Goal: Task Accomplishment & Management: Manage account settings

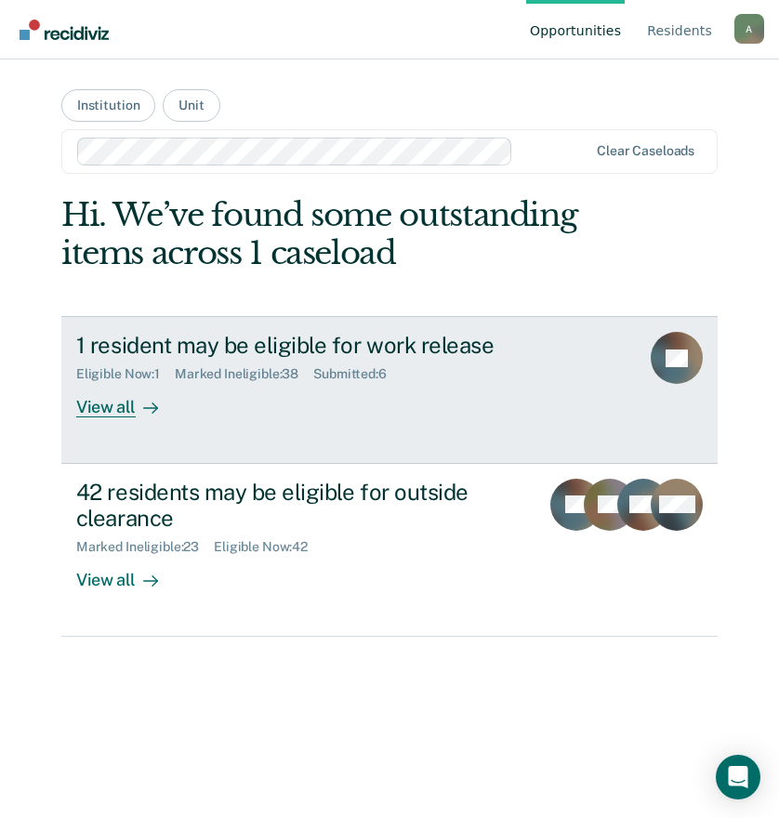
click at [107, 408] on div "View all" at bounding box center [128, 400] width 104 height 36
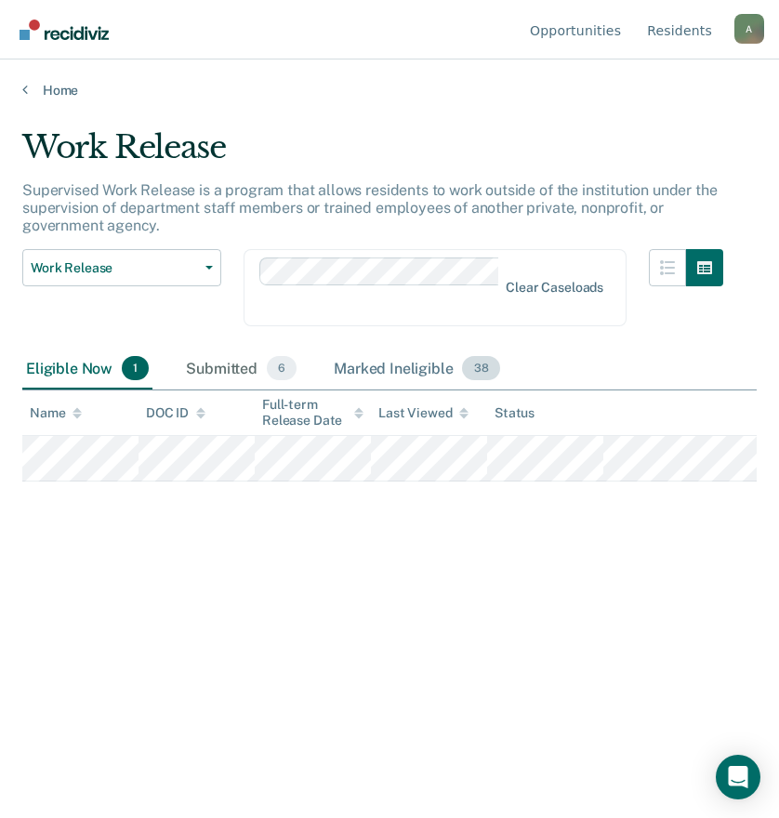
click at [404, 367] on div "Marked Ineligible 38" at bounding box center [416, 369] width 173 height 41
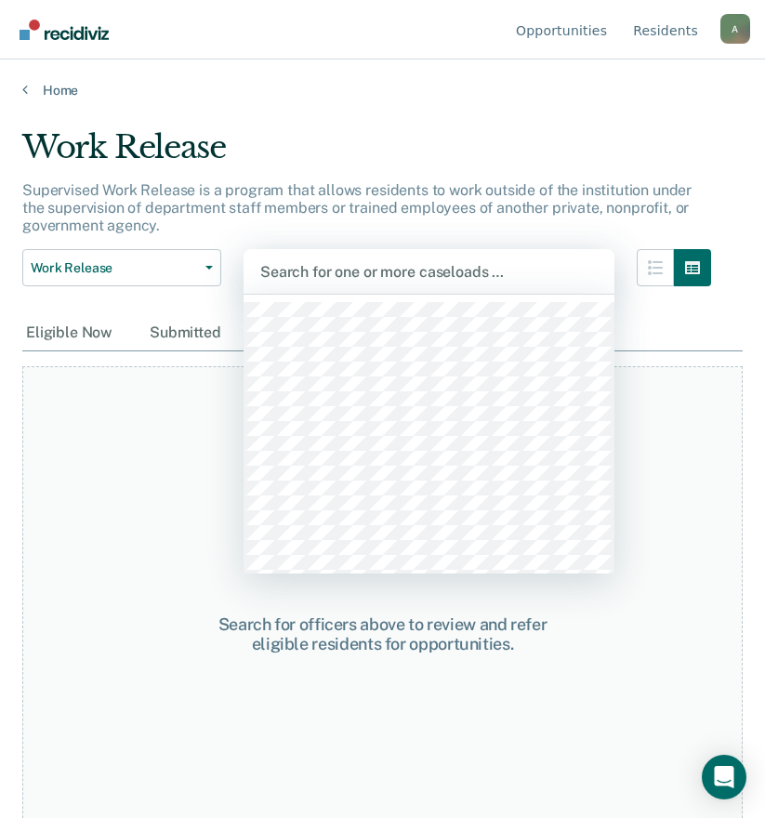
click at [355, 268] on div at bounding box center [429, 271] width 338 height 21
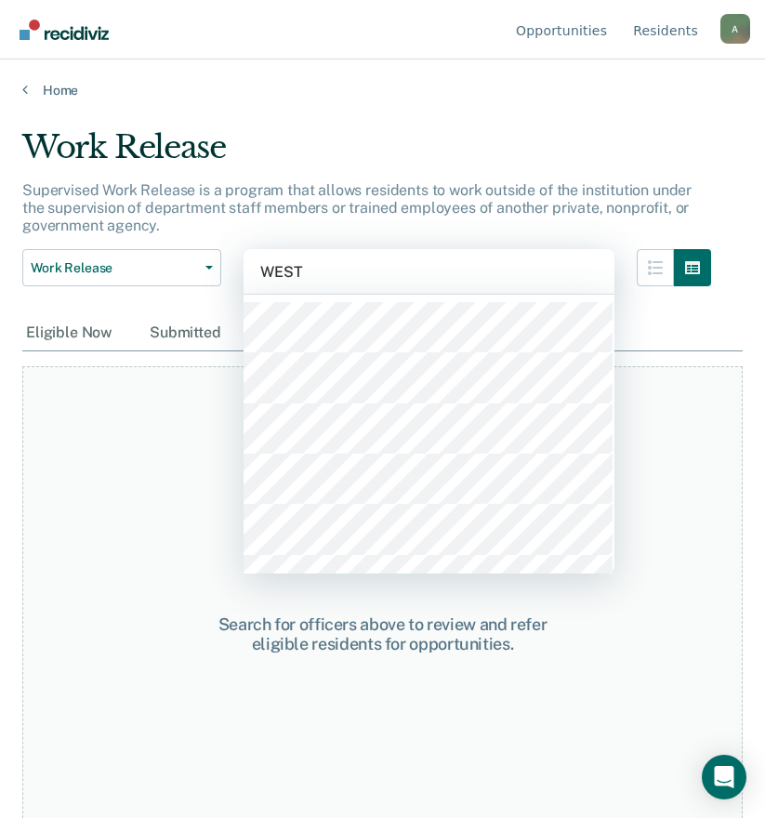
type input "WESTE"
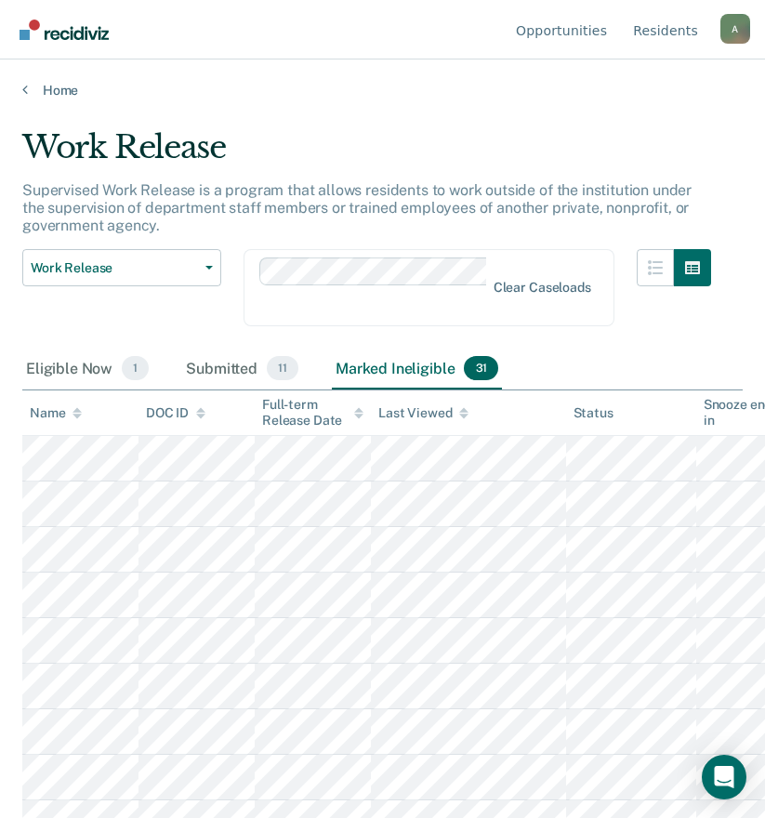
click at [228, 364] on div "Submitted 11" at bounding box center [242, 369] width 120 height 41
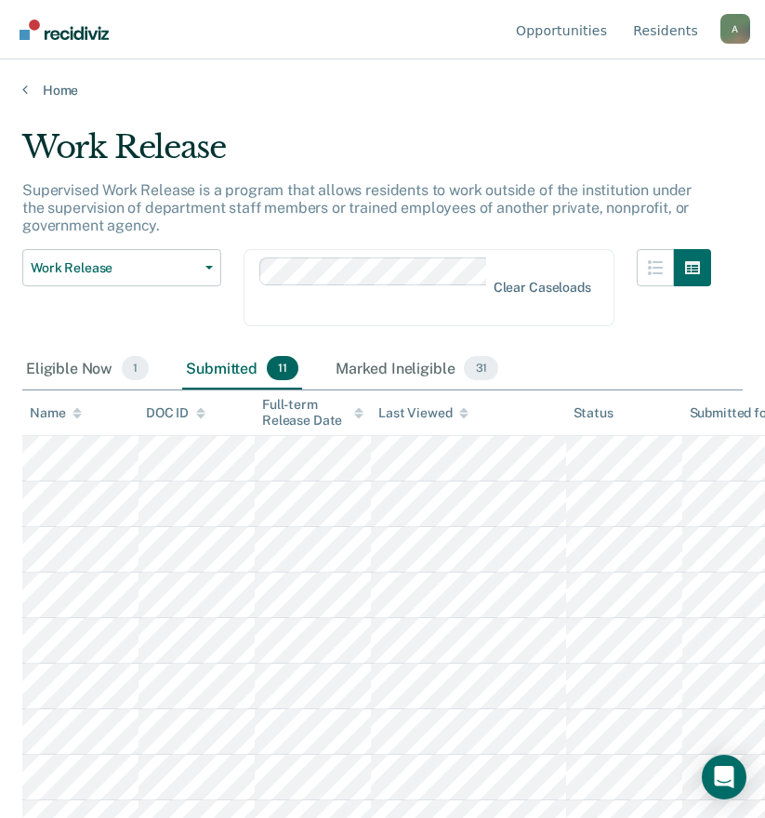
scroll to position [119, 0]
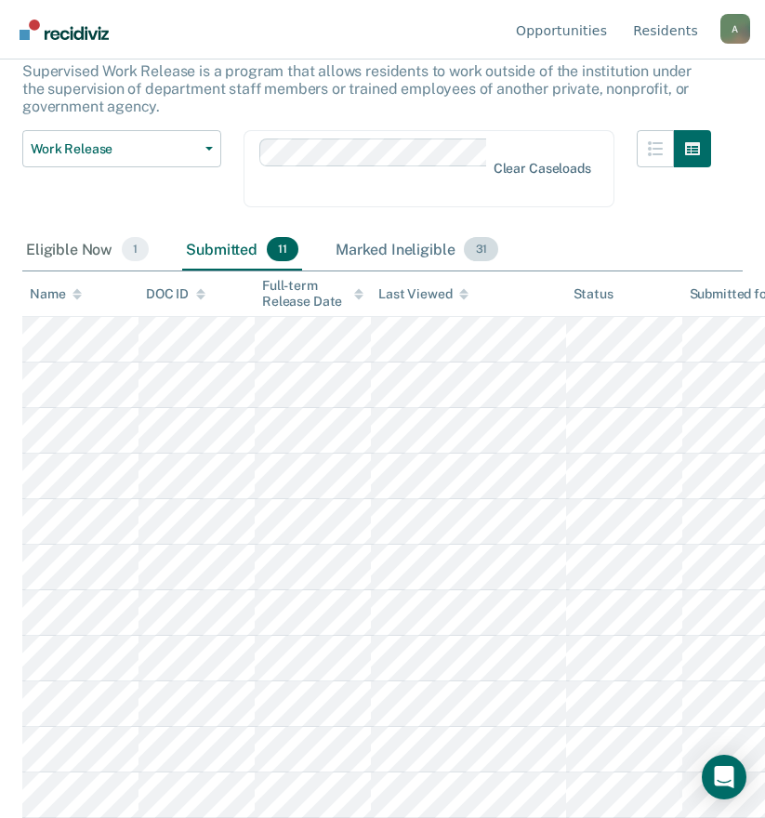
click at [376, 250] on div "Marked Ineligible 31" at bounding box center [417, 250] width 170 height 41
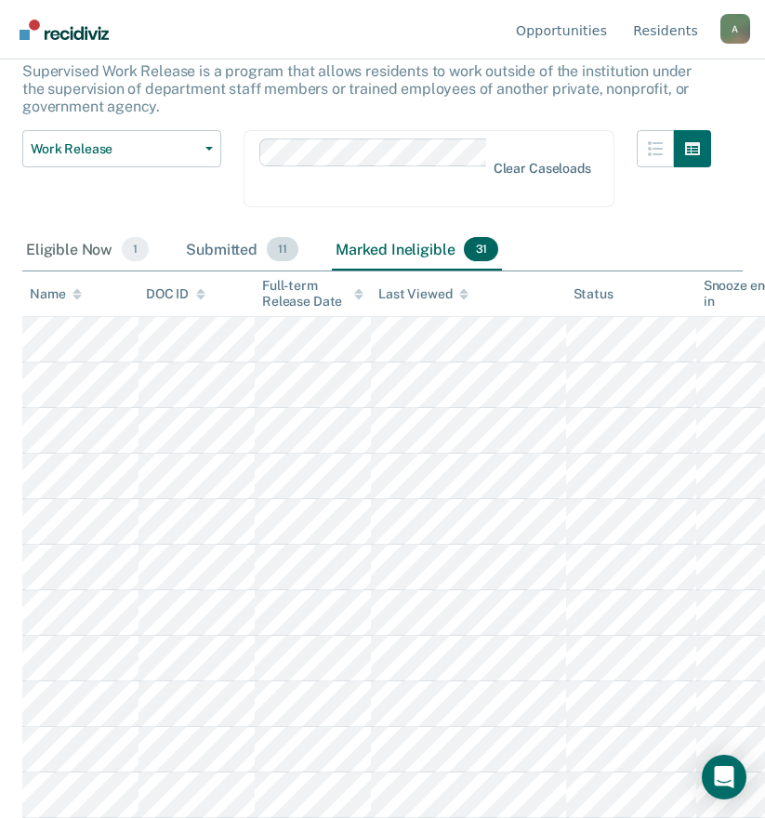
click at [252, 241] on div "Submitted 11" at bounding box center [242, 250] width 120 height 41
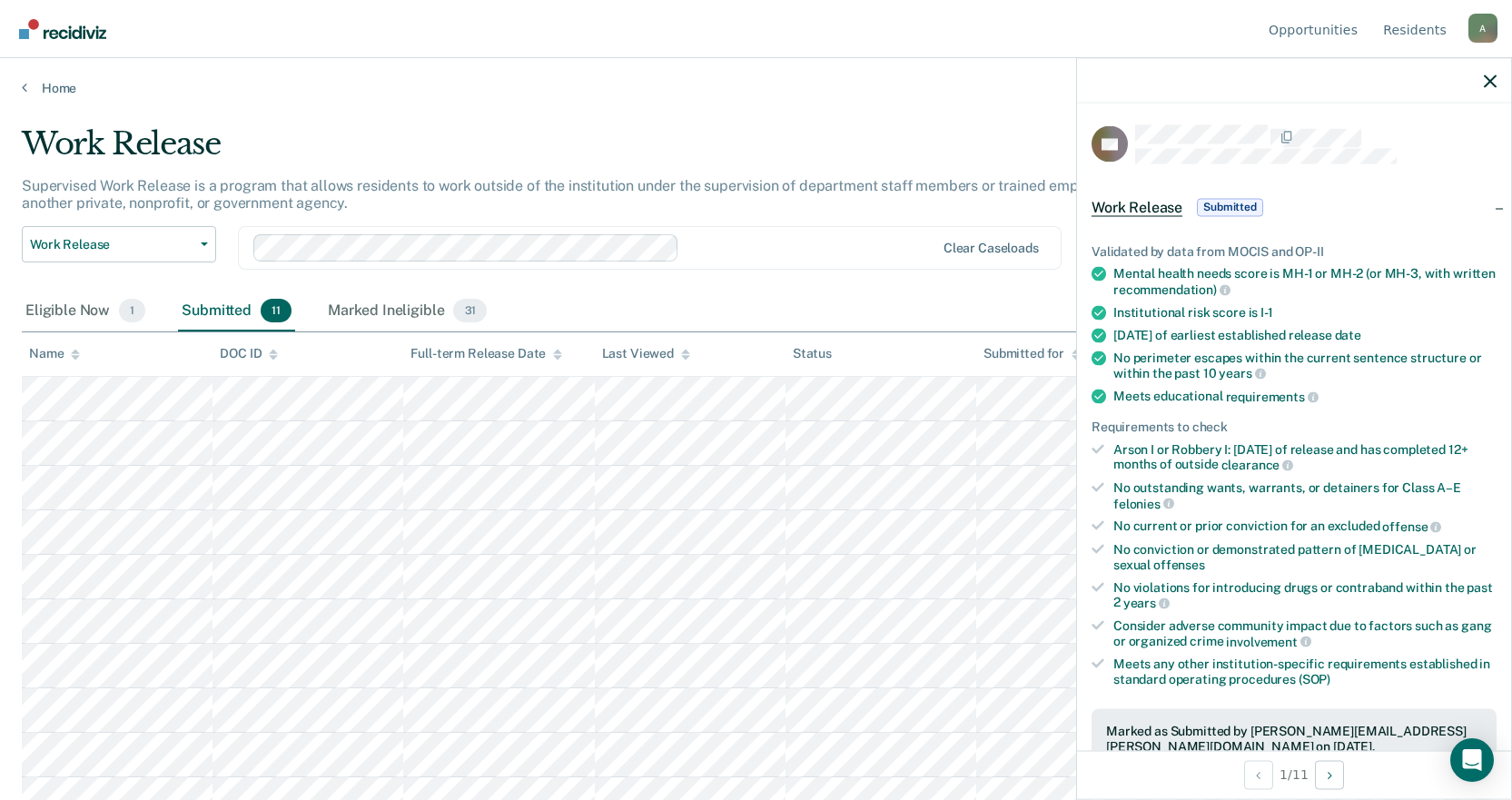
scroll to position [363, 0]
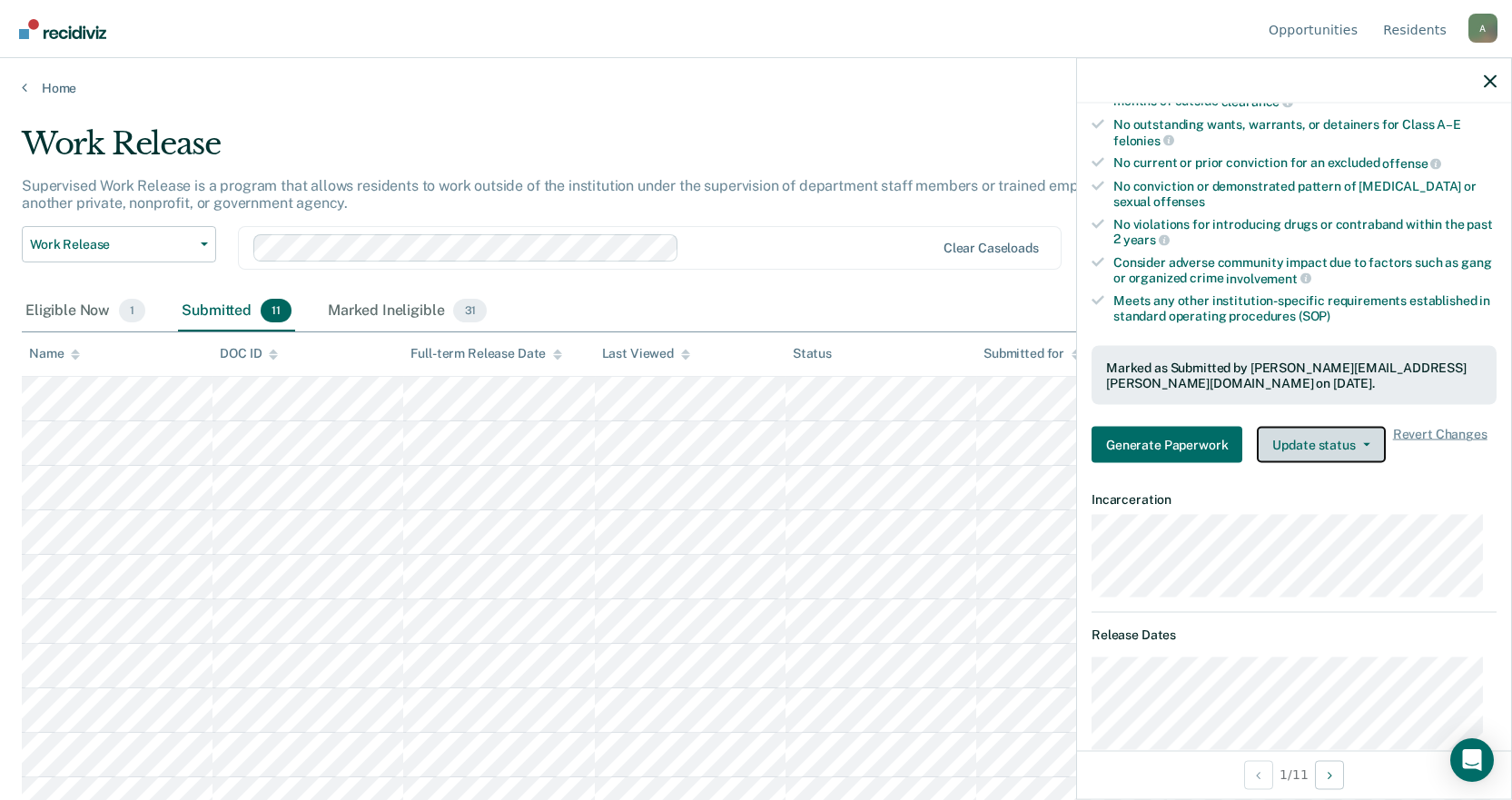
click at [760, 445] on button "Update status" at bounding box center [1321, 444] width 128 height 36
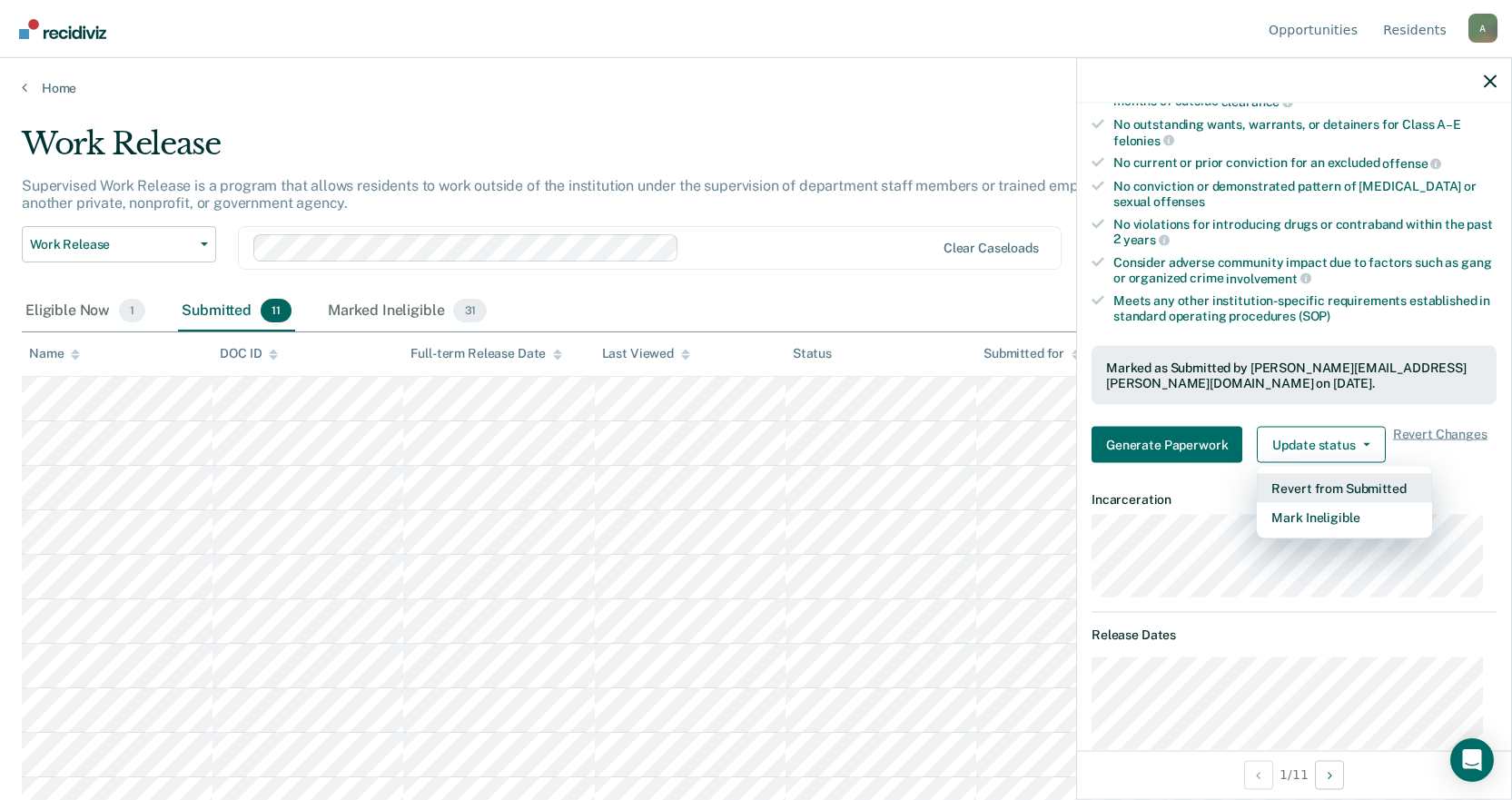
click at [760, 490] on button "Revert from Submitted" at bounding box center [1344, 488] width 175 height 29
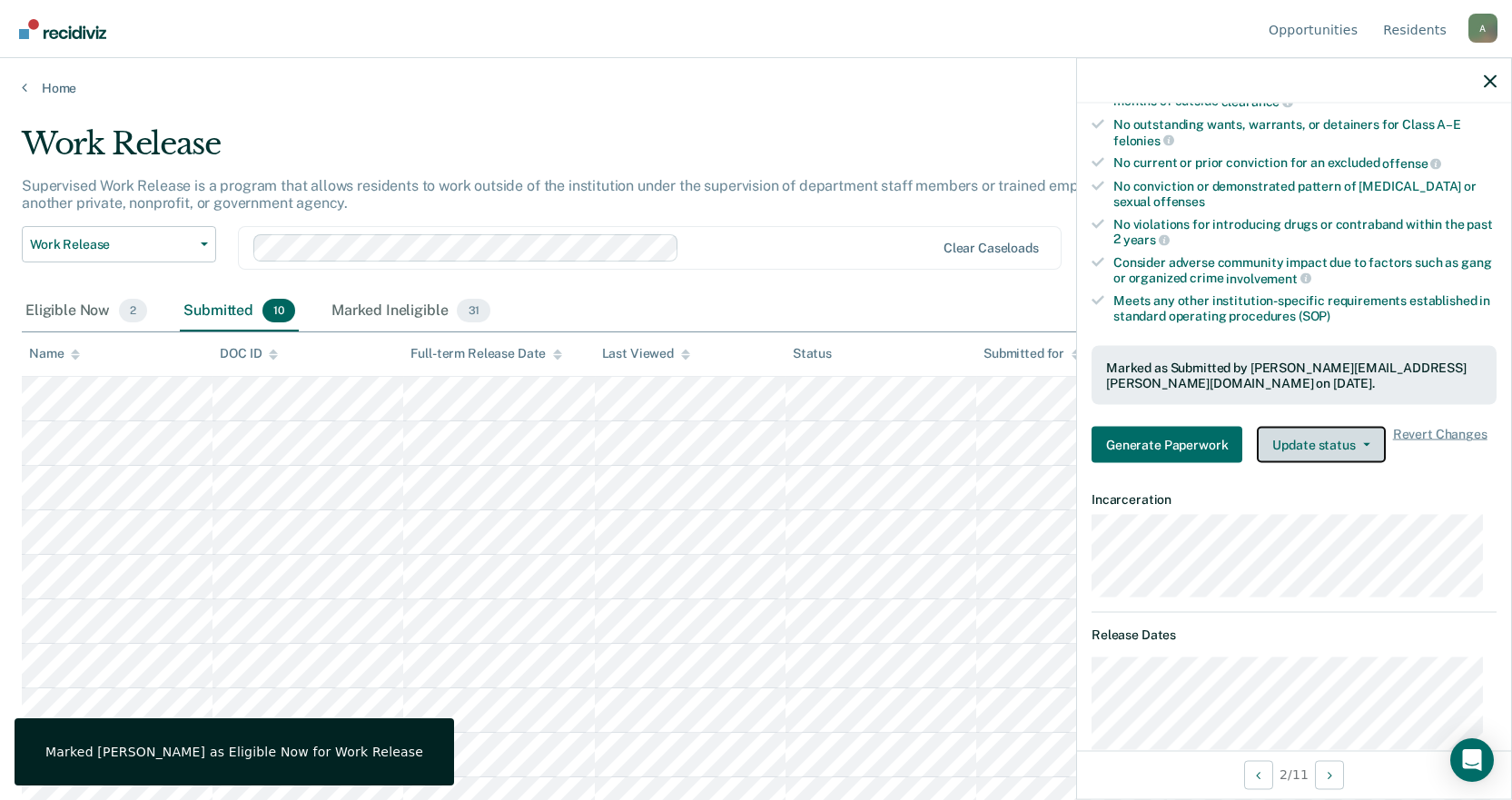
click at [760, 451] on button "Update status" at bounding box center [1321, 444] width 128 height 36
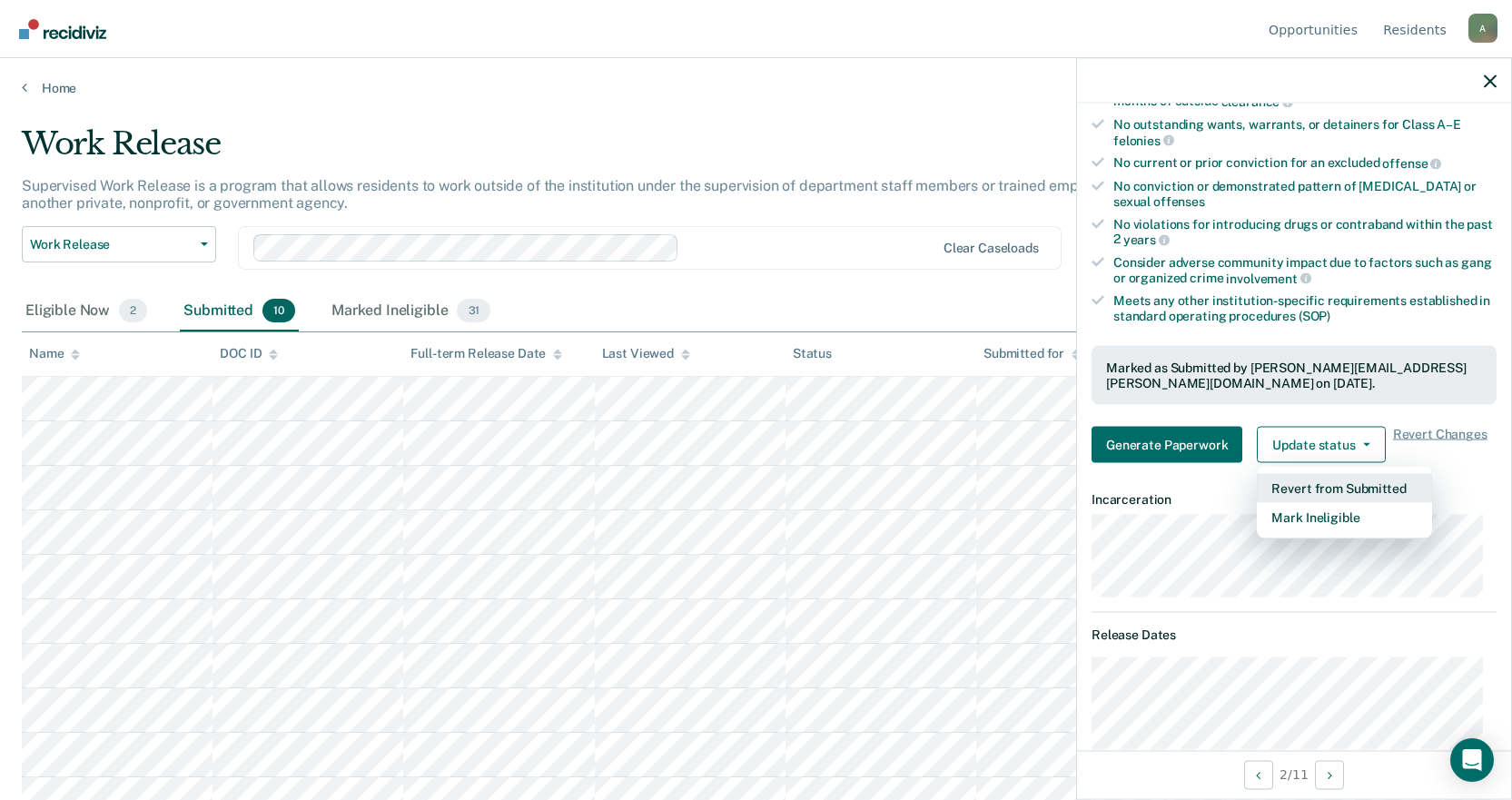
click at [760, 489] on button "Revert from Submitted" at bounding box center [1344, 488] width 175 height 29
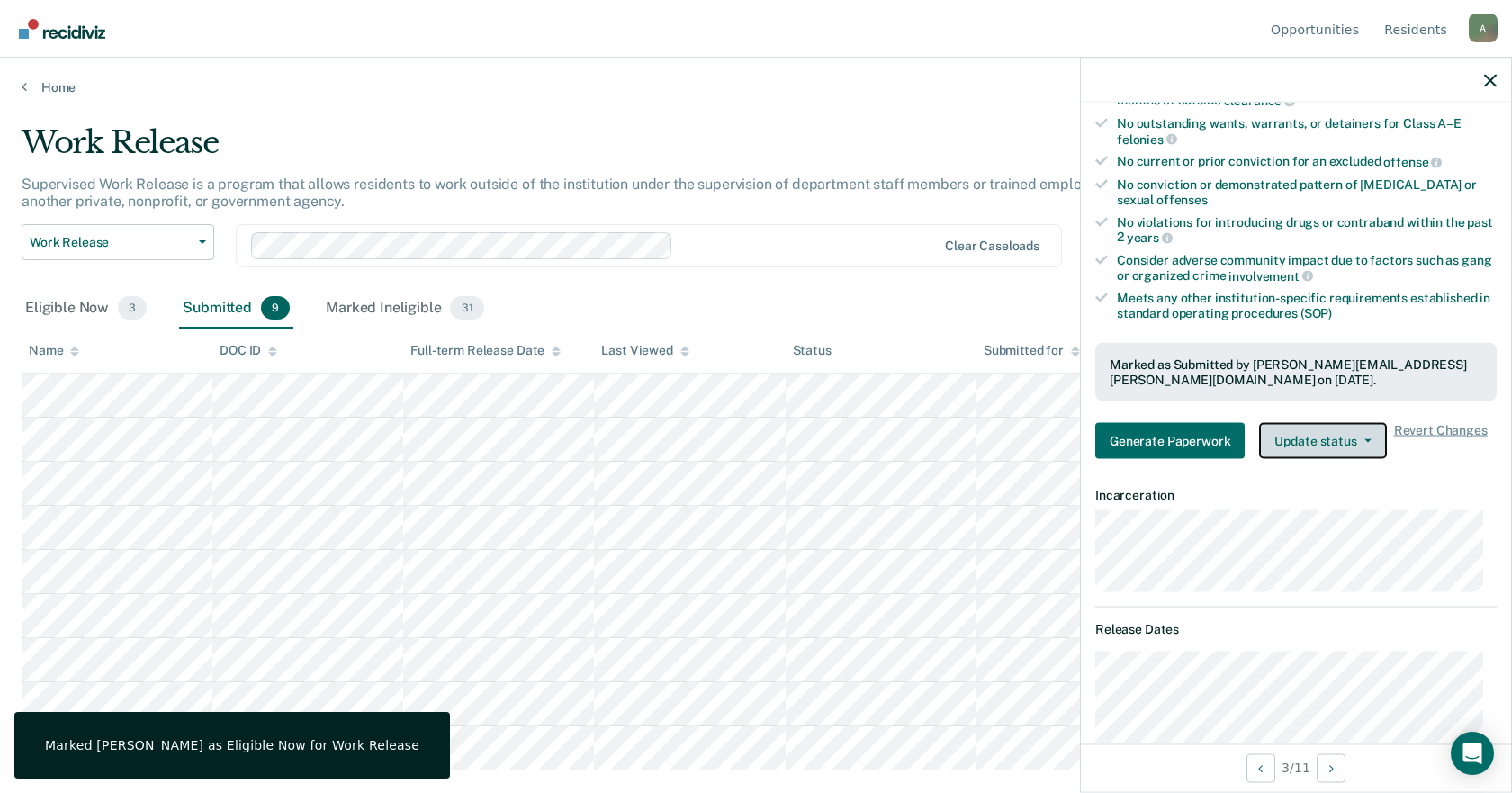
click at [753, 432] on button "Update status" at bounding box center [1322, 441] width 127 height 36
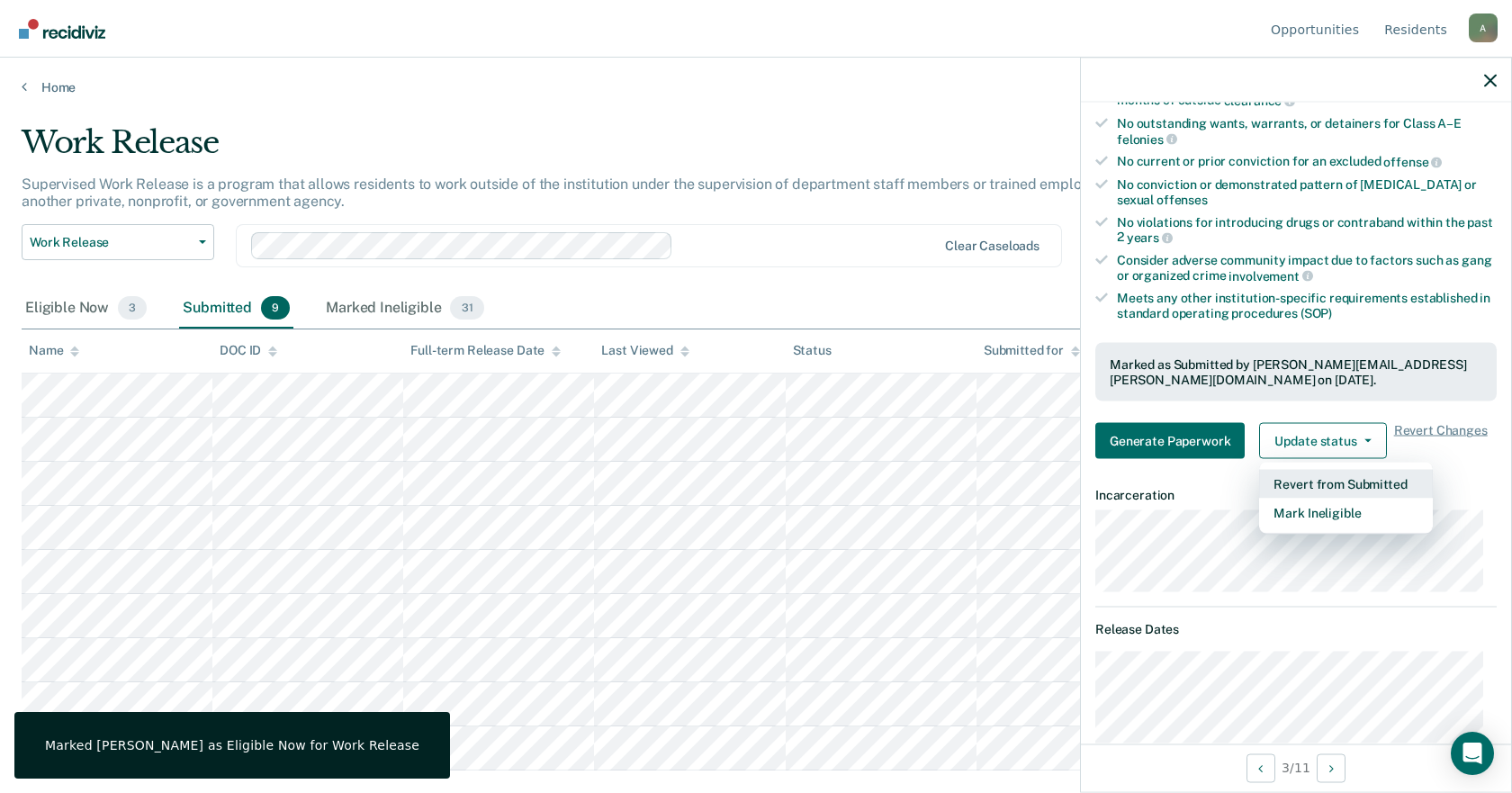
click at [753, 482] on button "Revert from Submitted" at bounding box center [1346, 484] width 173 height 29
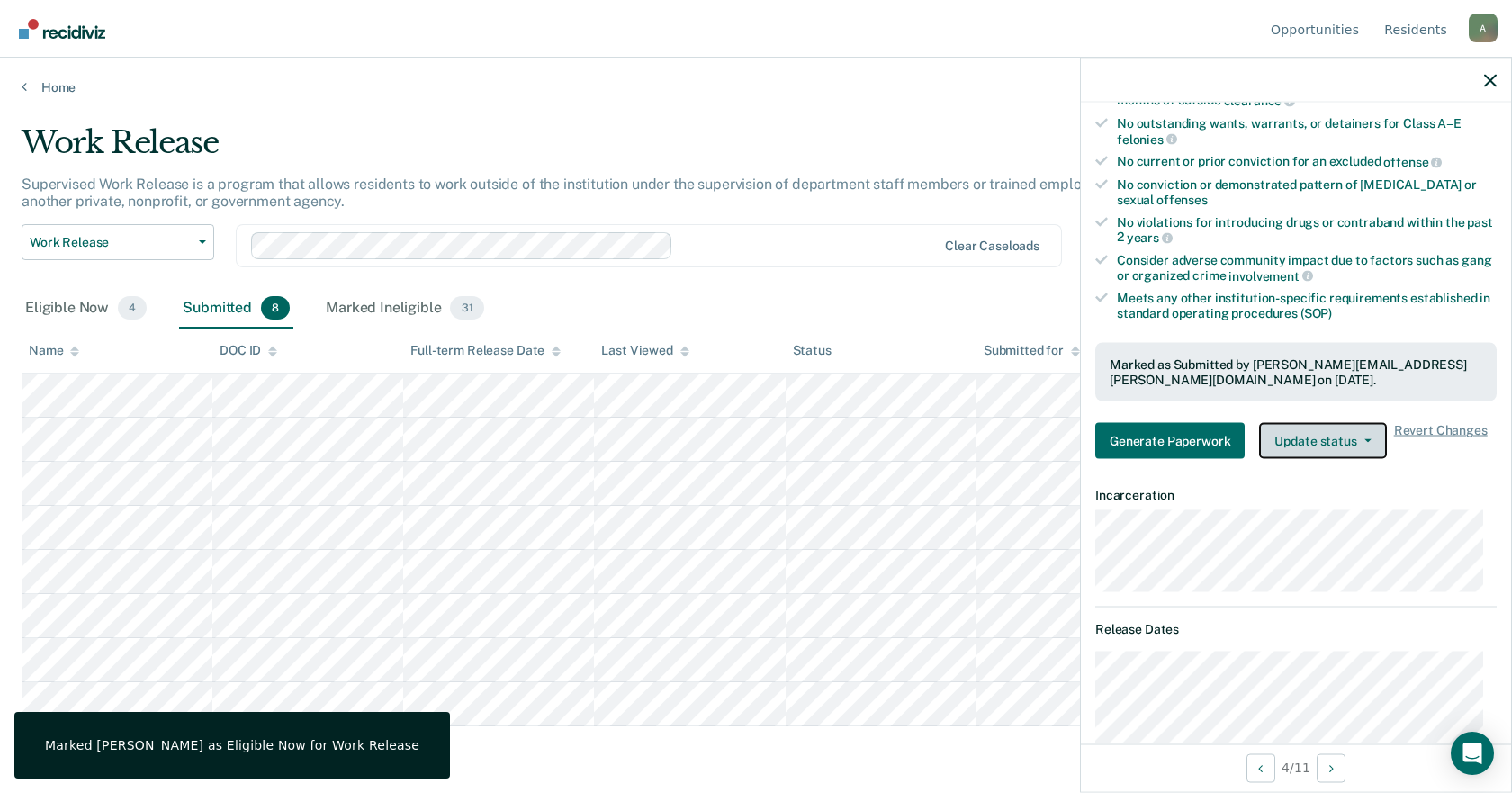
click at [753, 452] on button "Update status" at bounding box center [1322, 441] width 127 height 36
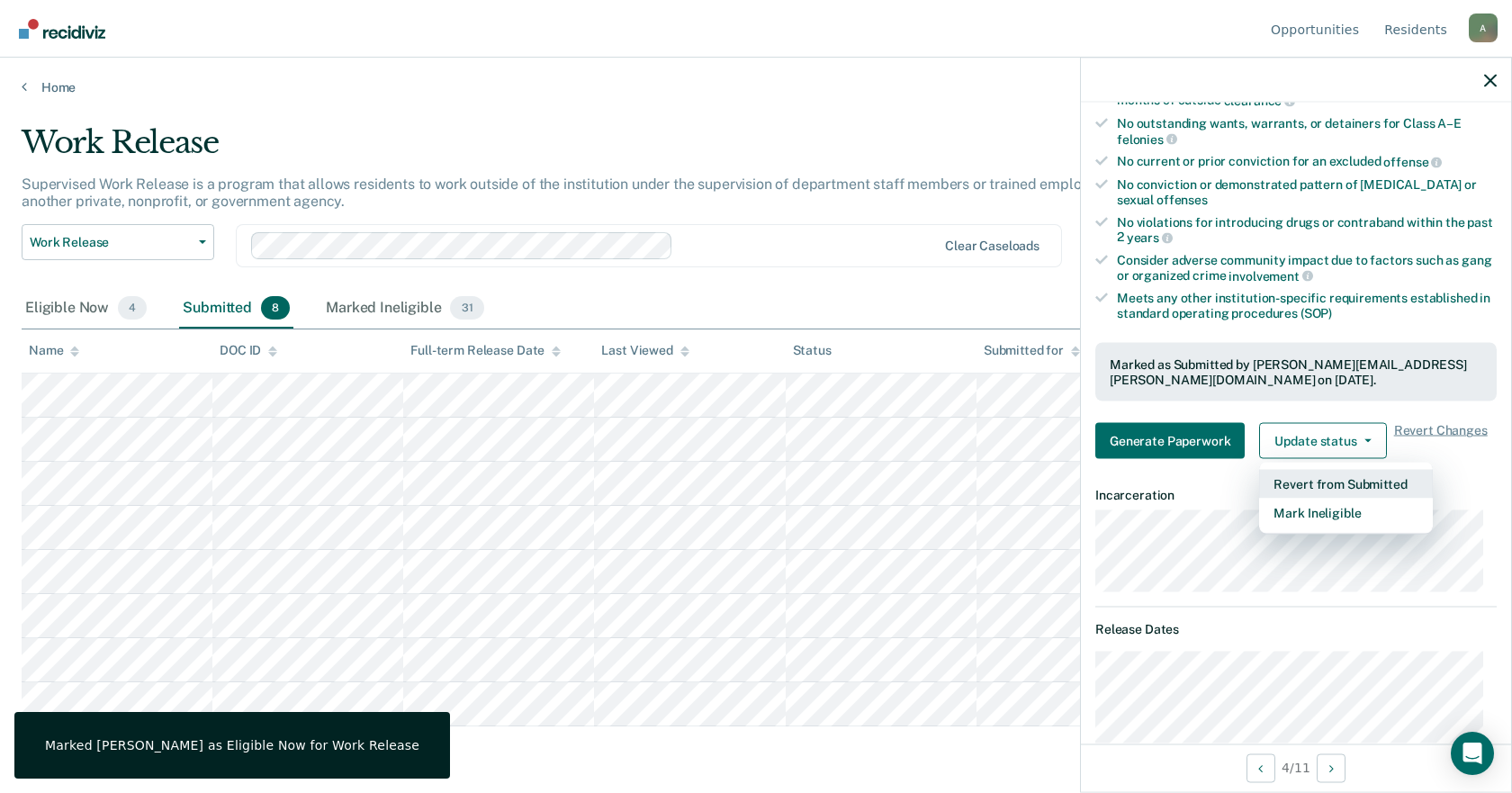
click at [753, 478] on button "Revert from Submitted" at bounding box center [1346, 484] width 173 height 29
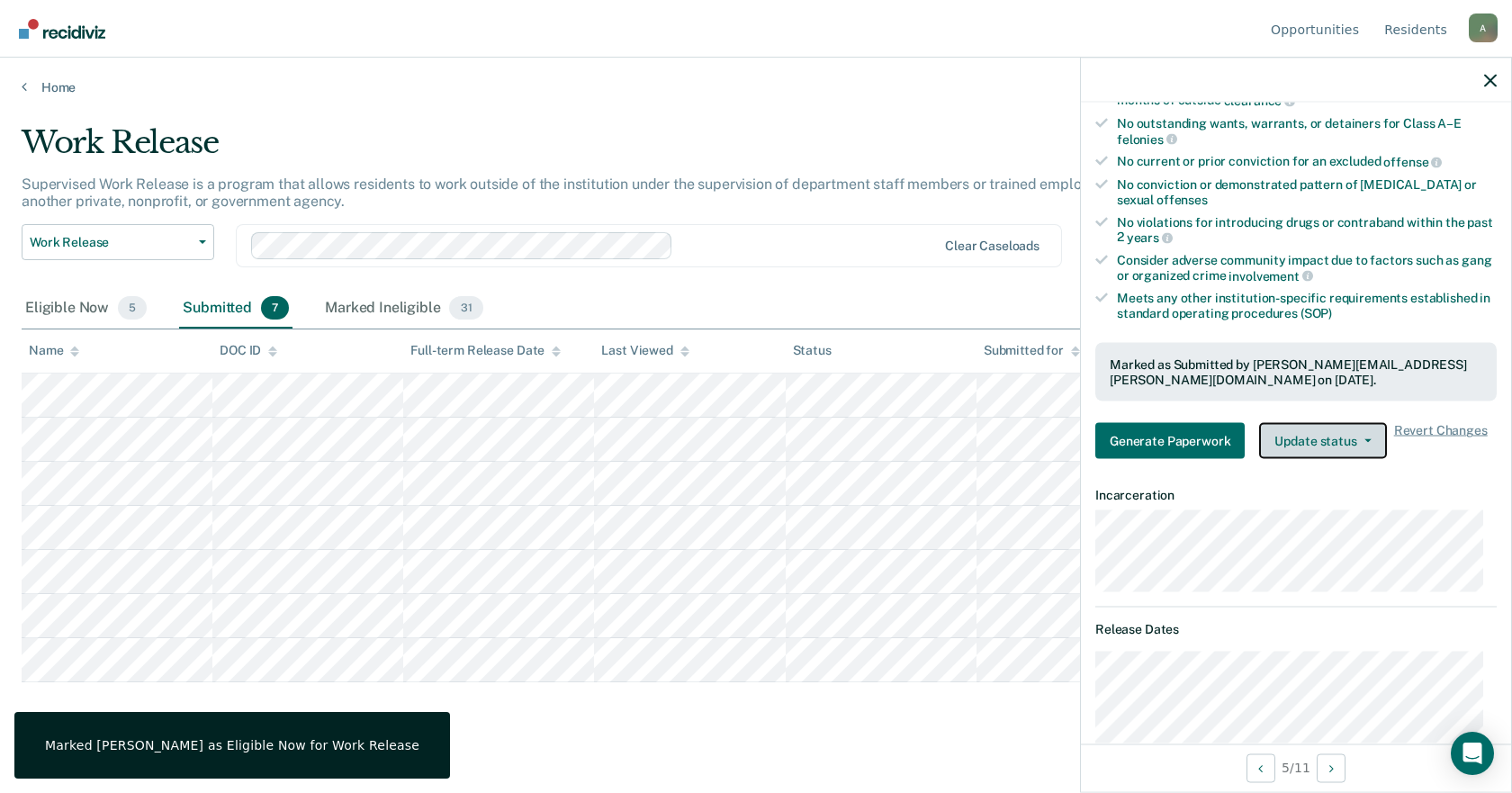
click at [753, 451] on button "Update status" at bounding box center [1322, 441] width 127 height 36
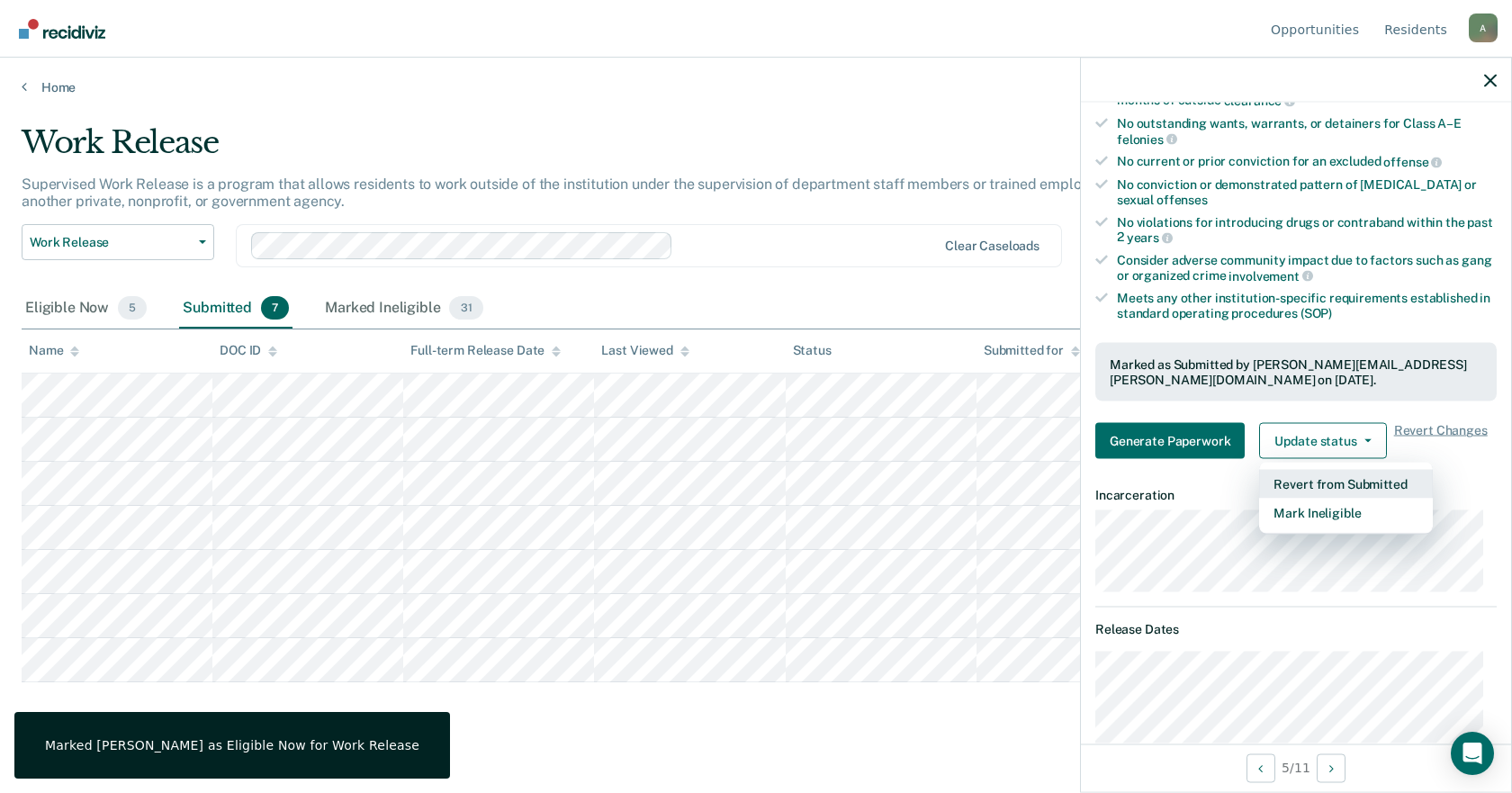
click at [753, 483] on button "Revert from Submitted" at bounding box center [1346, 484] width 173 height 29
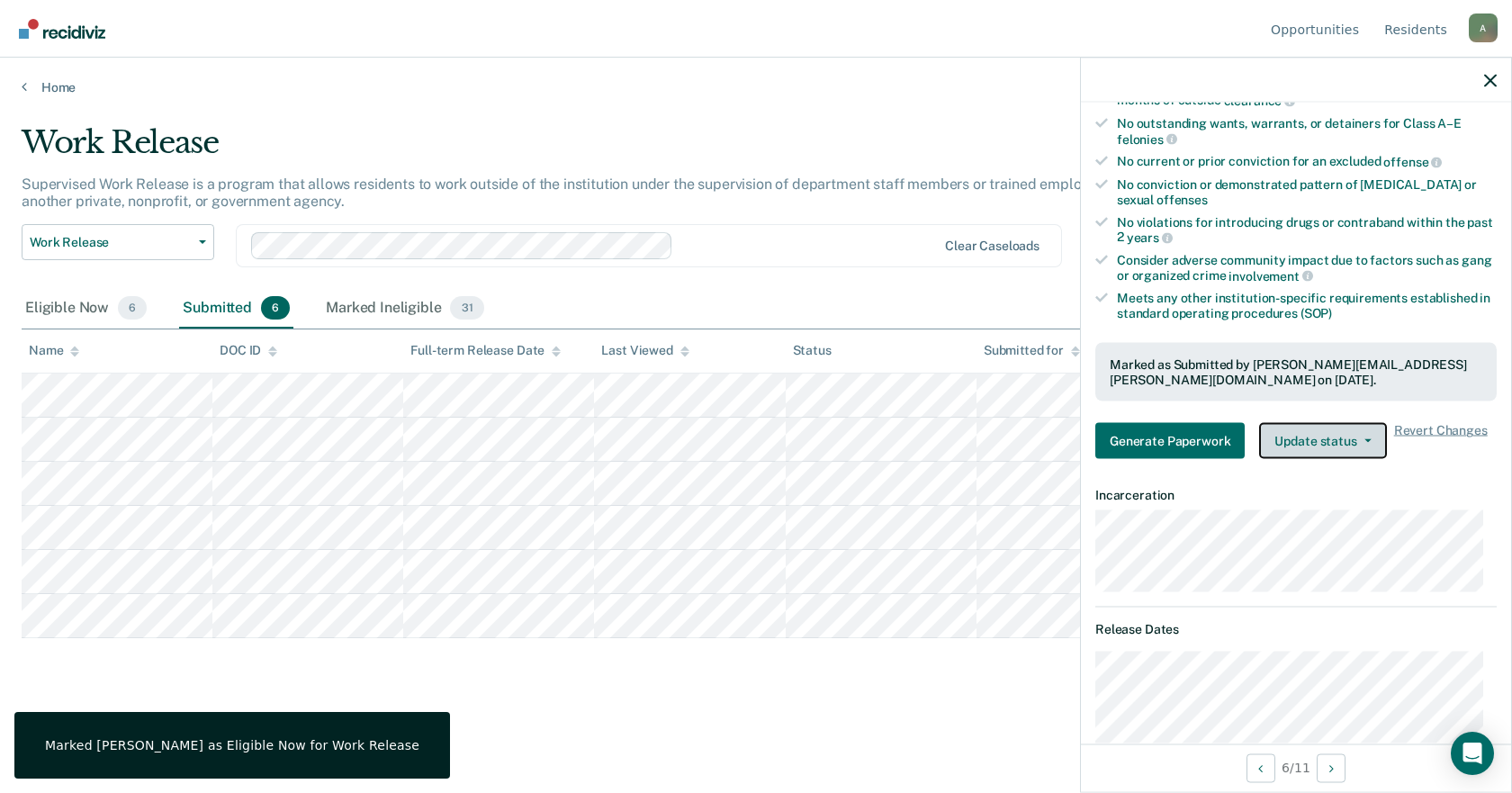
click at [753, 441] on button "Update status" at bounding box center [1322, 441] width 127 height 36
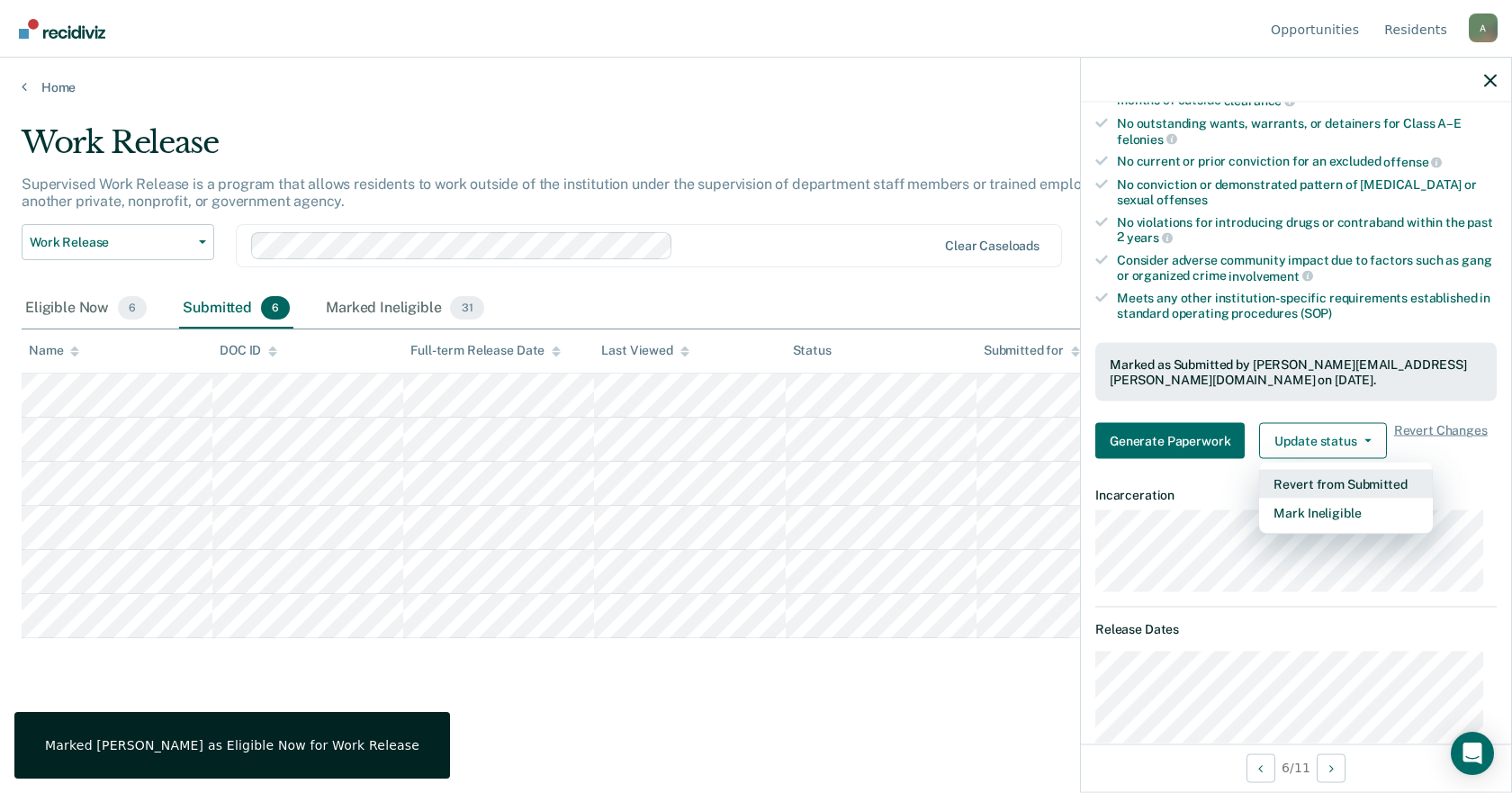
click at [753, 474] on button "Revert from Submitted" at bounding box center [1346, 484] width 173 height 29
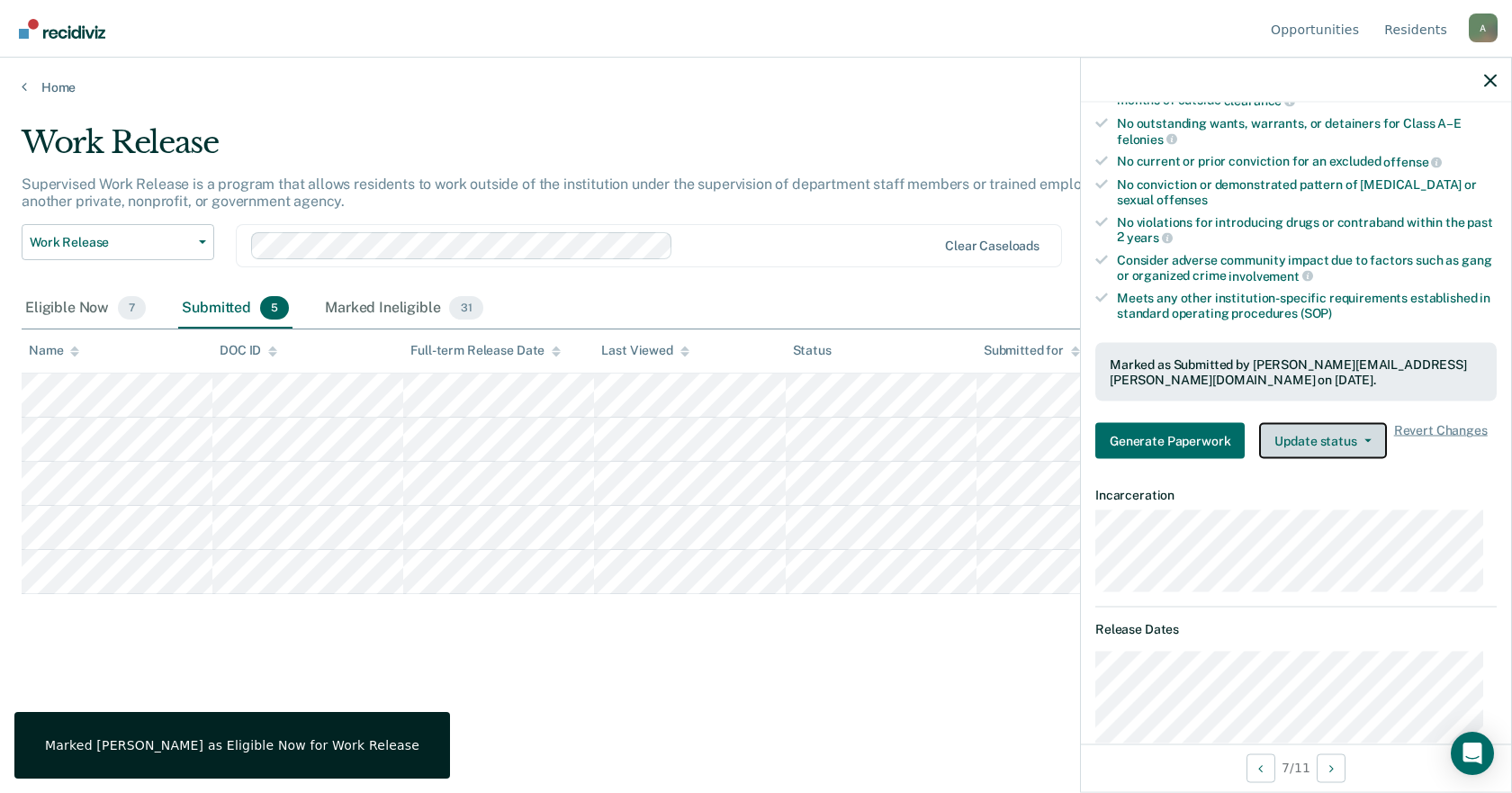
click at [753, 439] on button "Update status" at bounding box center [1322, 441] width 127 height 36
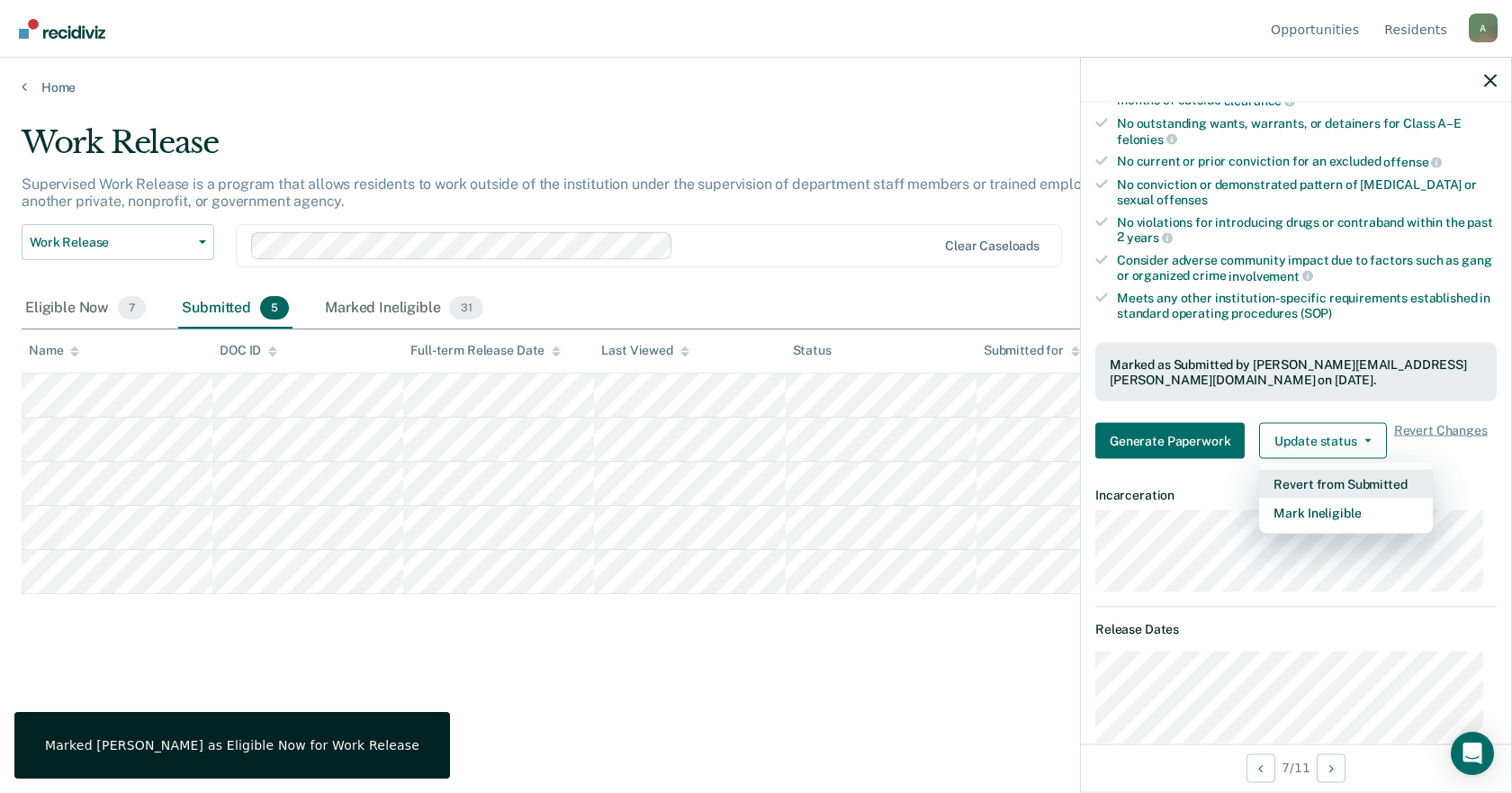
click at [753, 484] on button "Revert from Submitted" at bounding box center [1346, 484] width 173 height 29
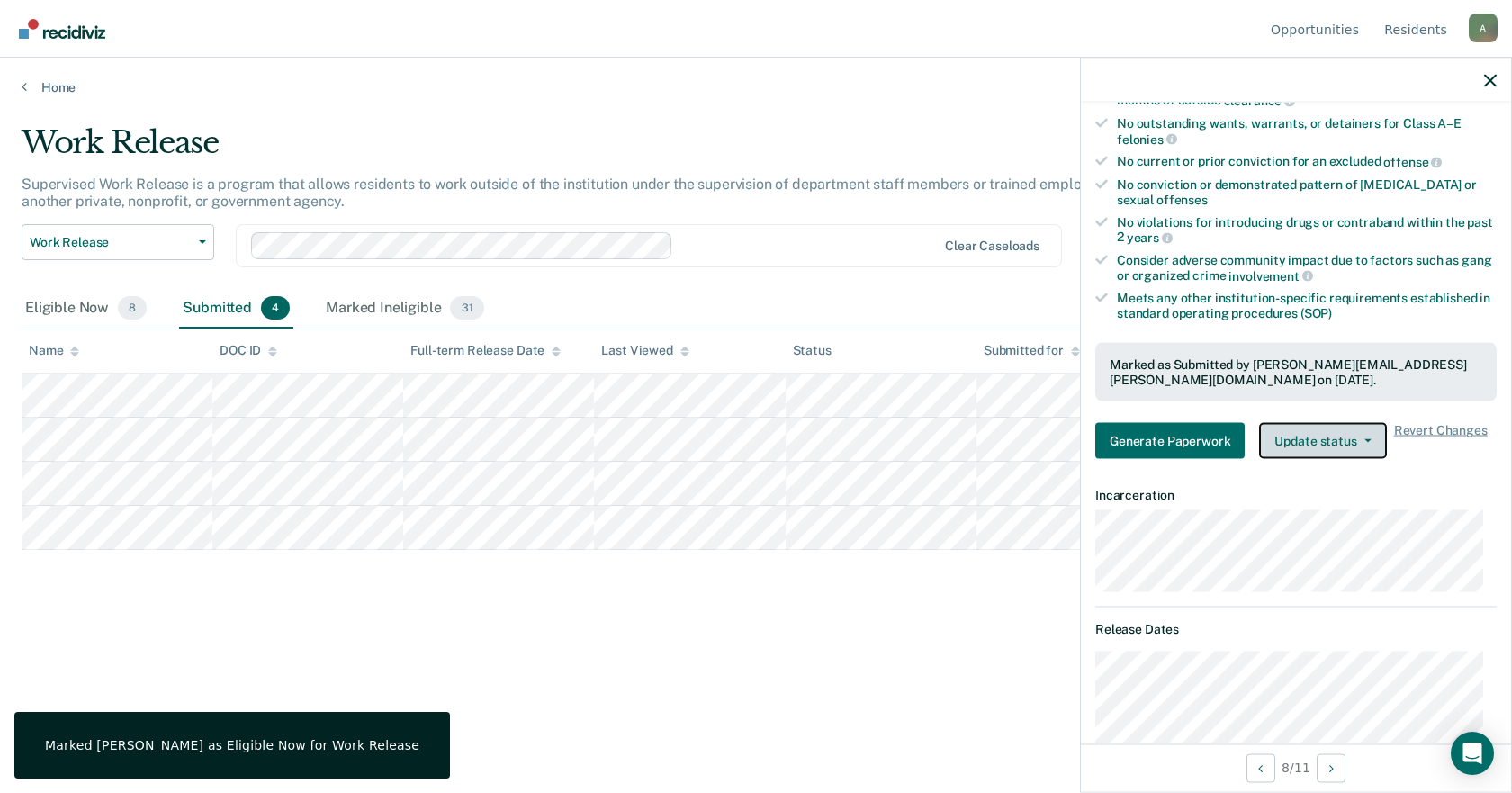
click at [753, 438] on button "Update status" at bounding box center [1322, 441] width 127 height 36
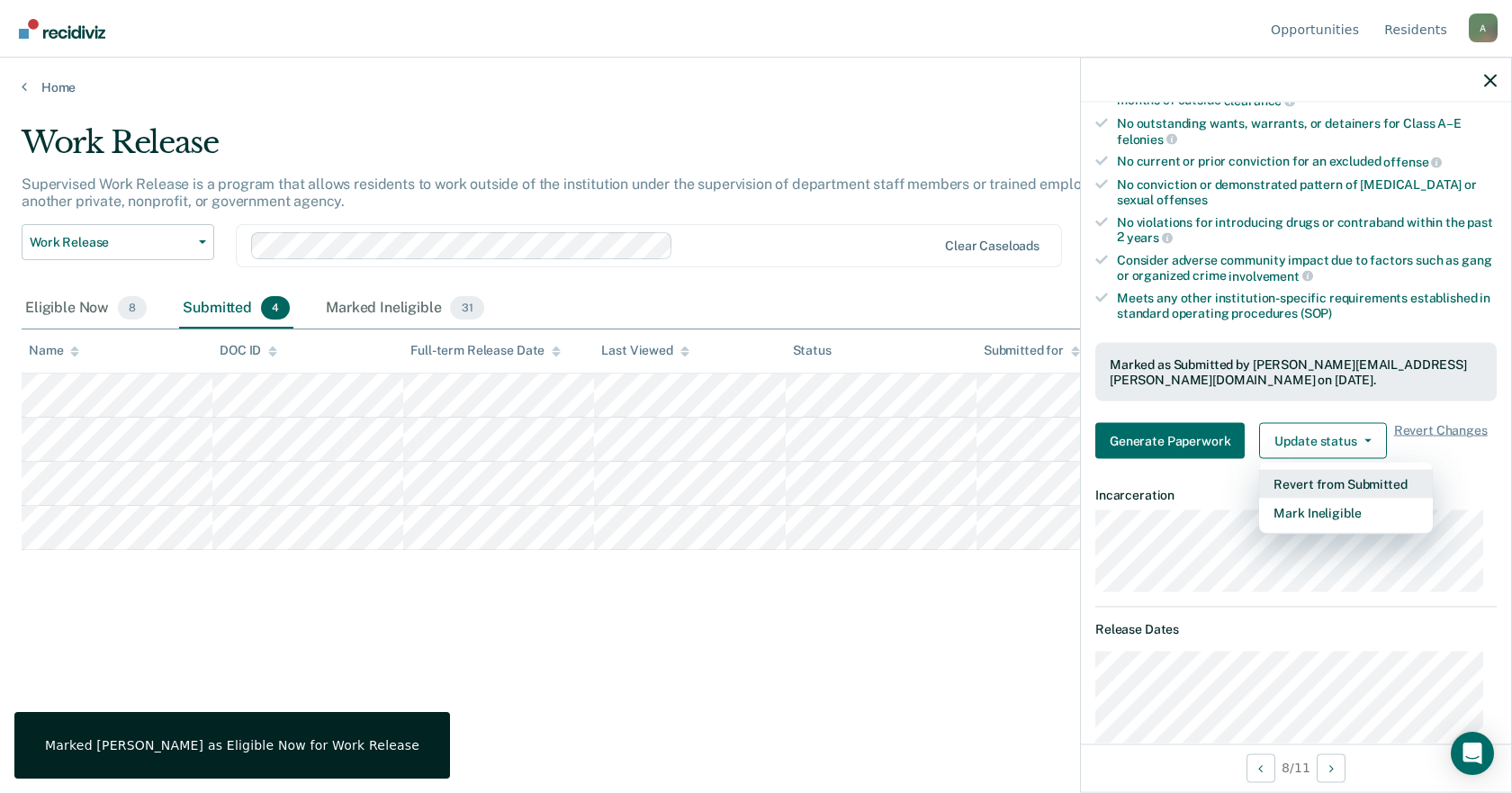
click at [753, 476] on button "Revert from Submitted" at bounding box center [1346, 484] width 173 height 29
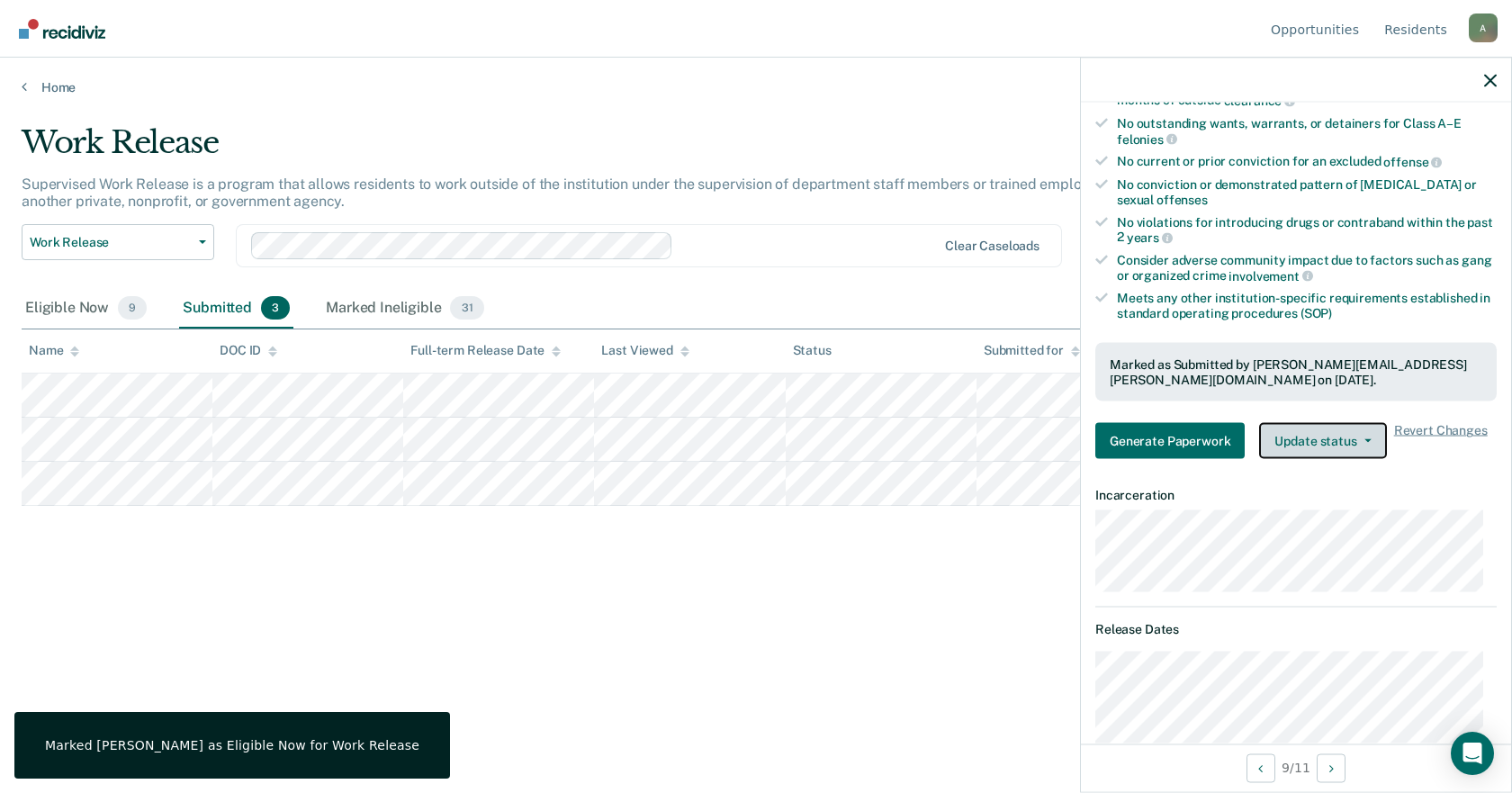
click at [753, 451] on button "Update status" at bounding box center [1322, 441] width 127 height 36
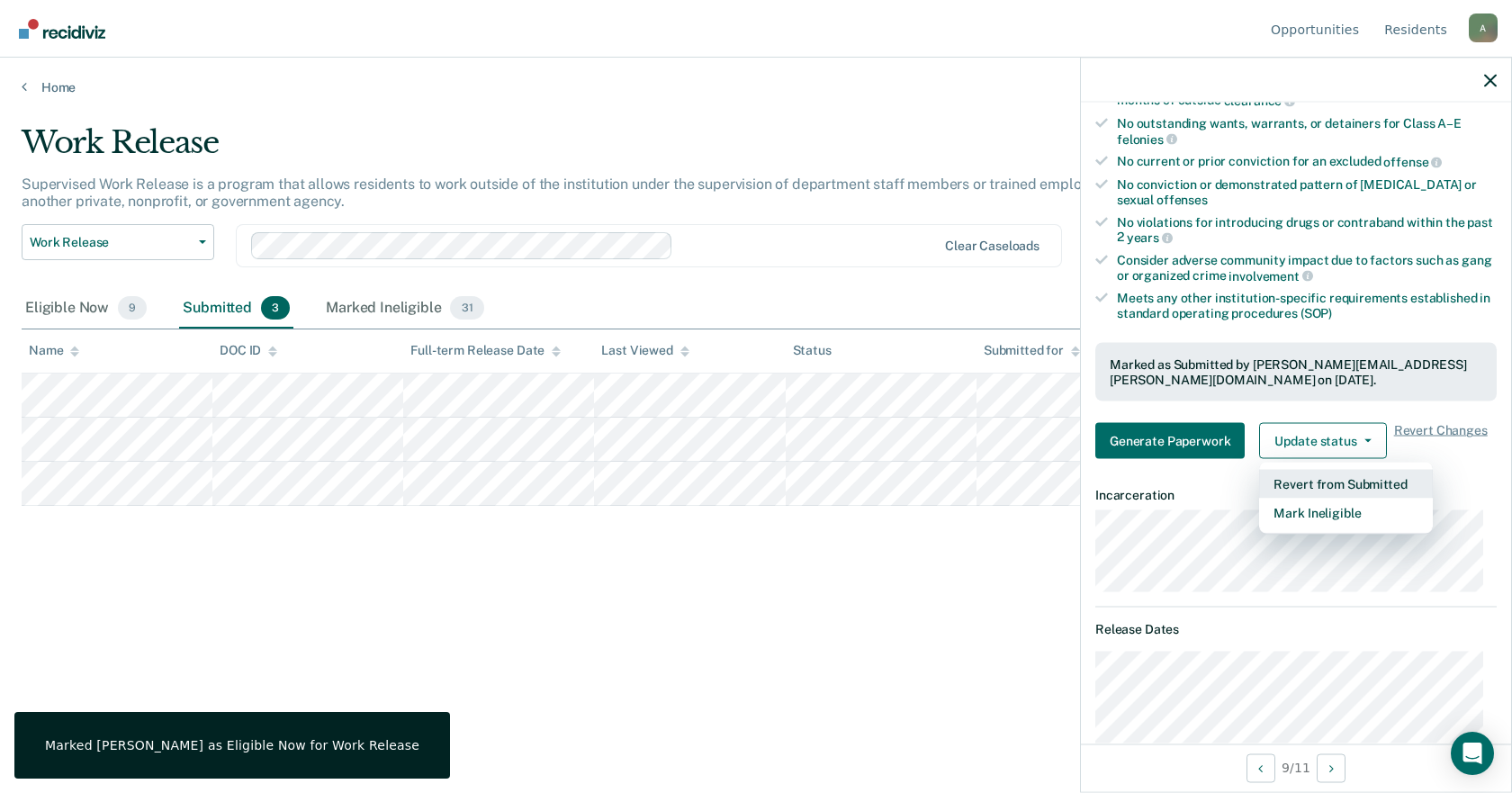
click at [753, 474] on button "Revert from Submitted" at bounding box center [1346, 484] width 173 height 29
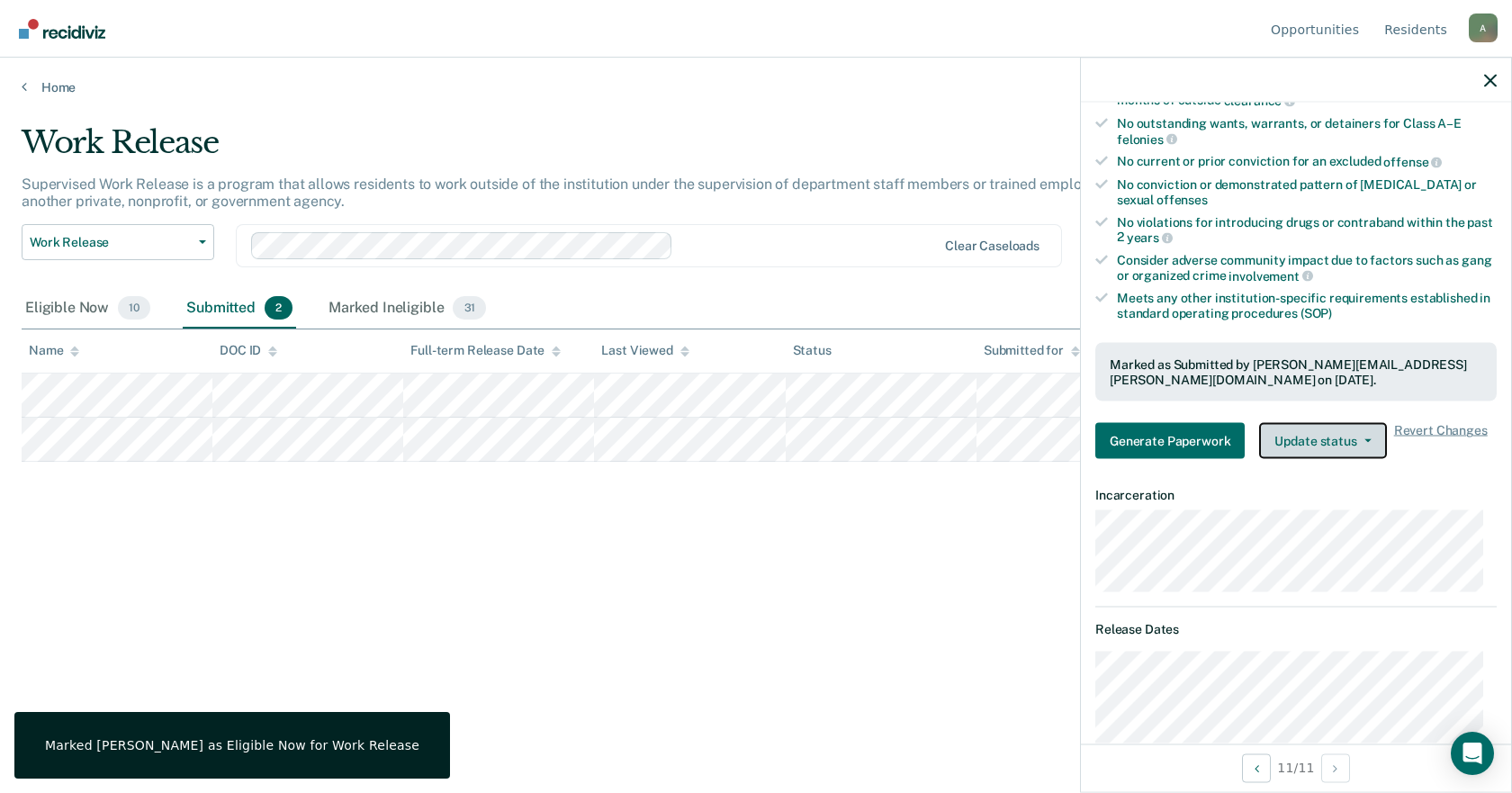
click at [753, 444] on button "Update status" at bounding box center [1322, 441] width 127 height 36
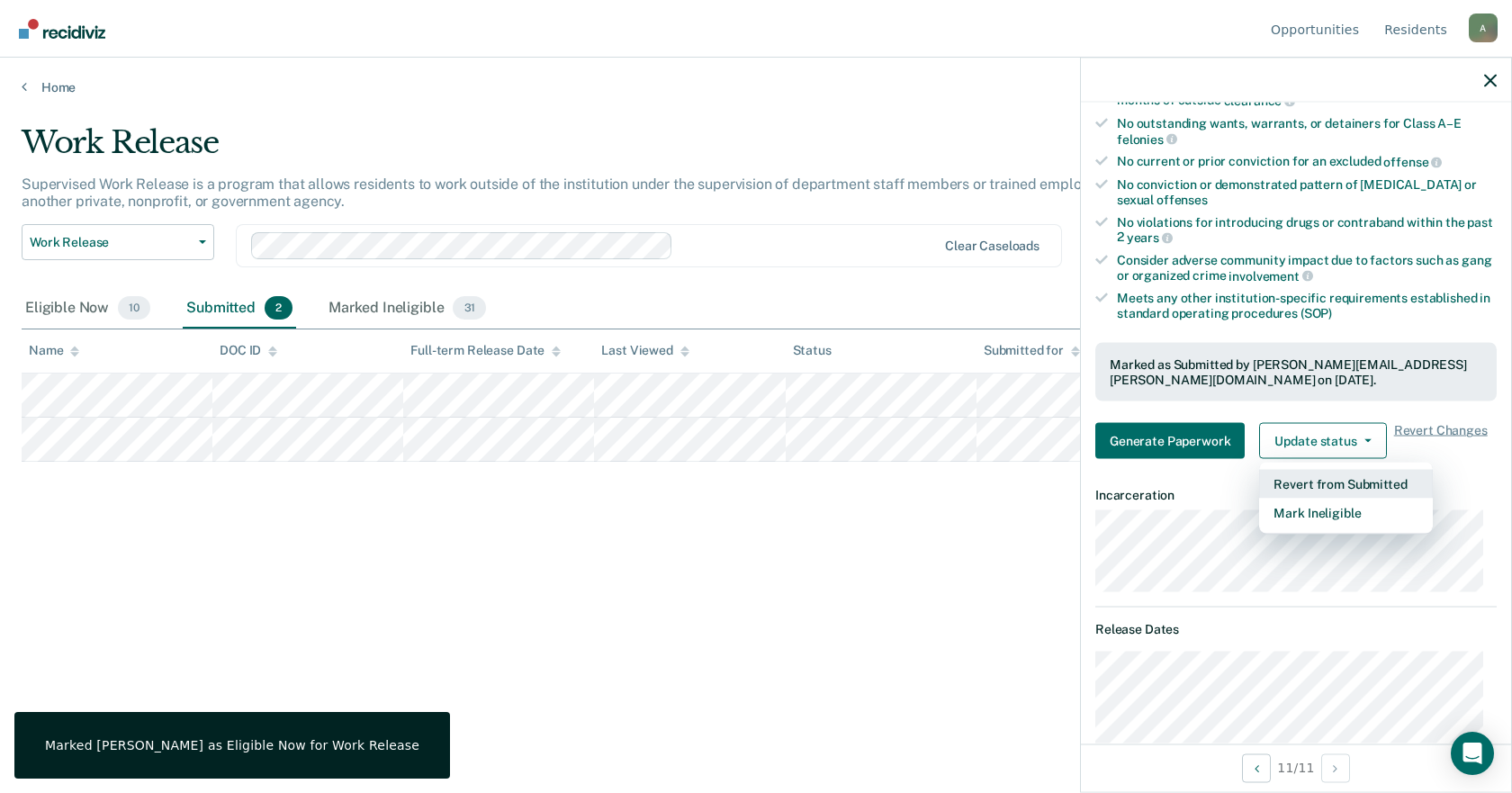
click at [753, 477] on button "Revert from Submitted" at bounding box center [1346, 484] width 173 height 29
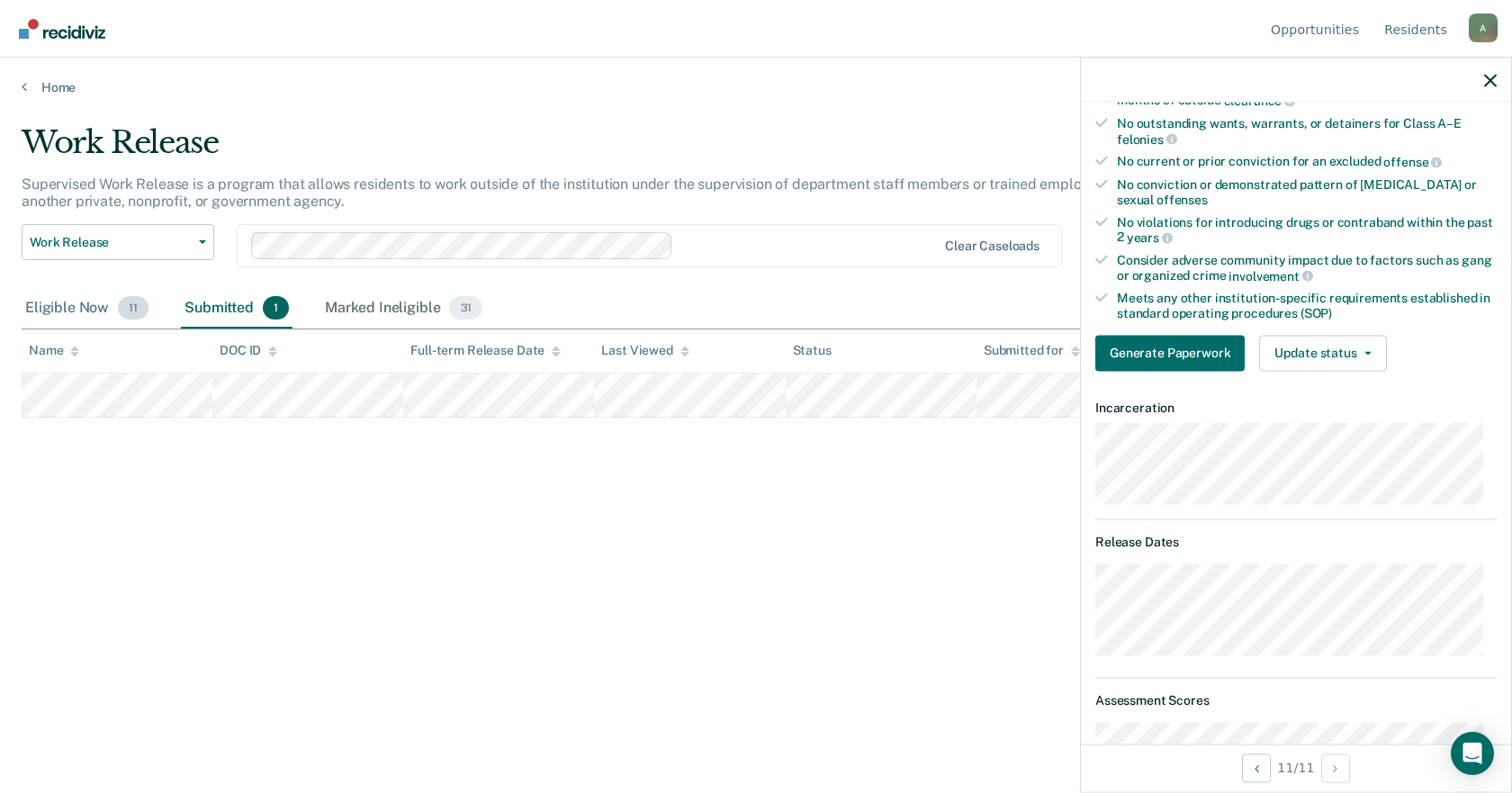
click at [54, 303] on div "Eligible Now 11" at bounding box center [86, 308] width 131 height 40
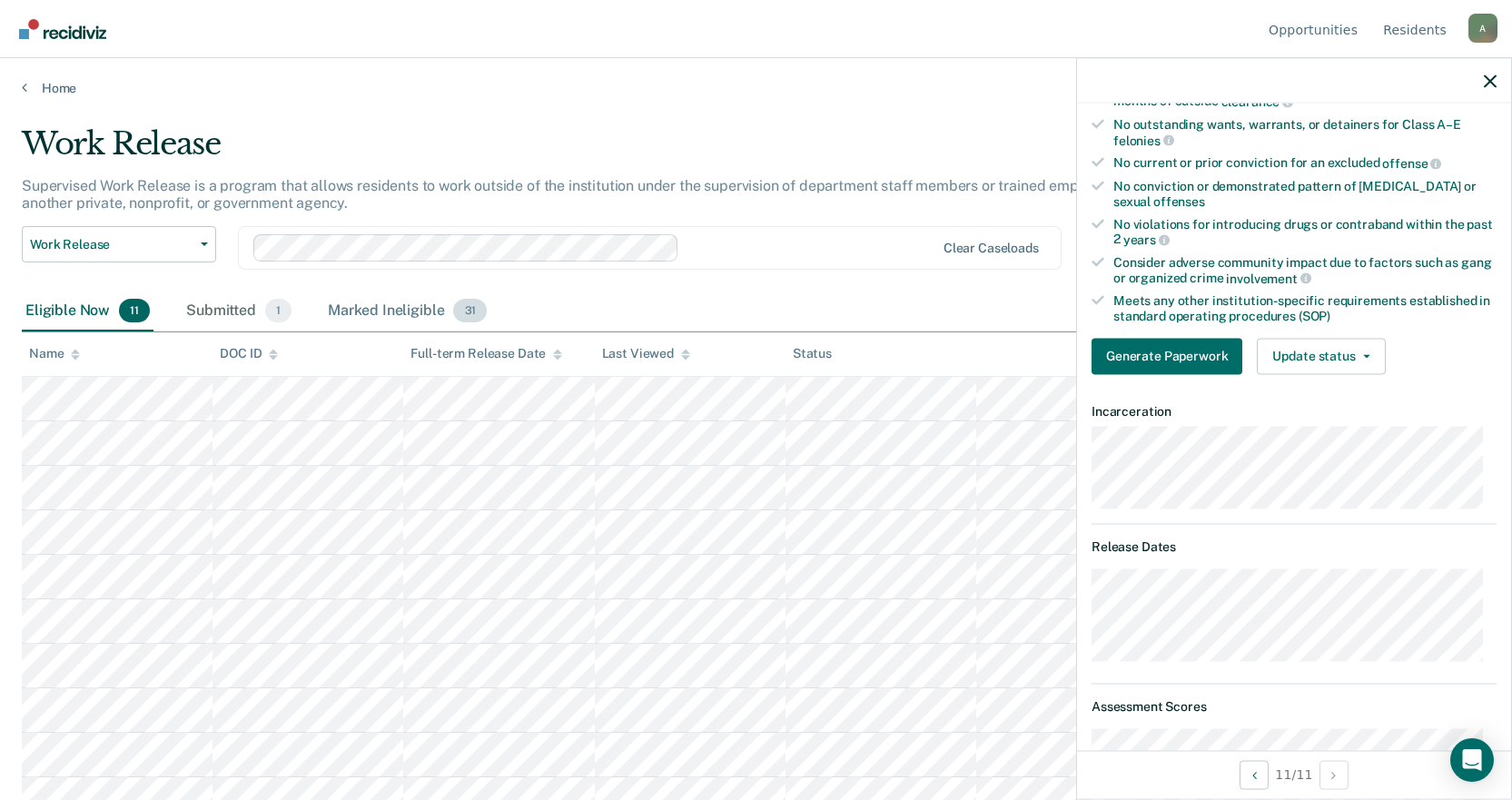
click at [399, 309] on div "Marked Ineligible 31" at bounding box center [407, 311] width 166 height 40
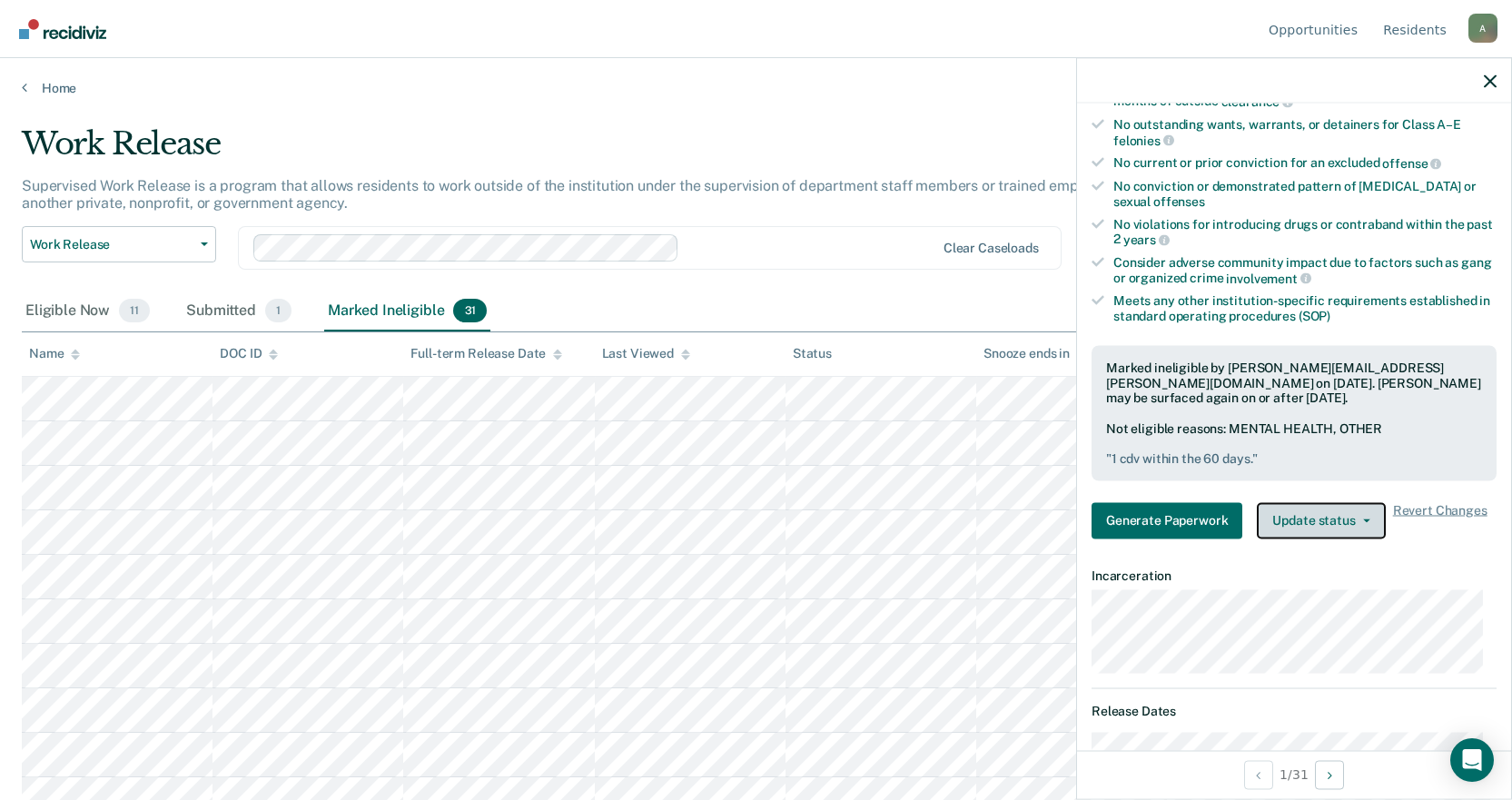
click at [760, 525] on button "Update status" at bounding box center [1321, 520] width 128 height 36
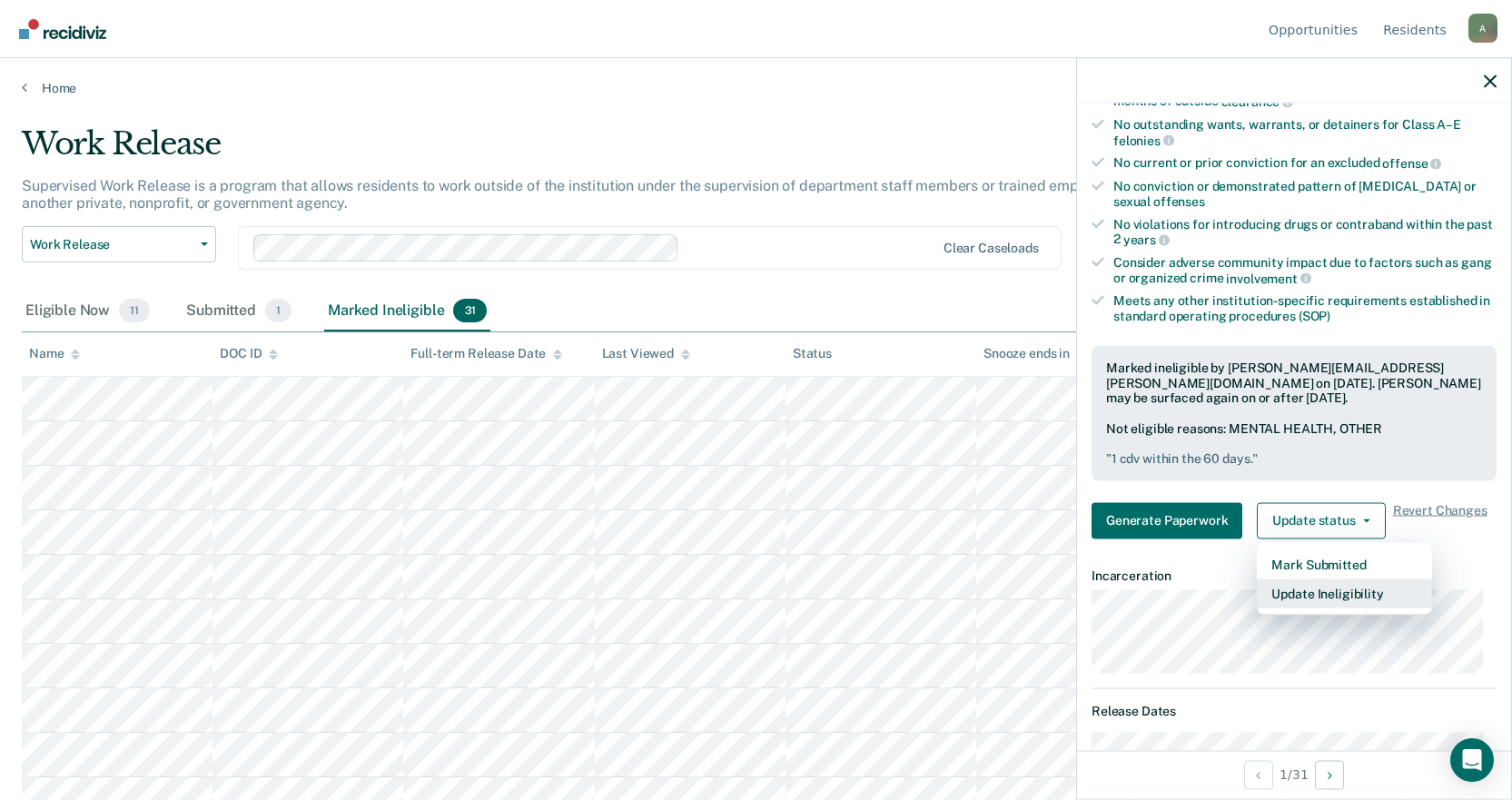
click at [760, 593] on button "Update Ineligibility" at bounding box center [1344, 593] width 175 height 29
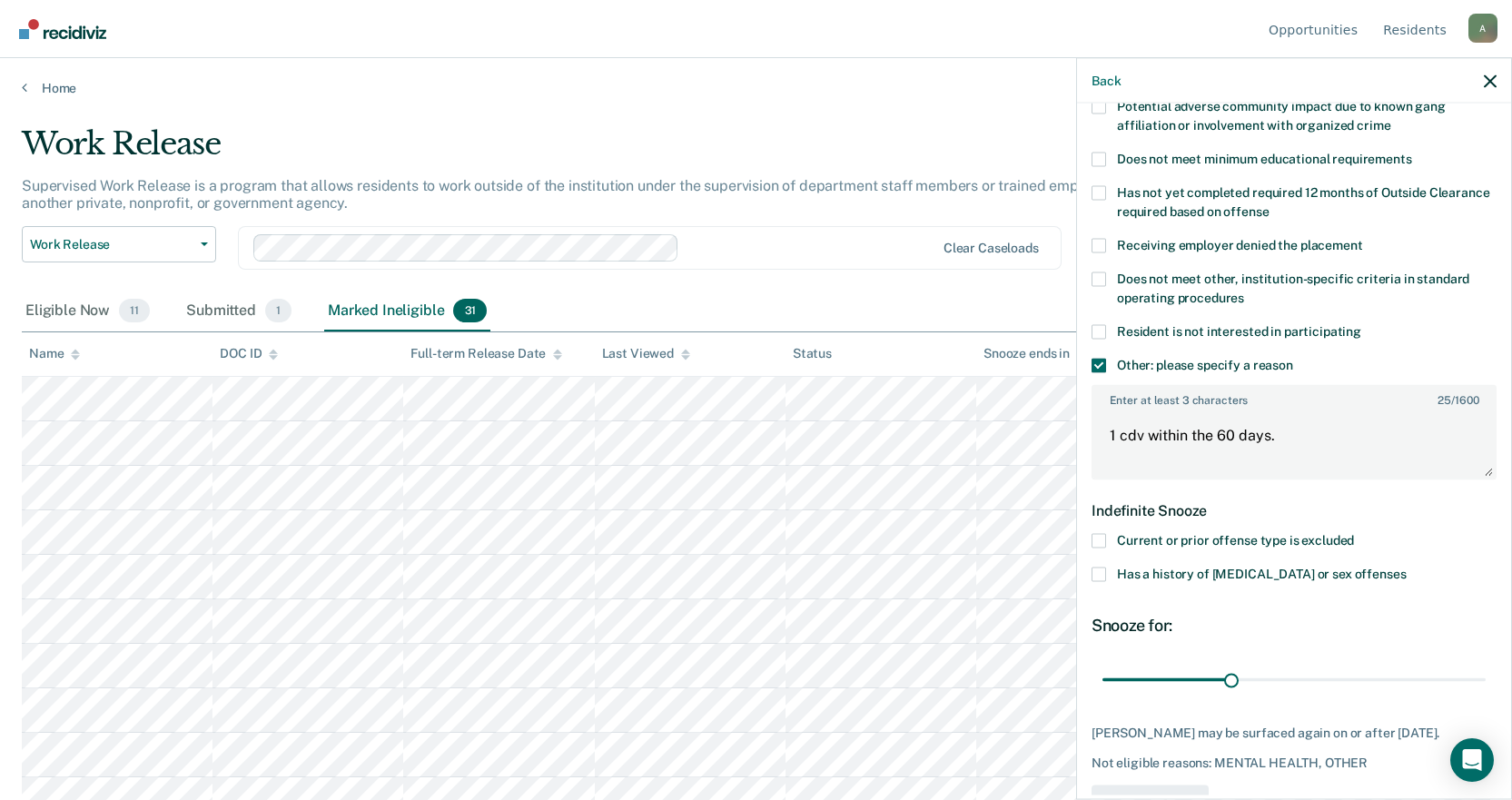
scroll to position [0, 0]
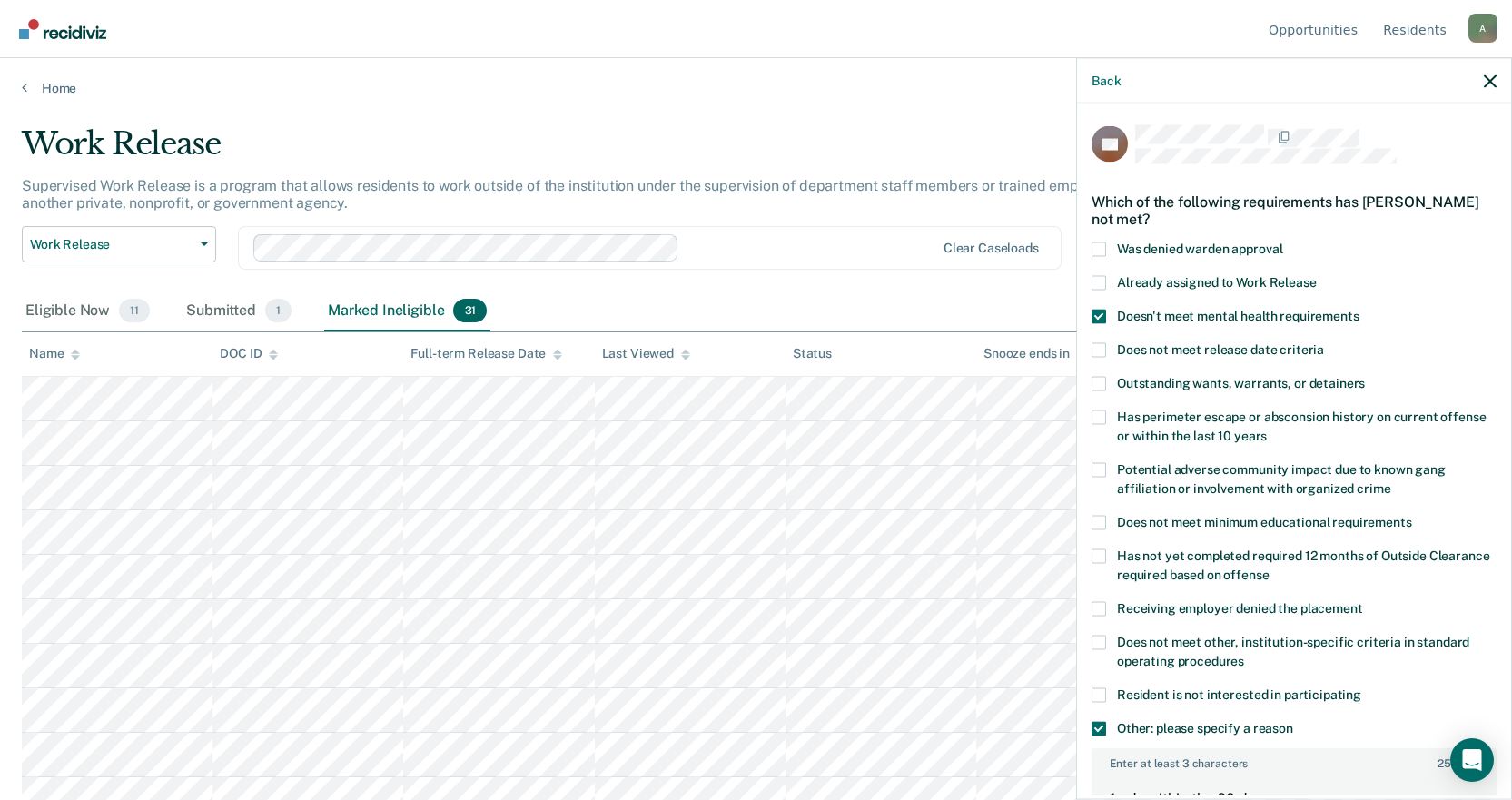
click at [760, 315] on span at bounding box center [1099, 316] width 15 height 15
click at [760, 309] on input "Doesn't meet mental health requirements" at bounding box center [1360, 309] width 0 height 0
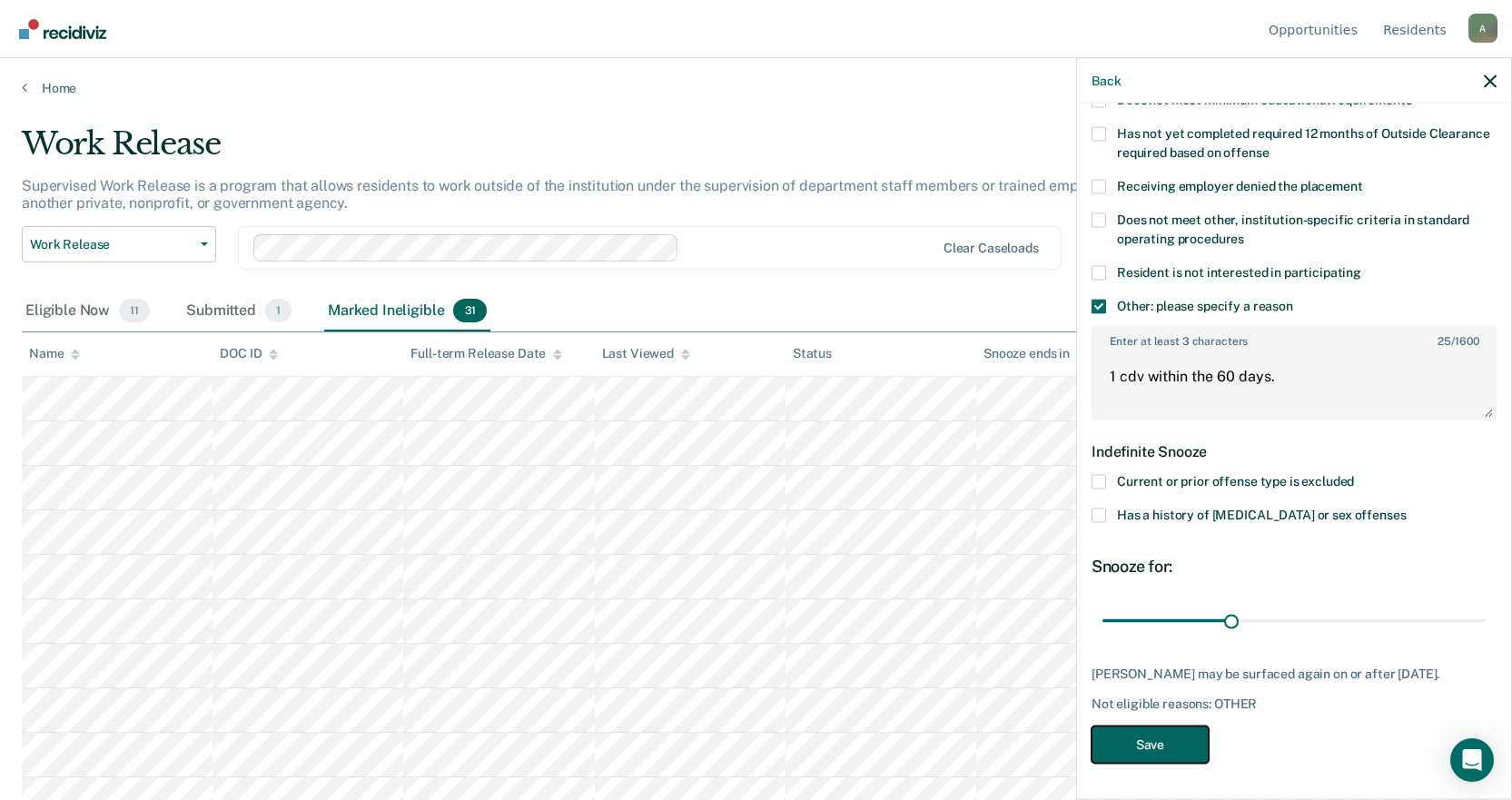
click at [760, 744] on button "Save" at bounding box center [1151, 744] width 117 height 37
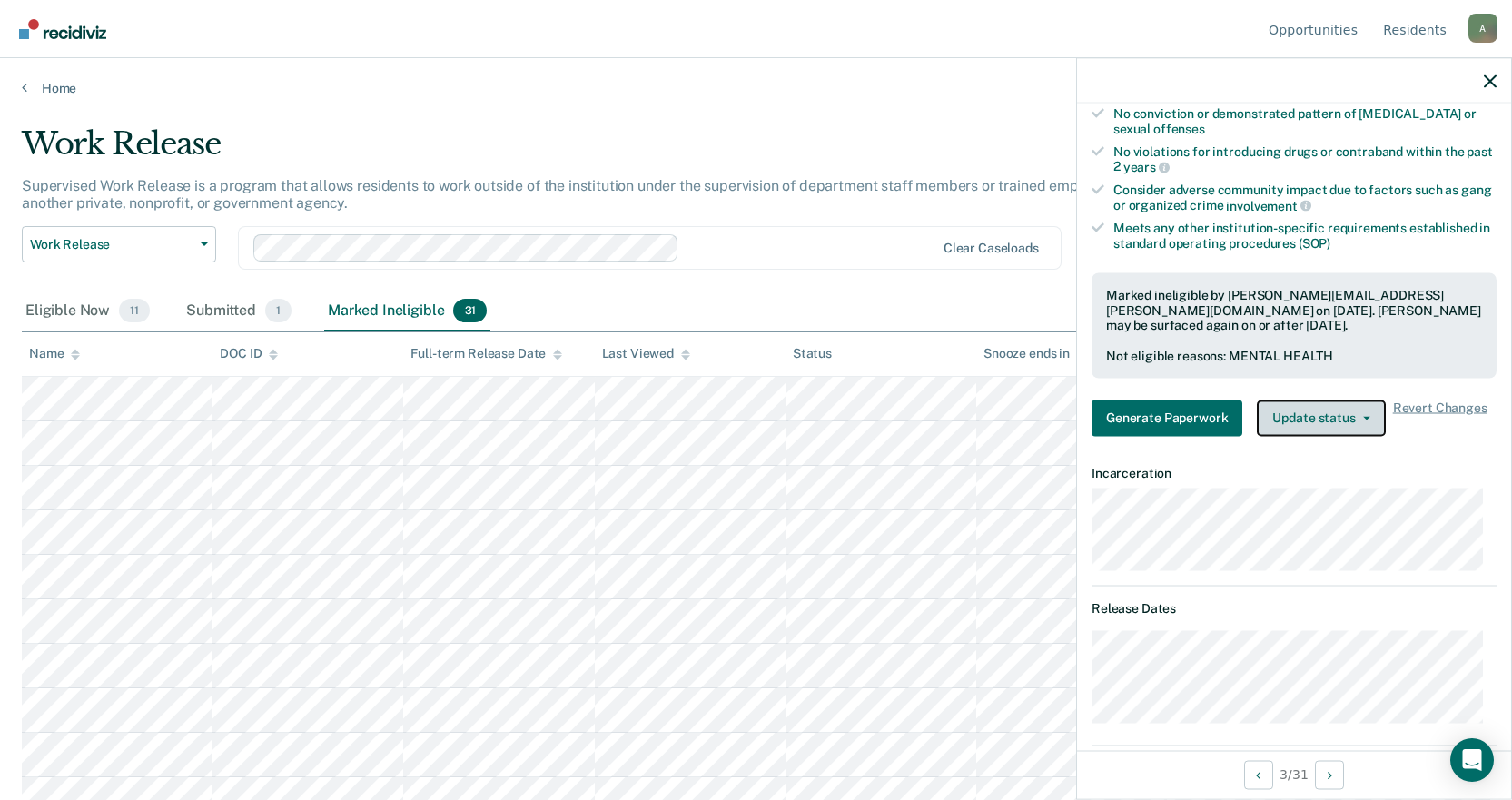
click at [760, 412] on button "Update status" at bounding box center [1321, 417] width 128 height 36
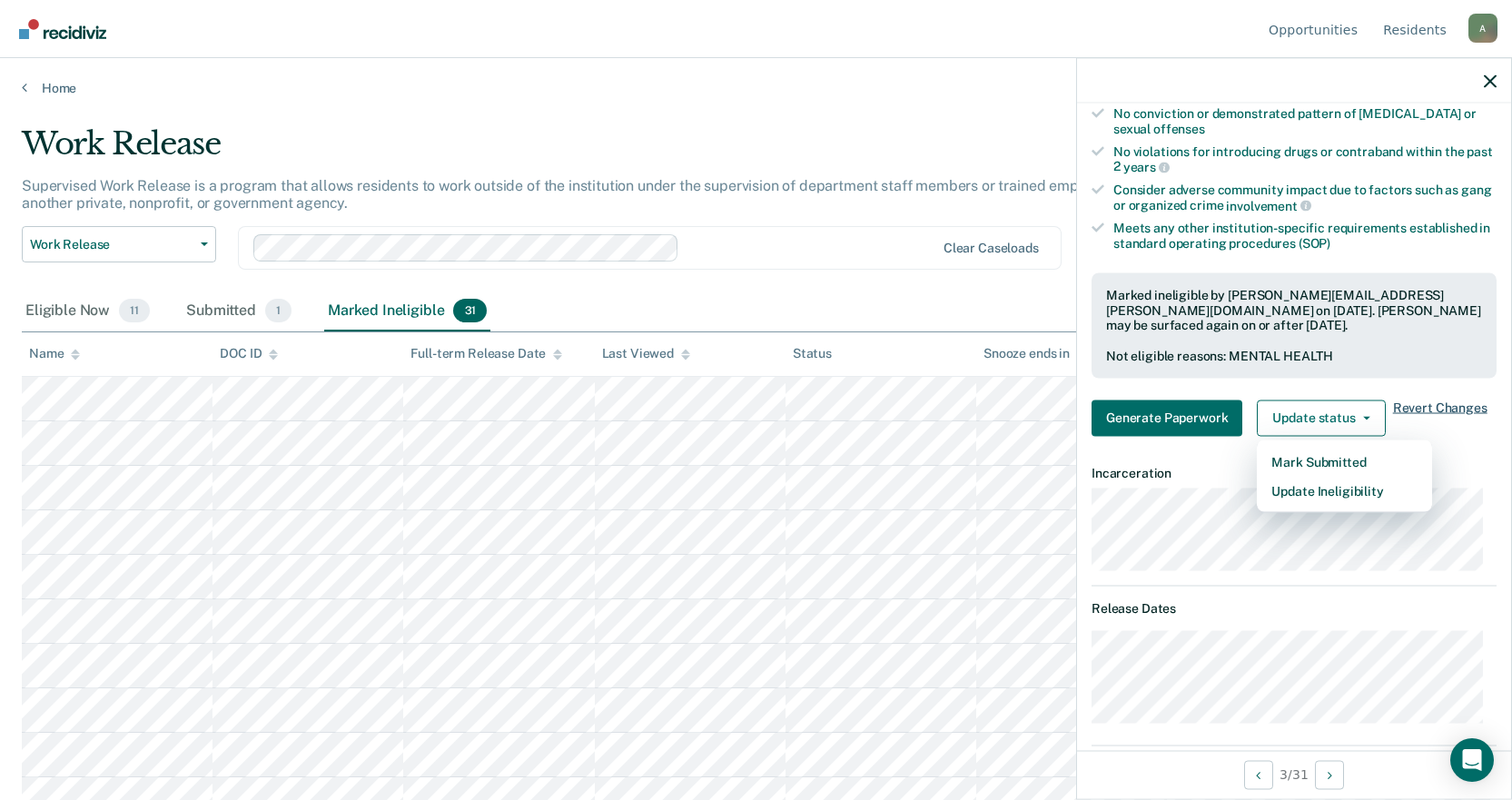
click at [760, 403] on span "Revert Changes" at bounding box center [1440, 417] width 95 height 36
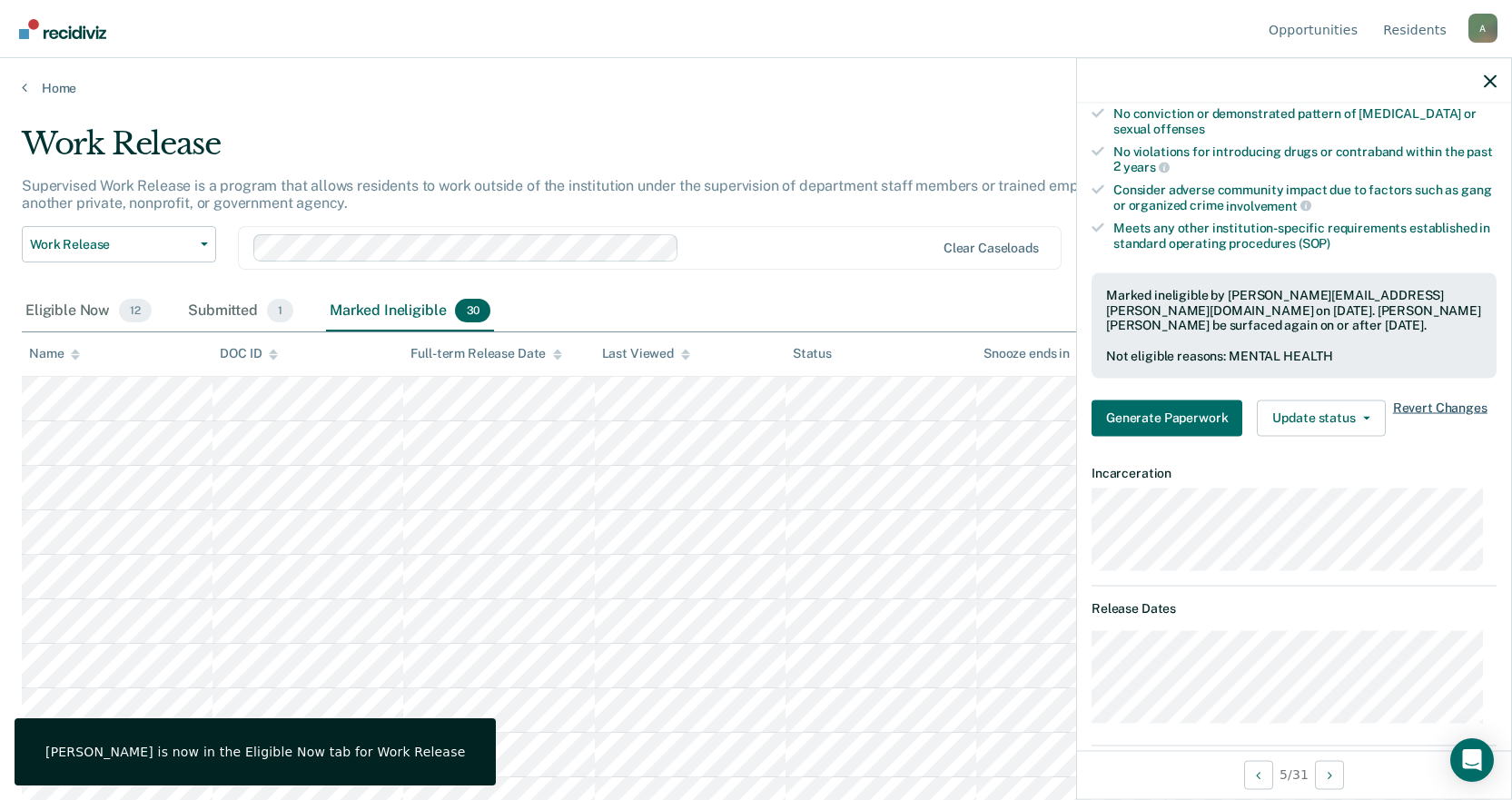
click at [760, 409] on span "Revert Changes" at bounding box center [1440, 417] width 95 height 36
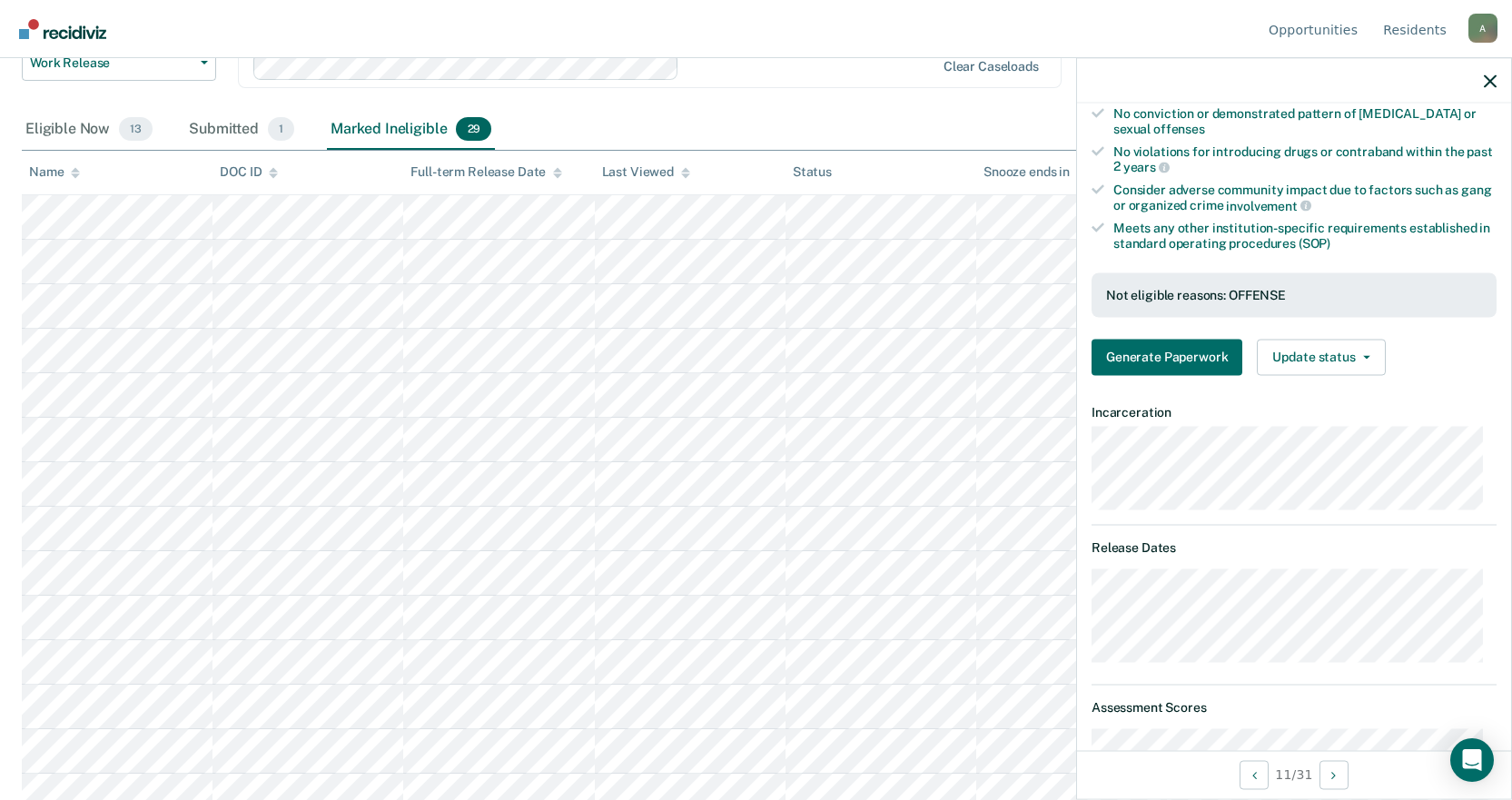
scroll to position [273, 0]
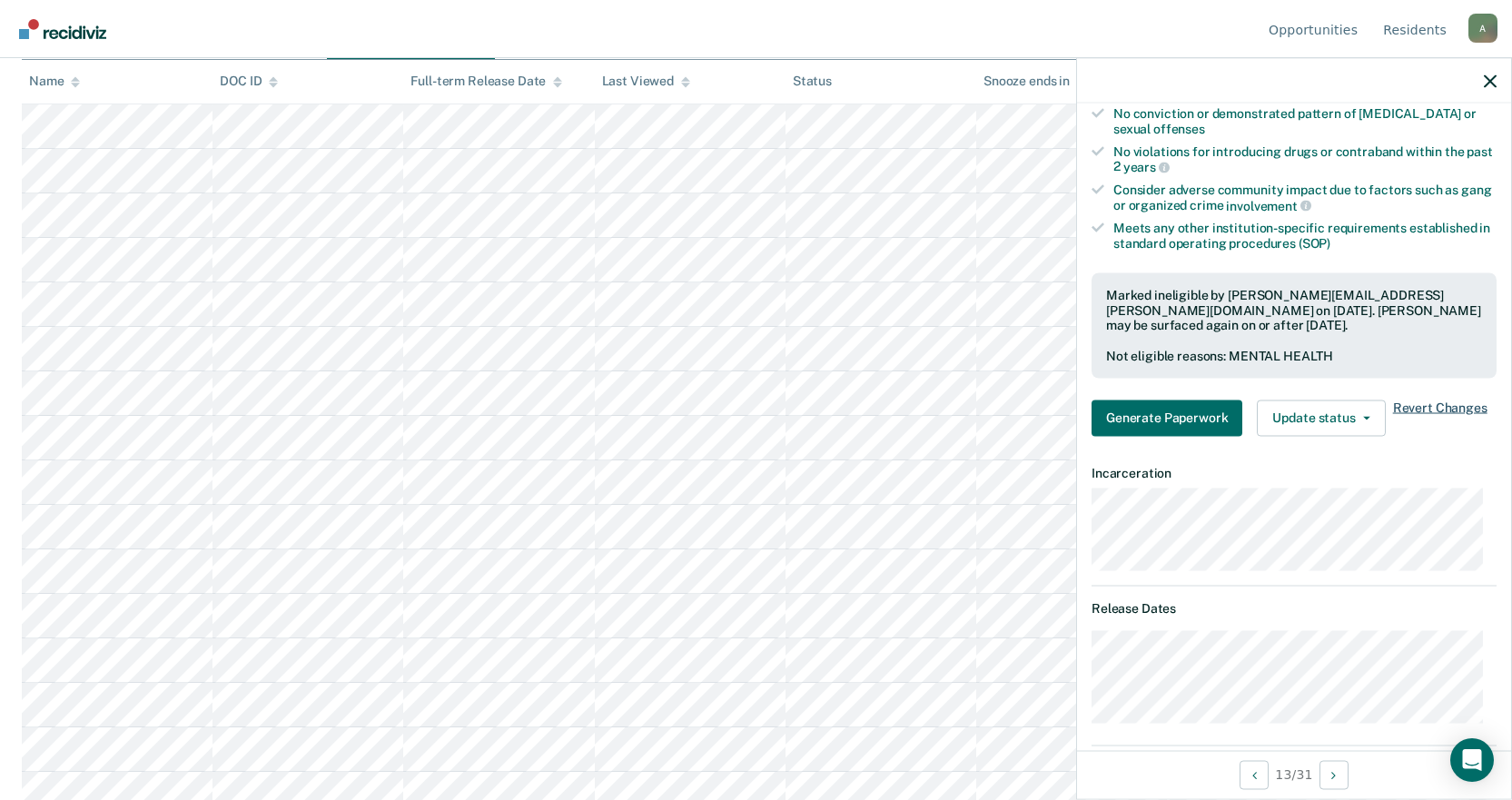
click at [760, 406] on span "Revert Changes" at bounding box center [1440, 417] width 95 height 36
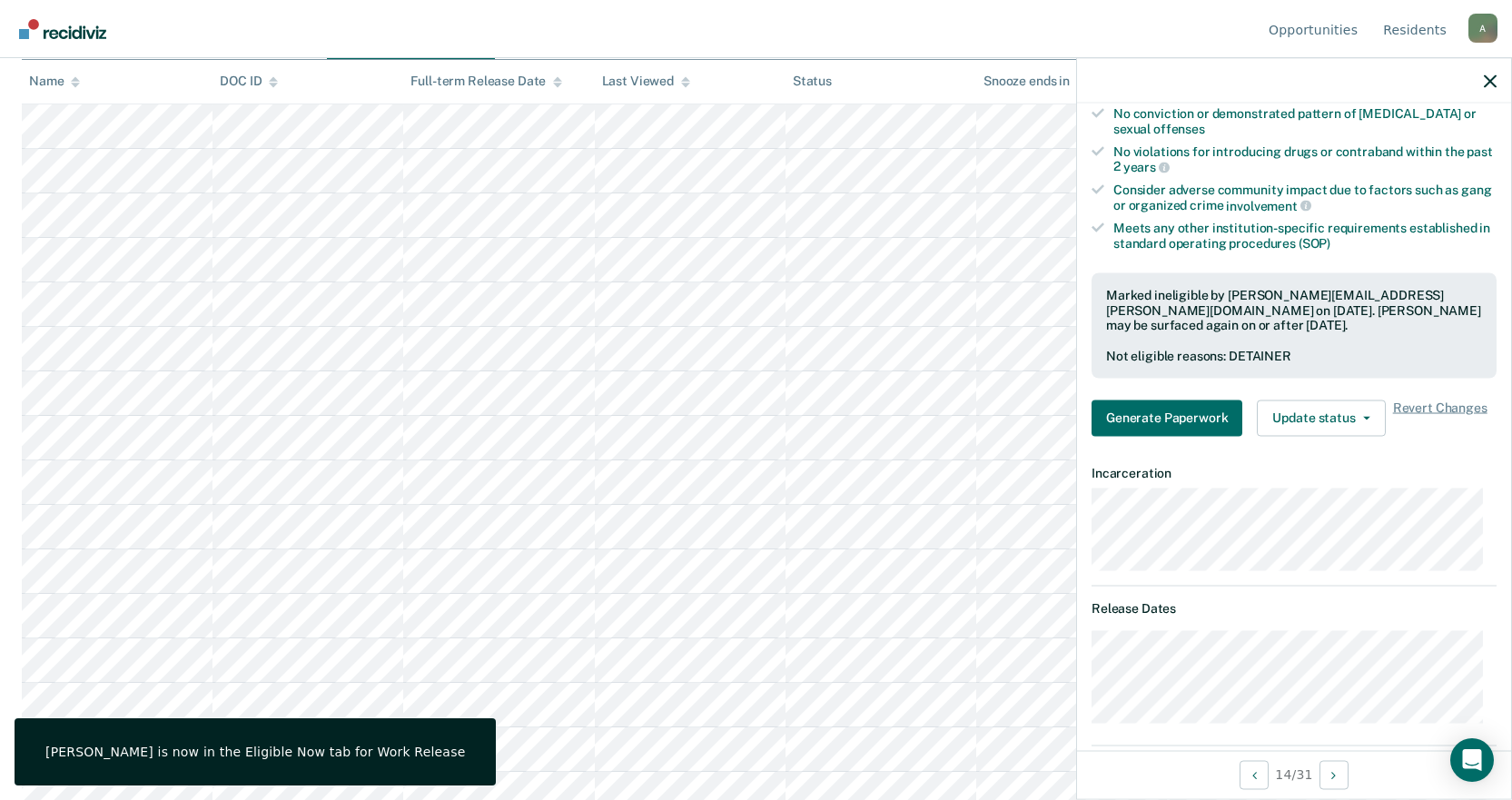
scroll to position [363, 0]
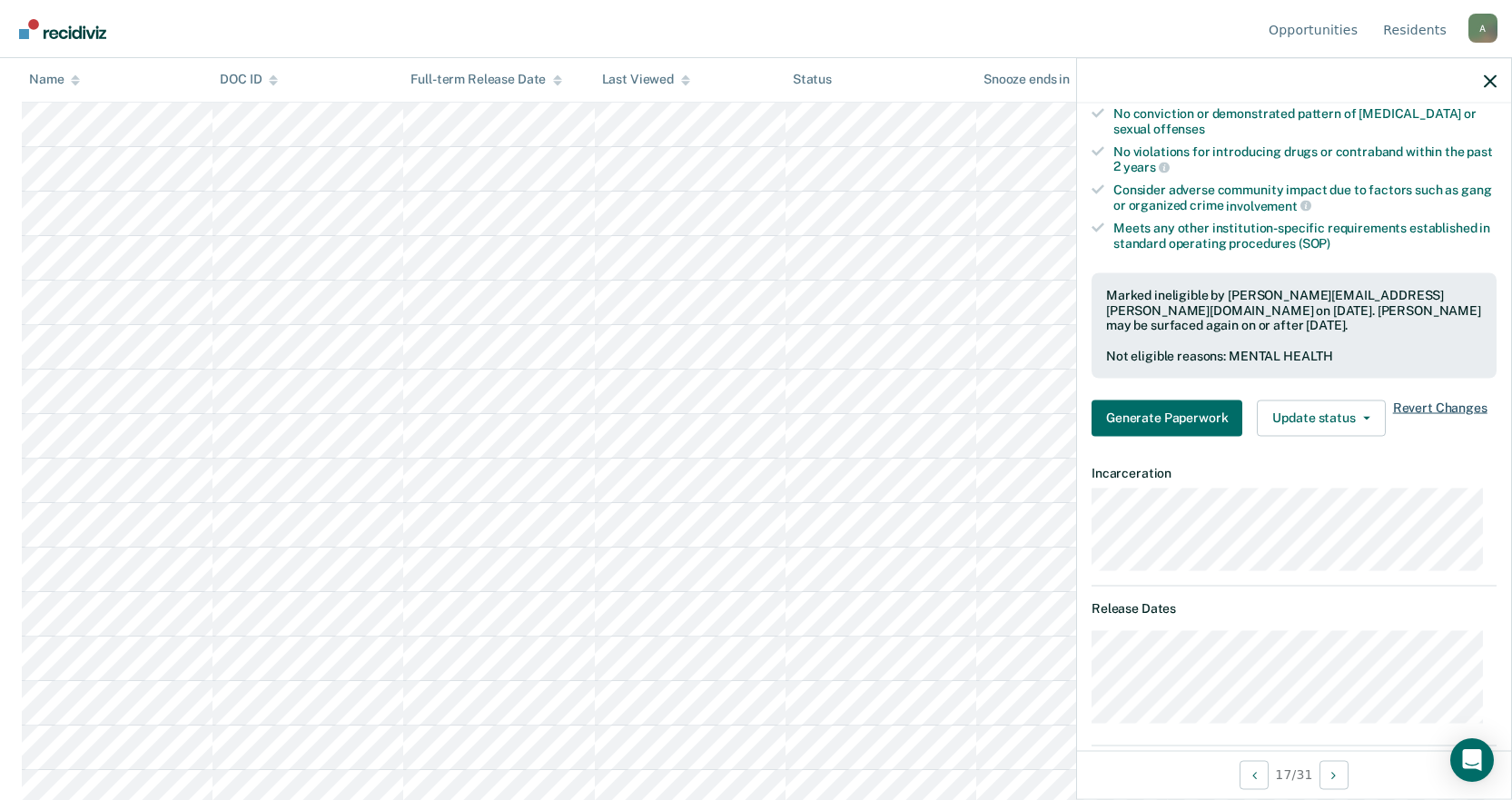
click at [760, 411] on span "Revert Changes" at bounding box center [1440, 417] width 95 height 36
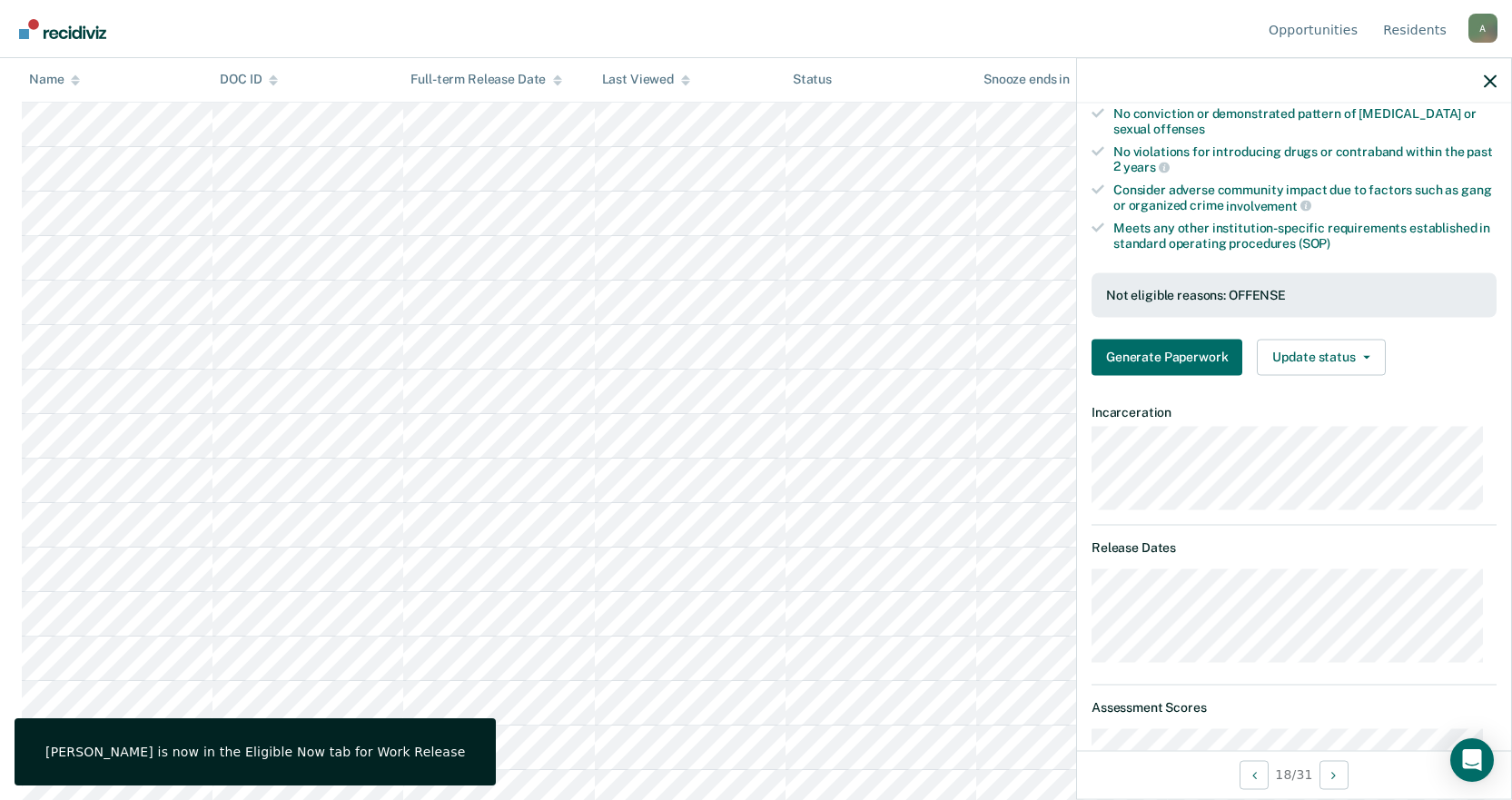
click at [351, 666] on div "Marked Wayne Witham as Eligible Now for Work Release" at bounding box center [234, 677] width 440 height 67
click at [307, 659] on div "Marked Wayne Witham as Eligible Now for Work Release" at bounding box center [234, 677] width 440 height 67
click at [68, 656] on div "Marked Wayne Witham as Eligible Now for Work Release" at bounding box center [234, 677] width 440 height 67
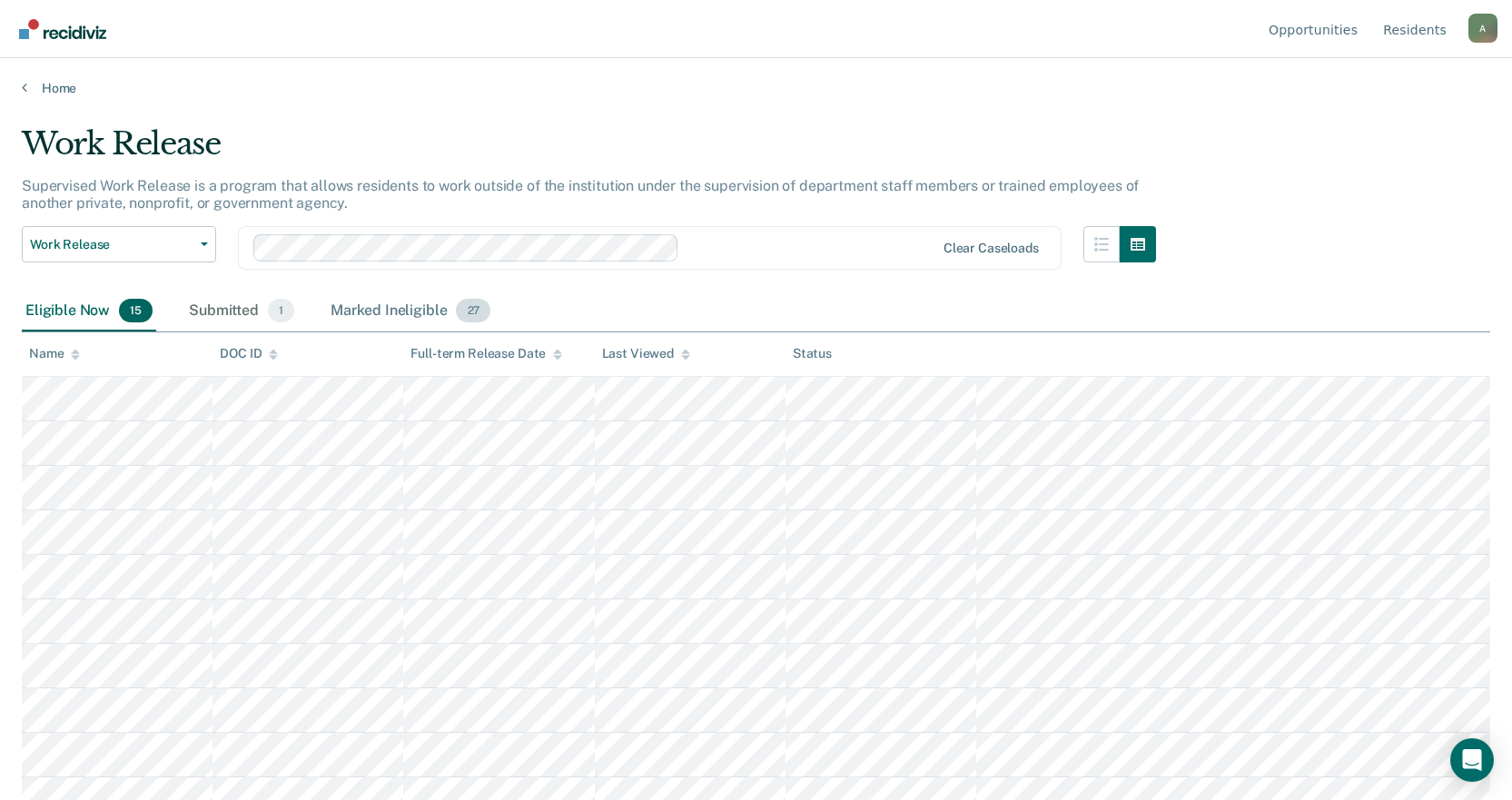
click at [391, 304] on div "Marked Ineligible 27" at bounding box center [410, 311] width 167 height 40
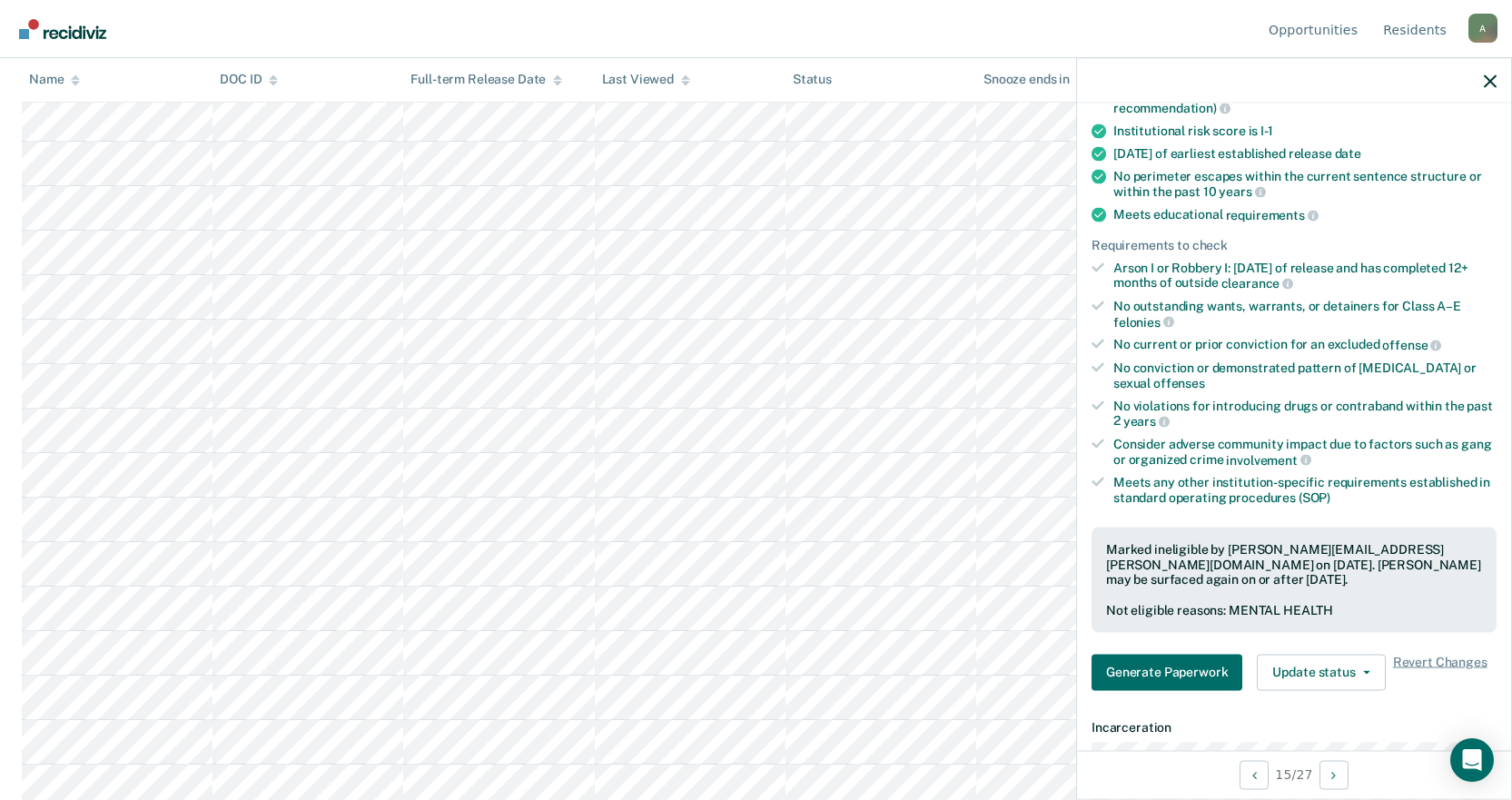
scroll to position [273, 0]
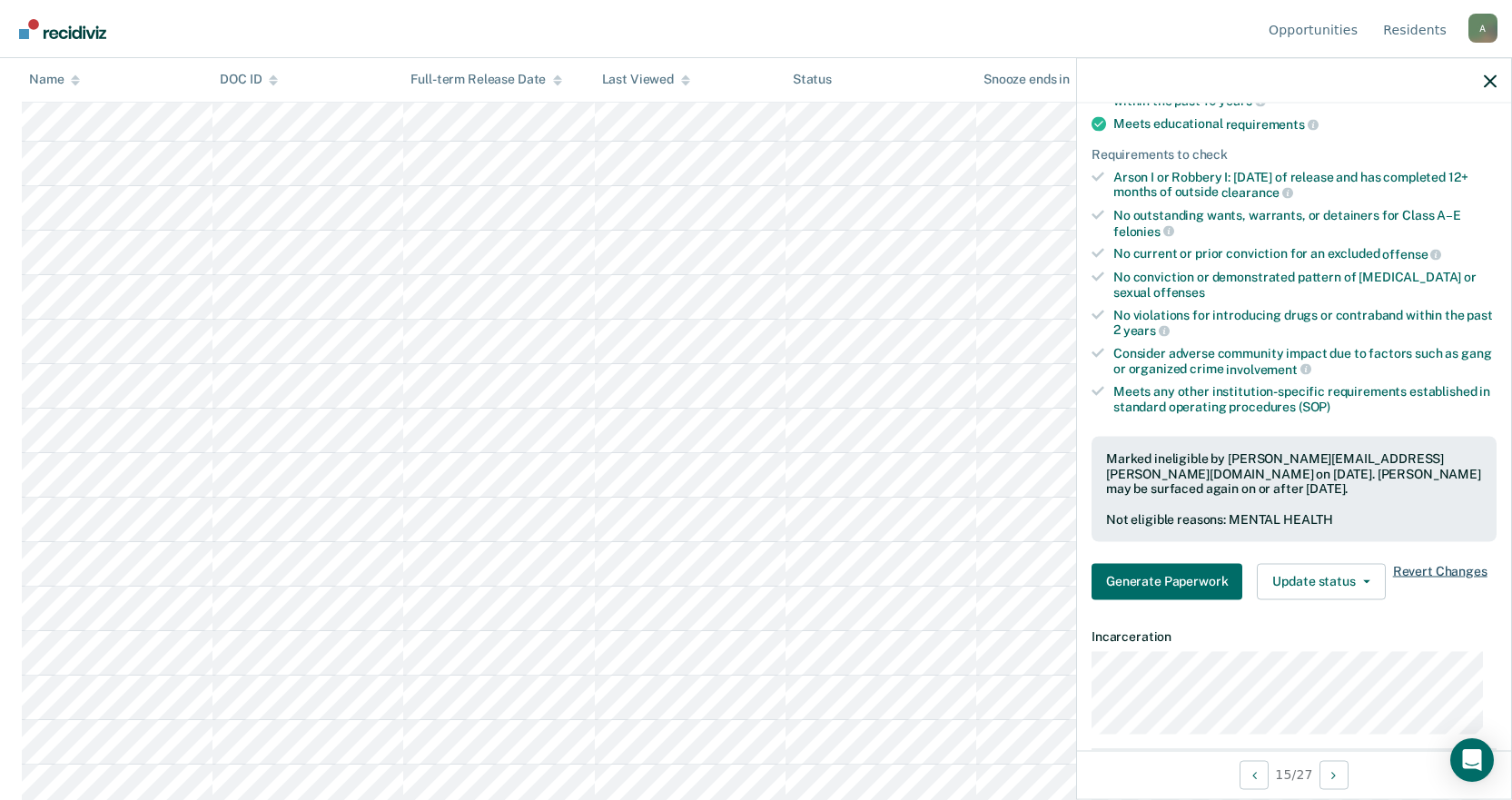
click at [1433, 568] on span "Revert Changes" at bounding box center [1440, 580] width 95 height 36
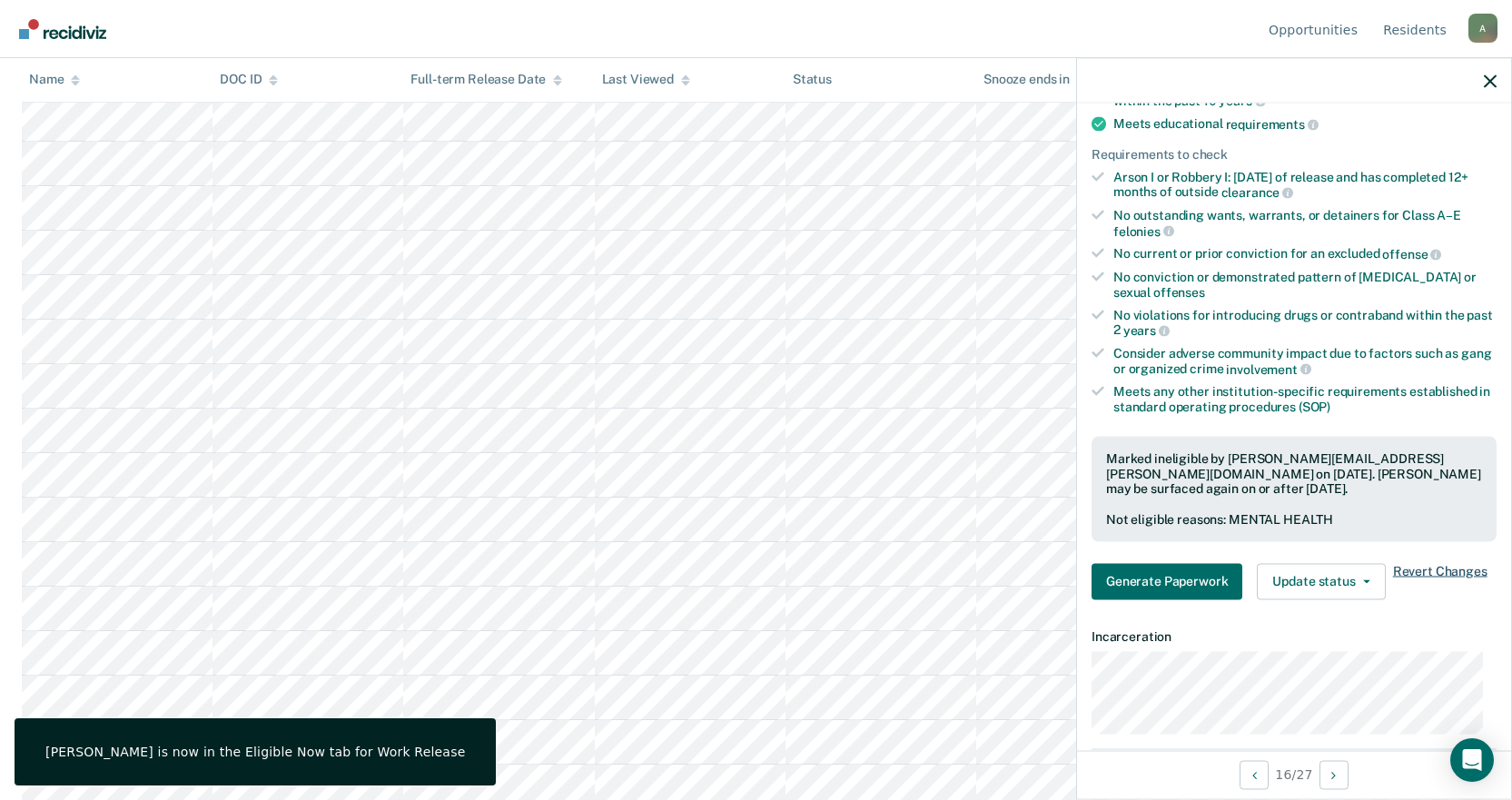
click at [1455, 567] on span "Revert Changes" at bounding box center [1440, 580] width 95 height 36
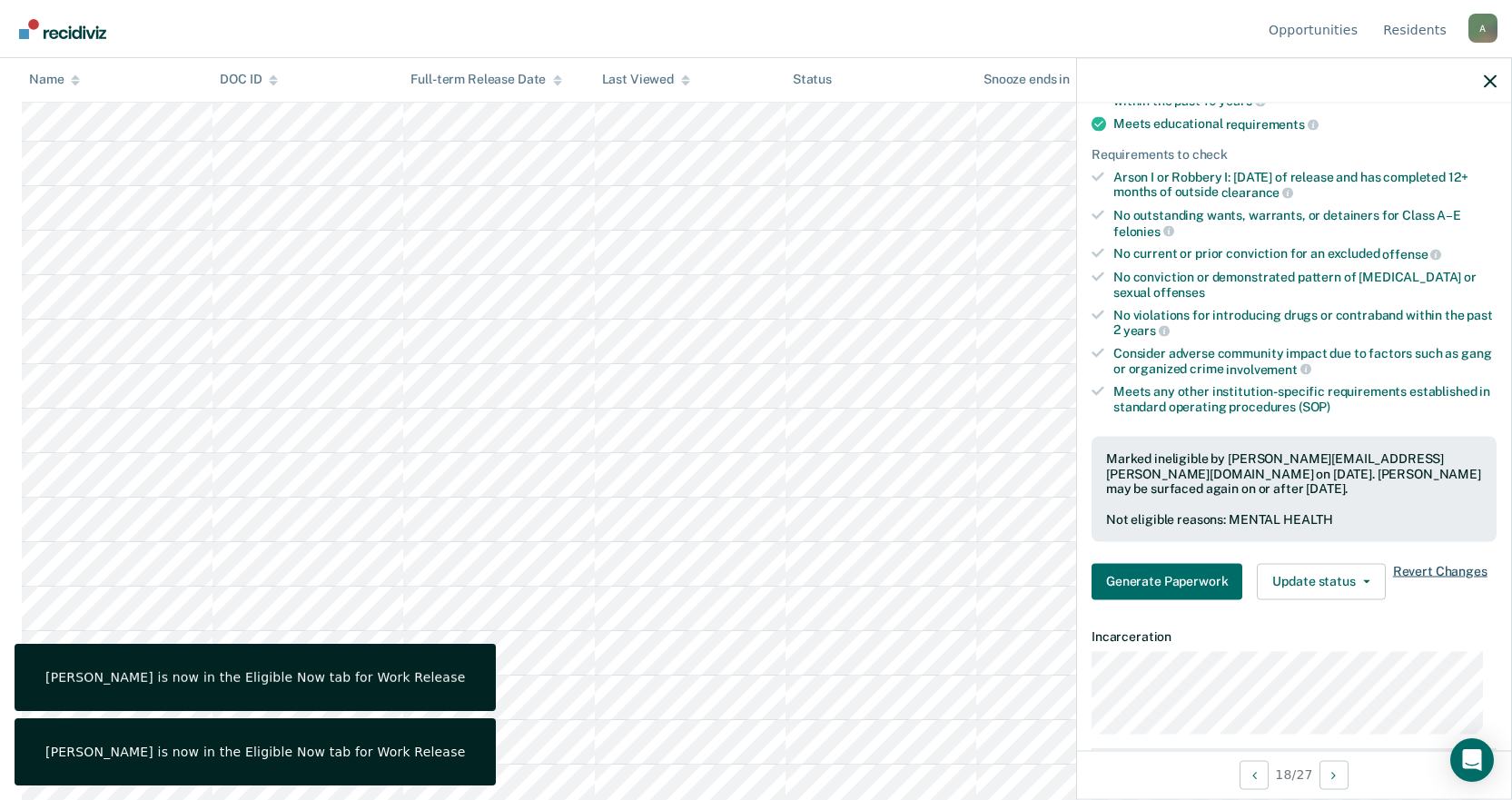
click at [1426, 568] on span "Revert Changes" at bounding box center [1440, 580] width 95 height 36
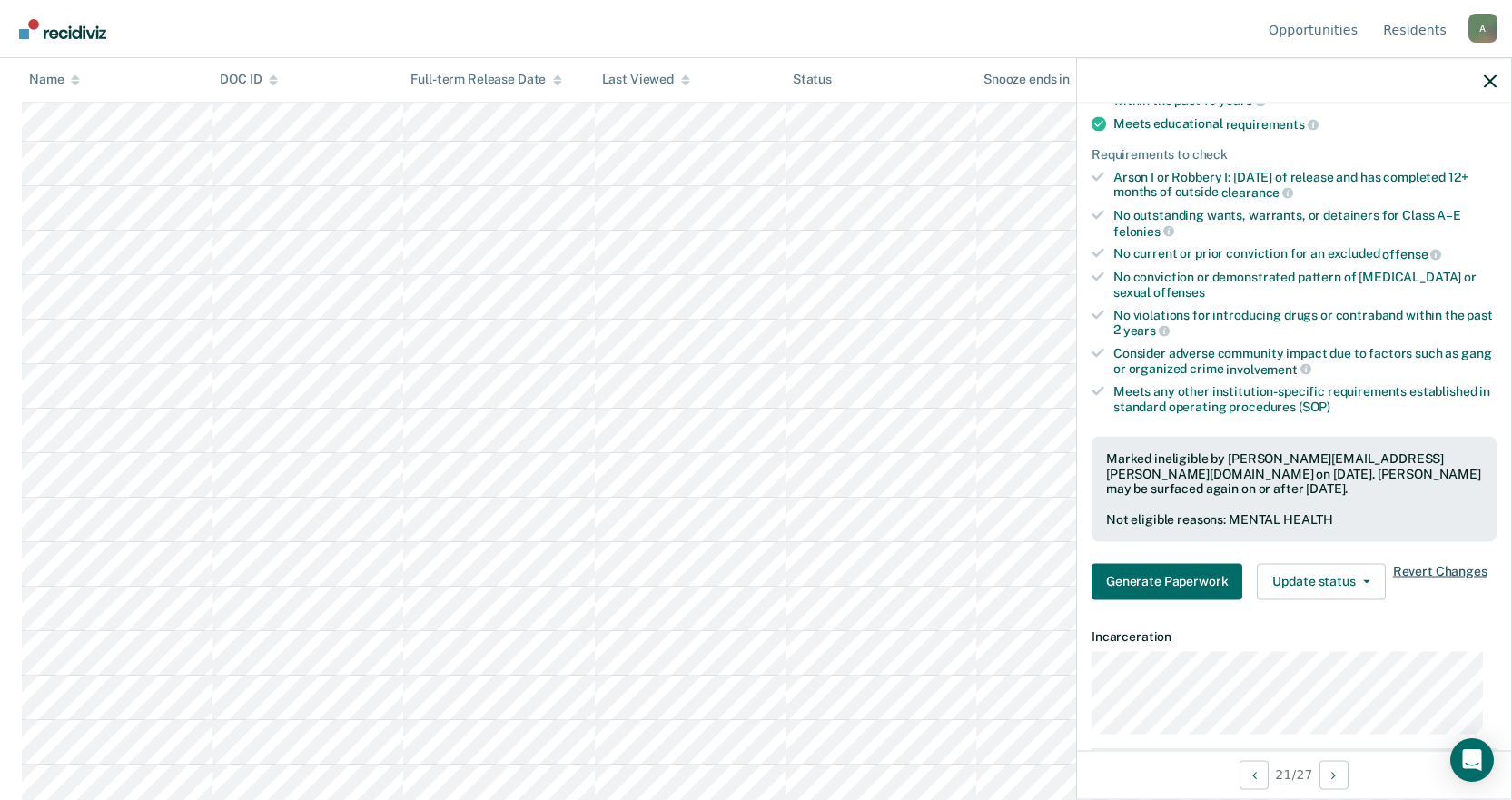
click at [1467, 577] on span "Revert Changes" at bounding box center [1440, 580] width 95 height 36
click at [1428, 572] on span "Revert Changes" at bounding box center [1440, 580] width 95 height 36
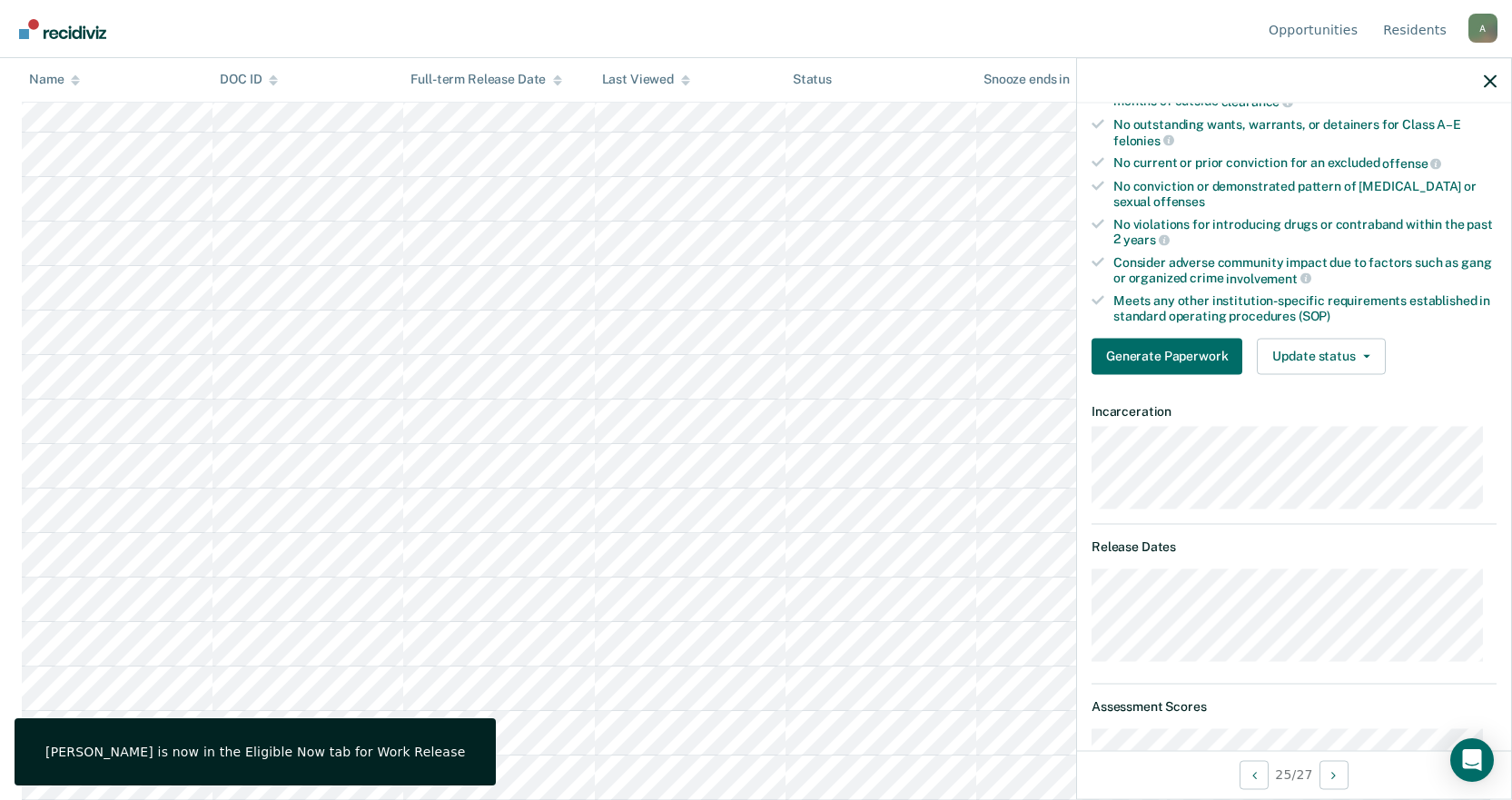
scroll to position [545, 0]
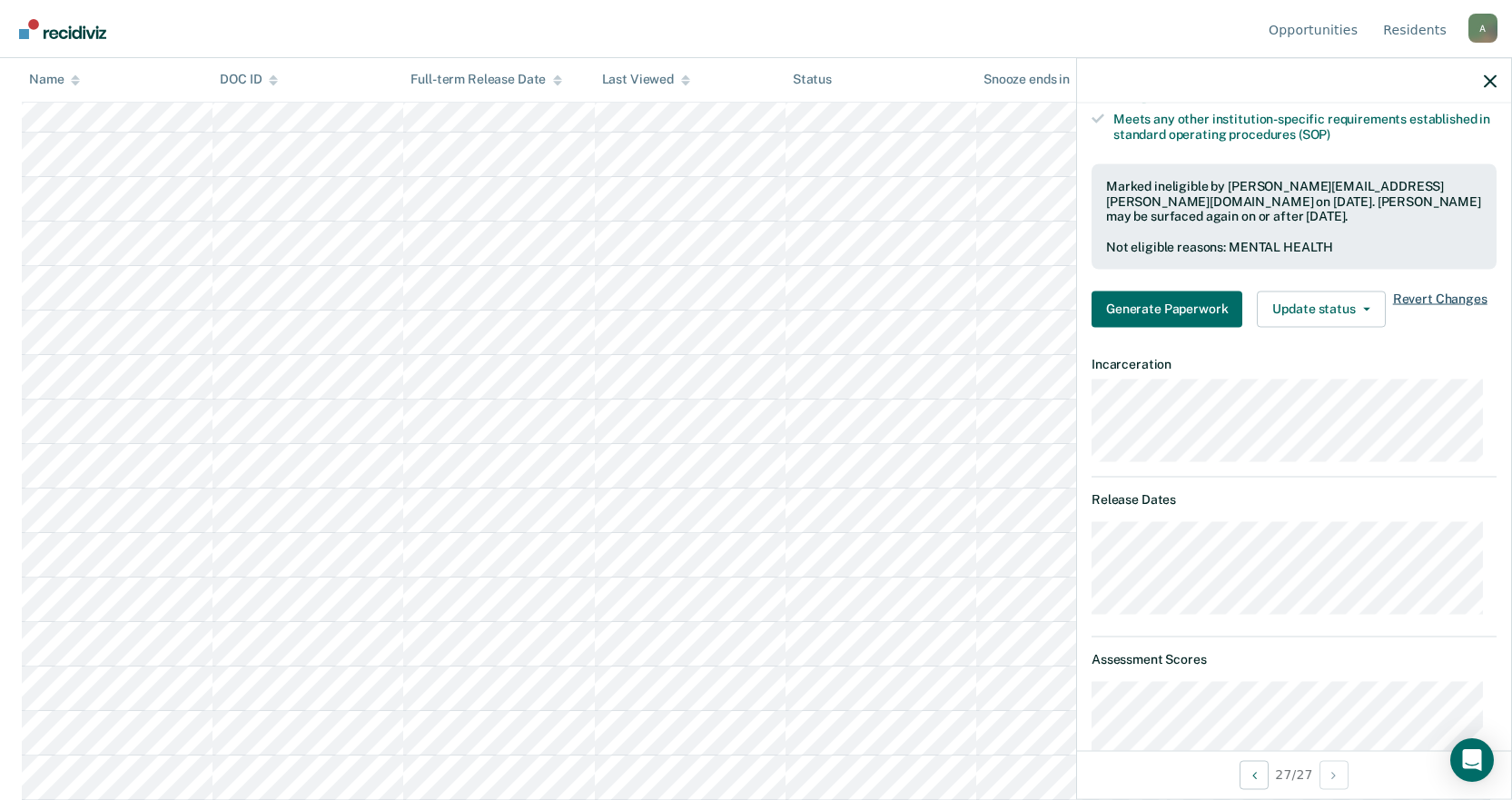
click at [1419, 294] on span "Revert Changes" at bounding box center [1440, 309] width 95 height 36
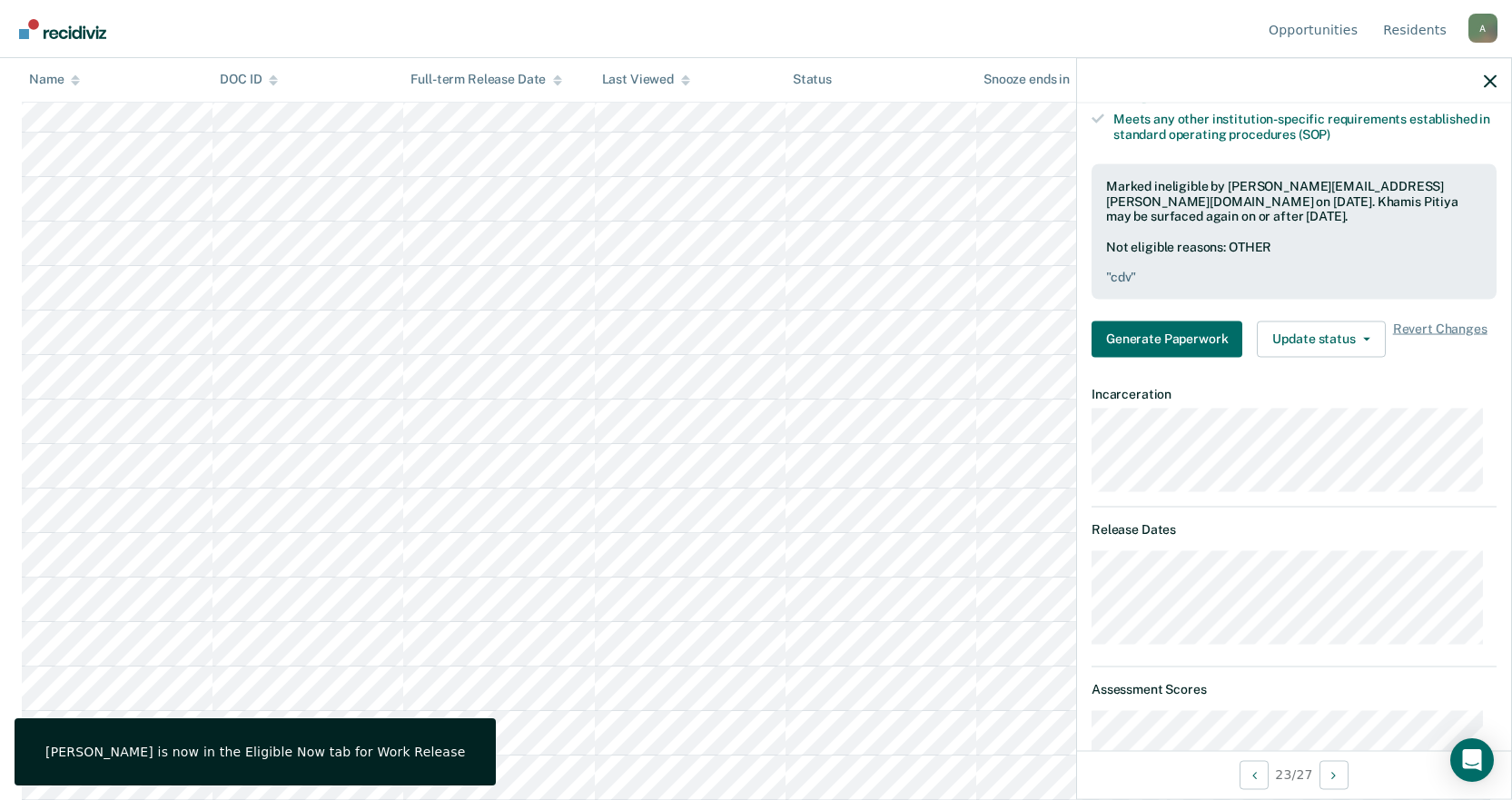
scroll to position [0, 0]
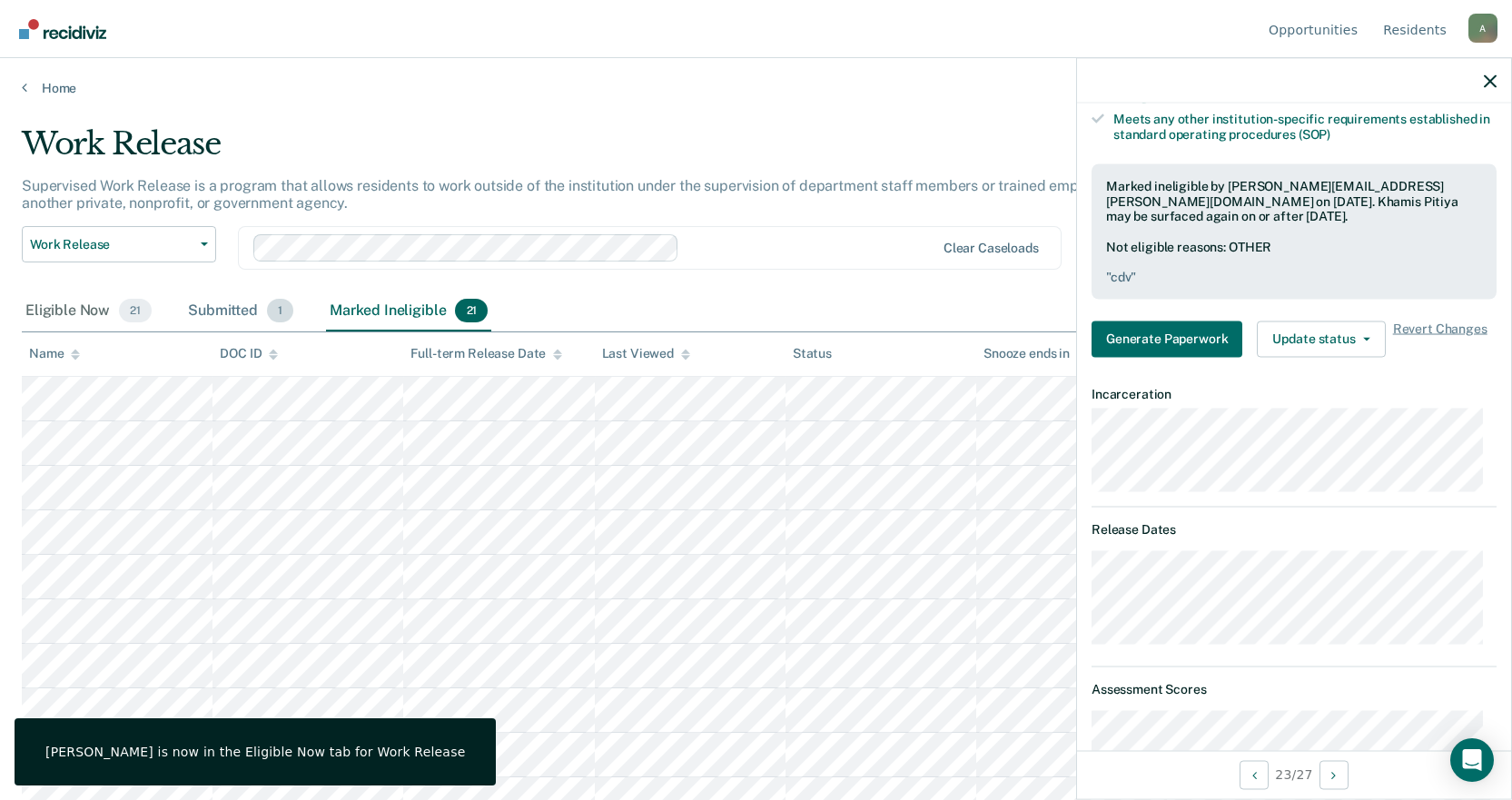
click at [241, 314] on div "Submitted 1" at bounding box center [240, 311] width 112 height 40
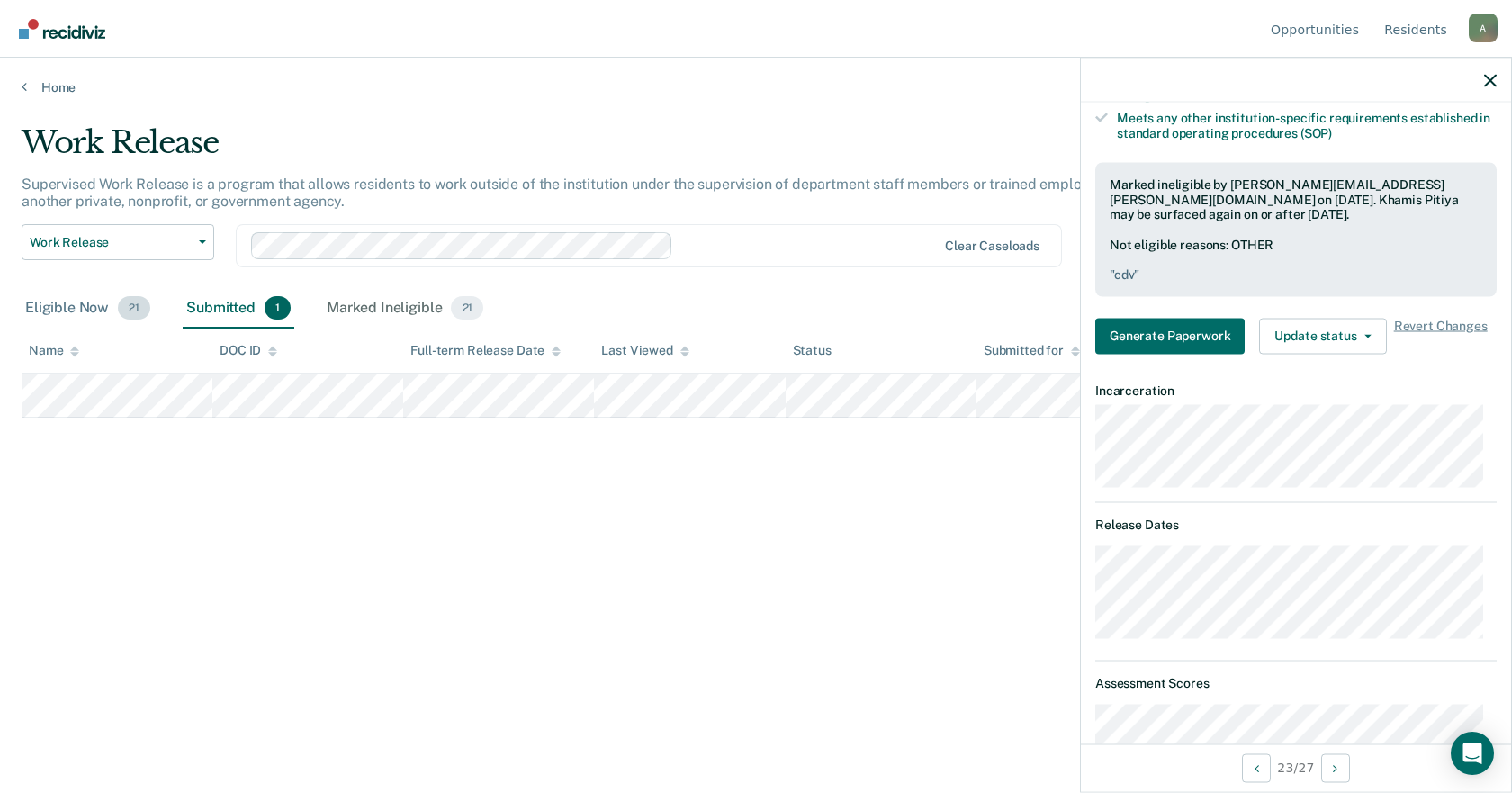
click at [63, 306] on div "Eligible Now 21" at bounding box center [87, 308] width 133 height 40
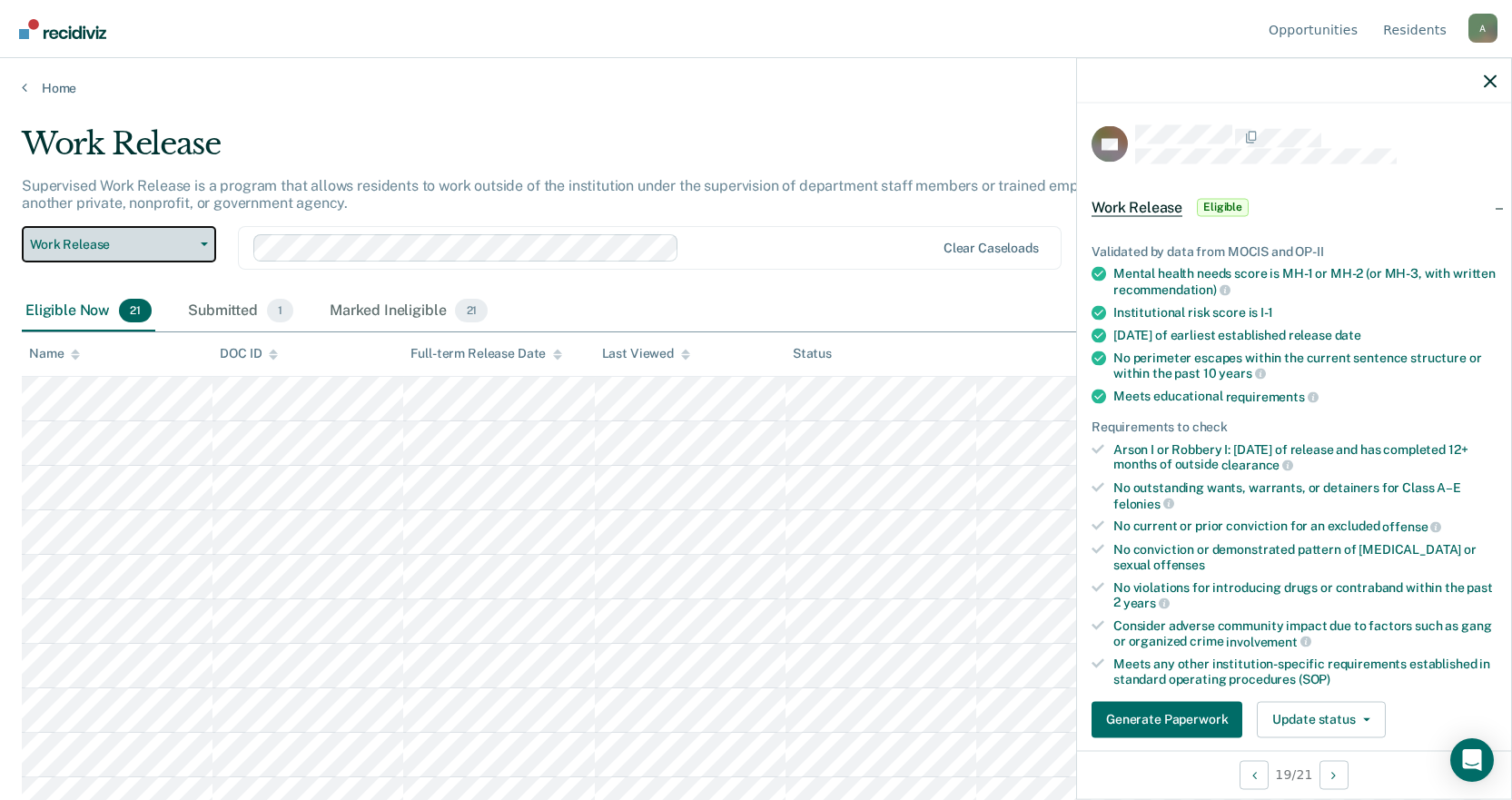
click at [124, 239] on span "Work Release" at bounding box center [111, 245] width 163 height 16
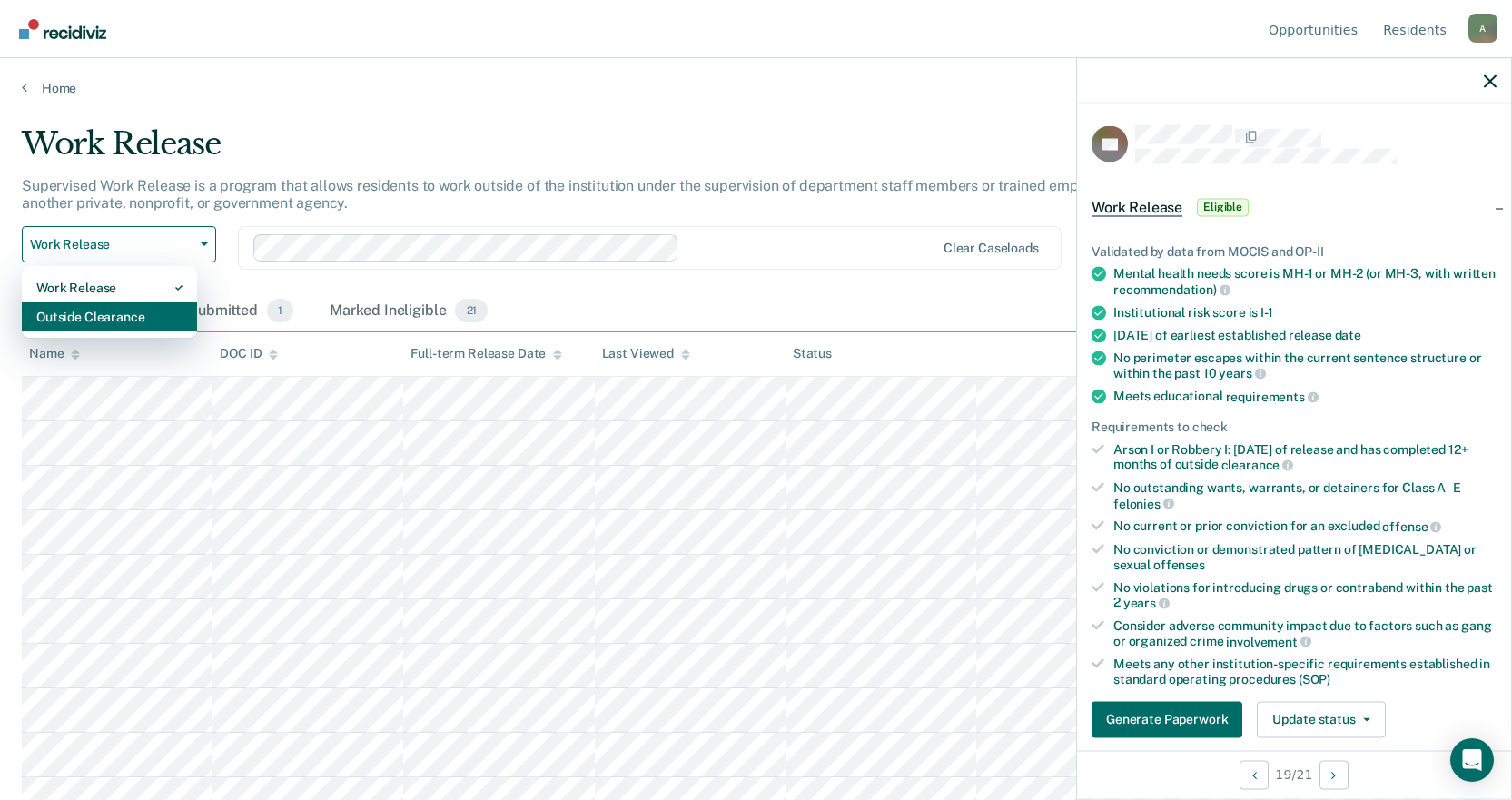
click at [139, 316] on div "Outside Clearance" at bounding box center [109, 317] width 147 height 29
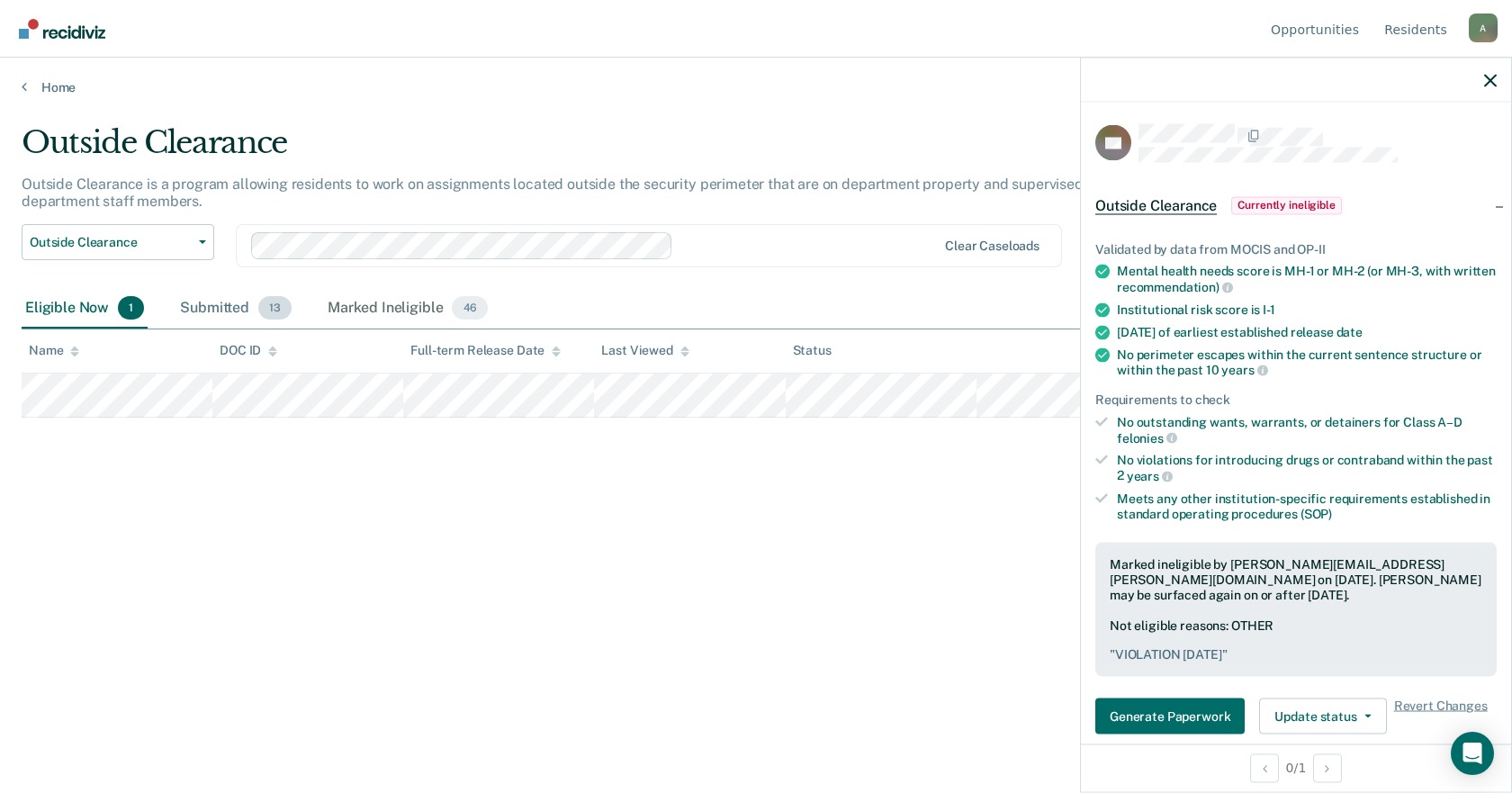
click at [214, 309] on div "Submitted 13" at bounding box center [235, 308] width 119 height 40
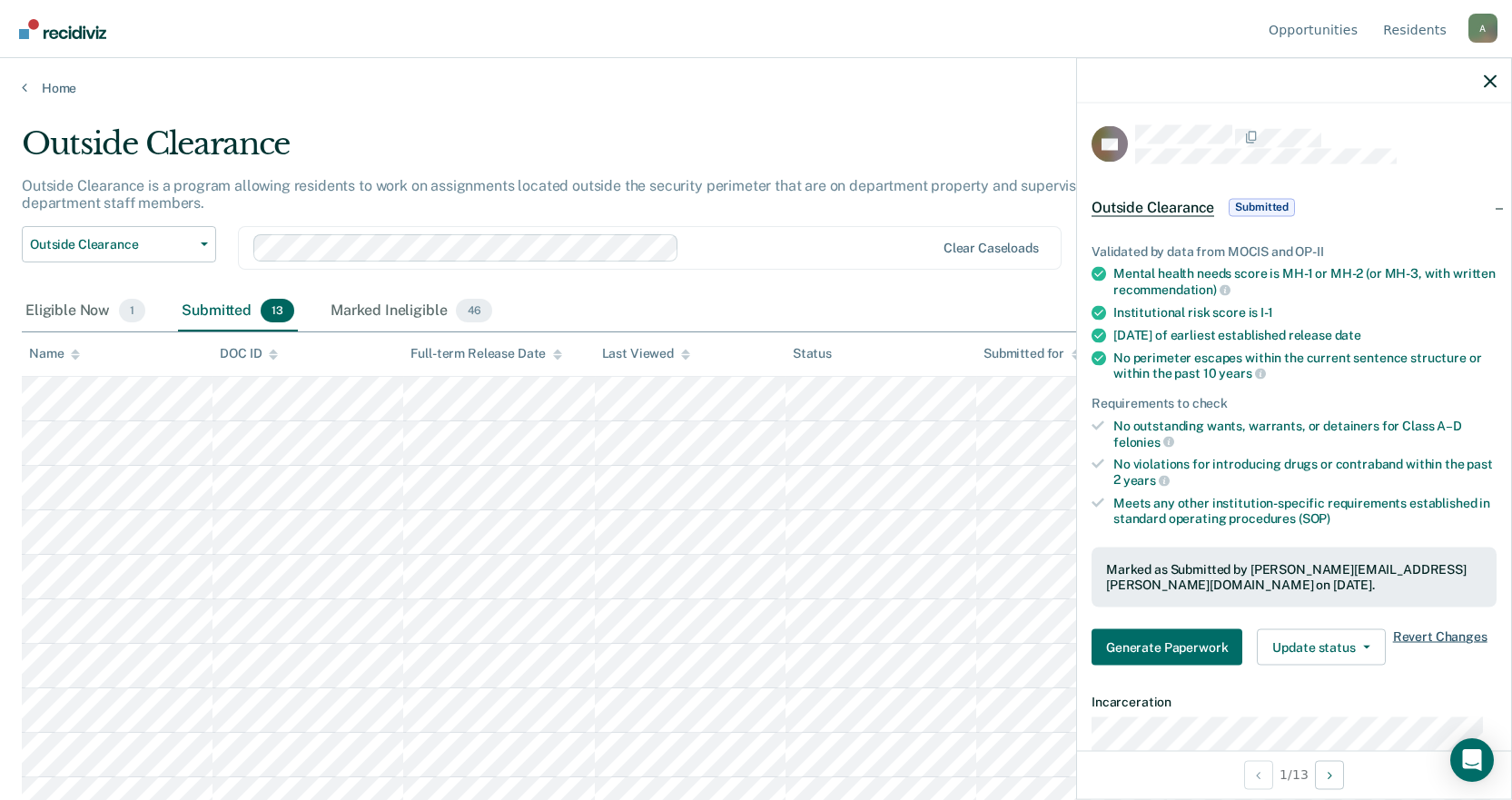
click at [1409, 639] on span "Revert Changes" at bounding box center [1440, 646] width 95 height 36
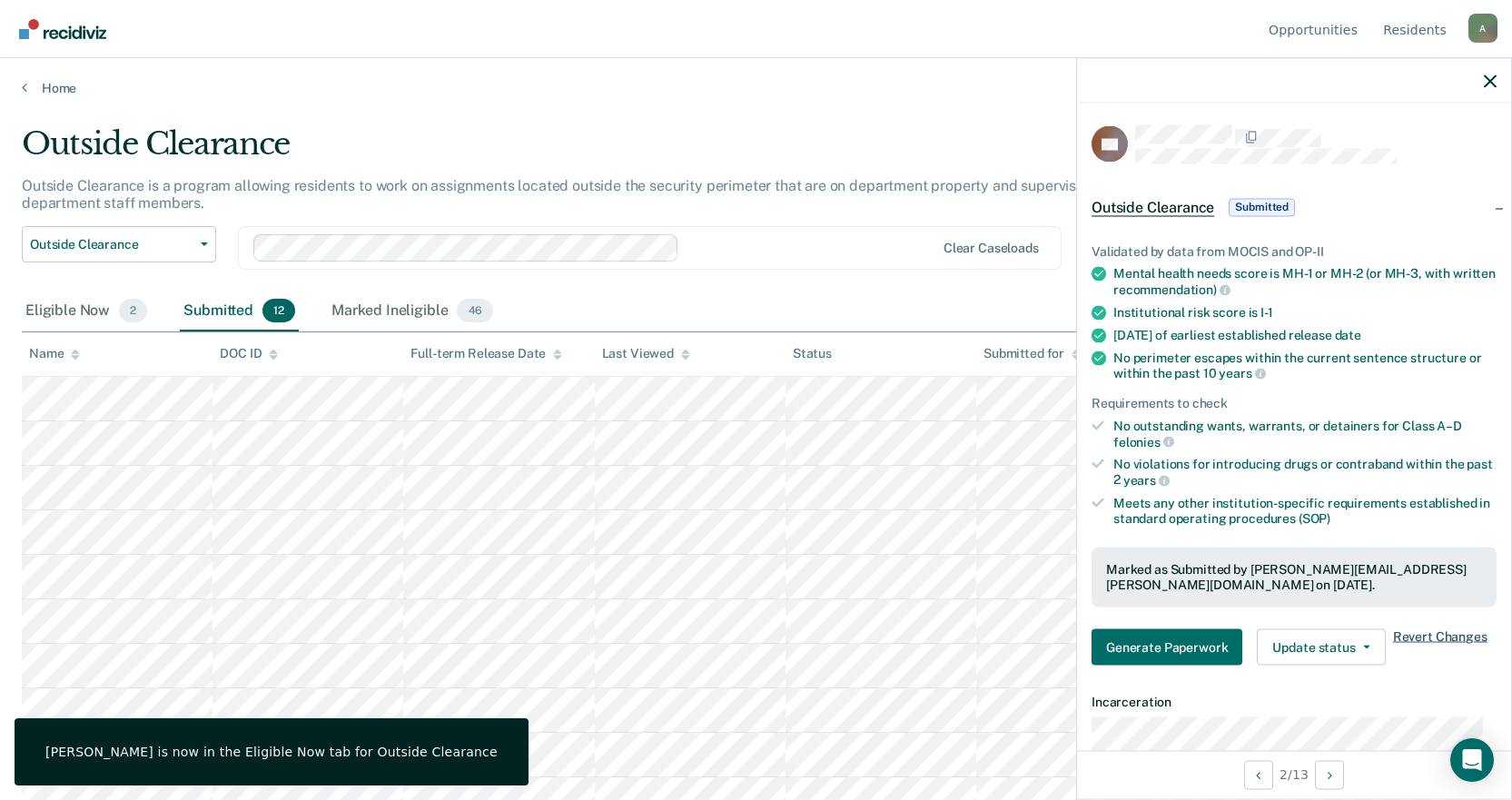
click at [1449, 639] on span "Revert Changes" at bounding box center [1440, 646] width 95 height 36
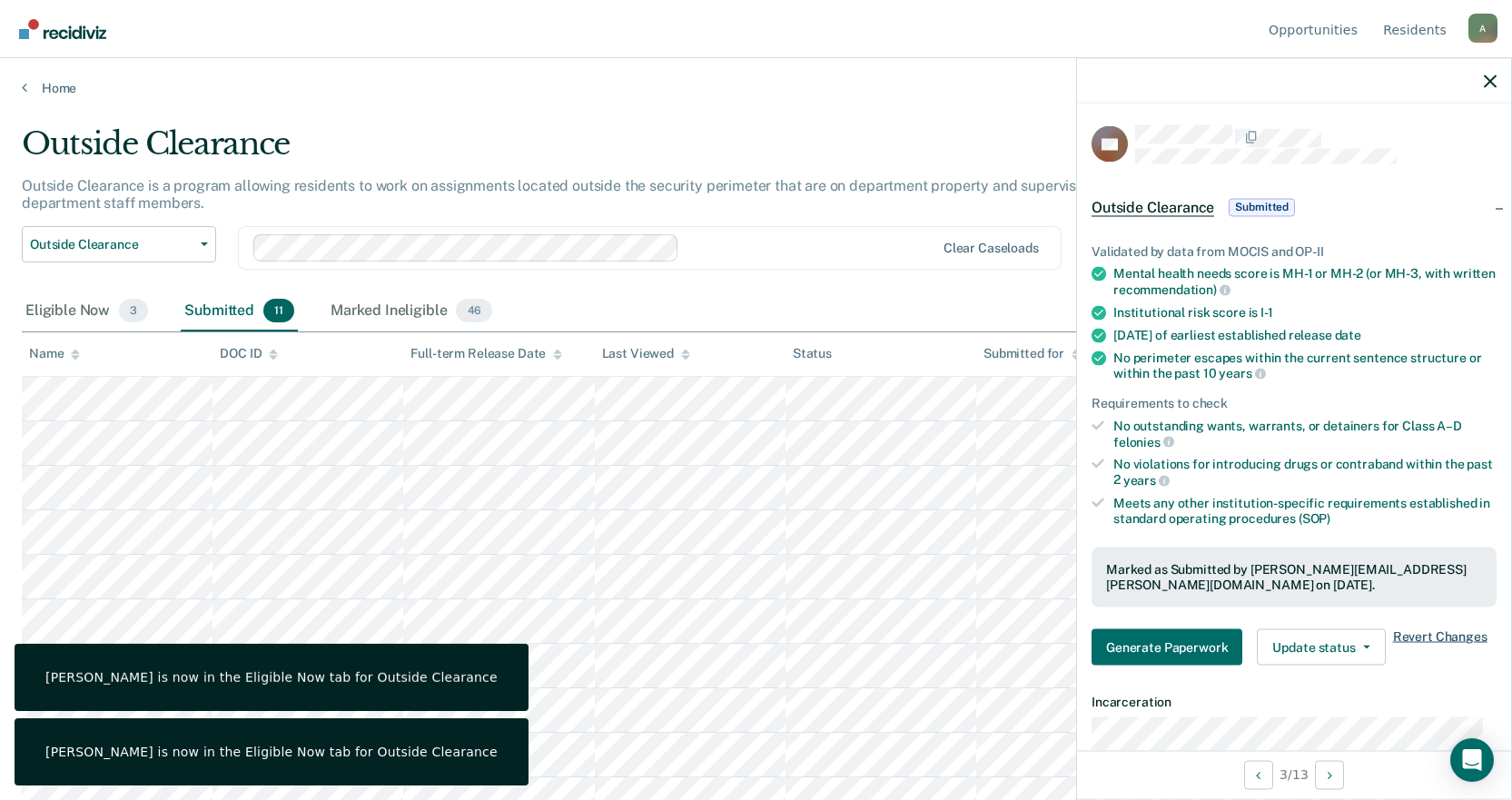
click at [1471, 638] on span "Revert Changes" at bounding box center [1440, 646] width 95 height 36
click at [1455, 631] on span "Revert Changes" at bounding box center [1440, 646] width 95 height 36
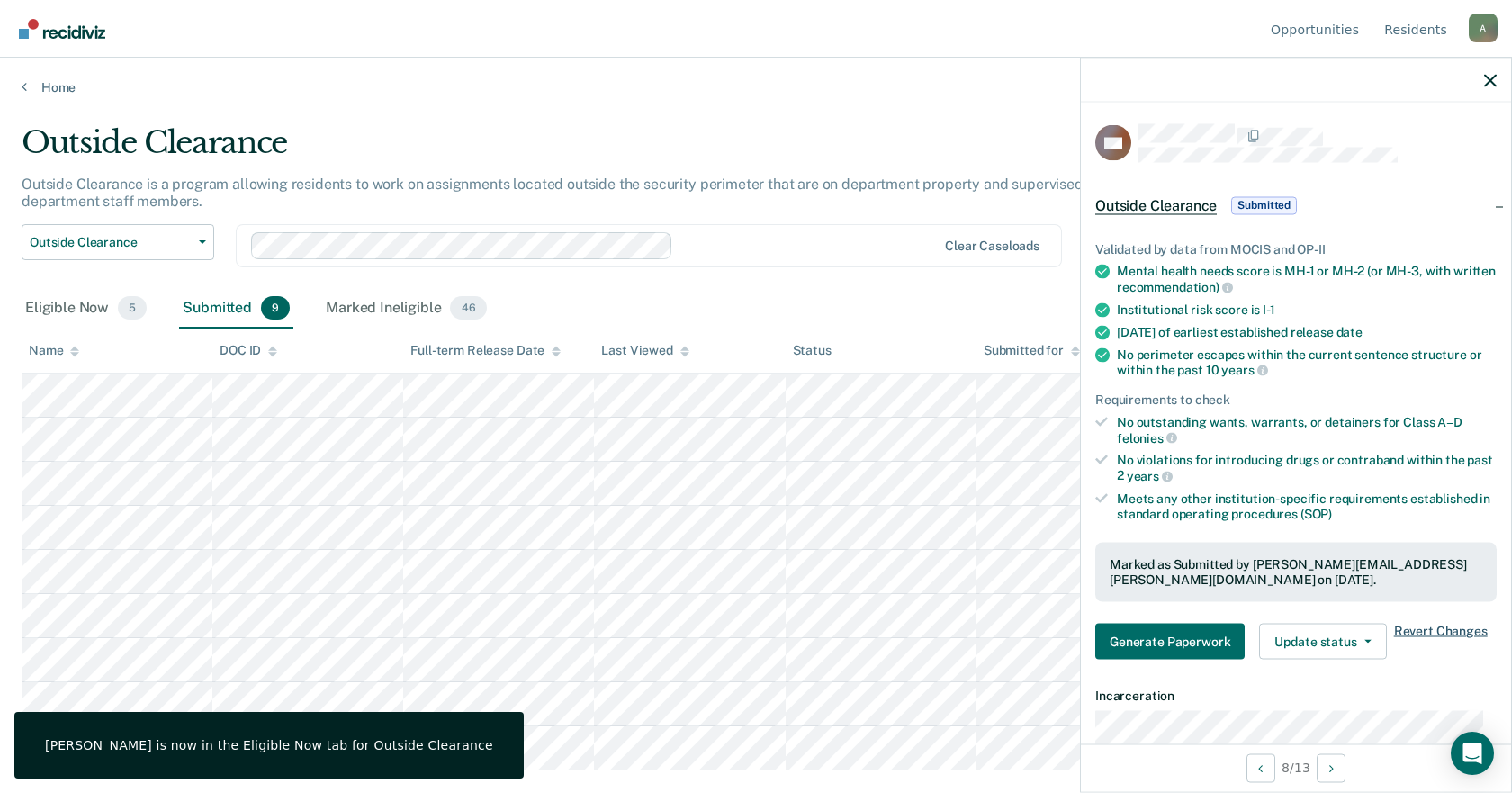
click at [1425, 633] on span "Revert Changes" at bounding box center [1440, 640] width 94 height 36
click at [1441, 634] on span "Revert Changes" at bounding box center [1440, 640] width 94 height 36
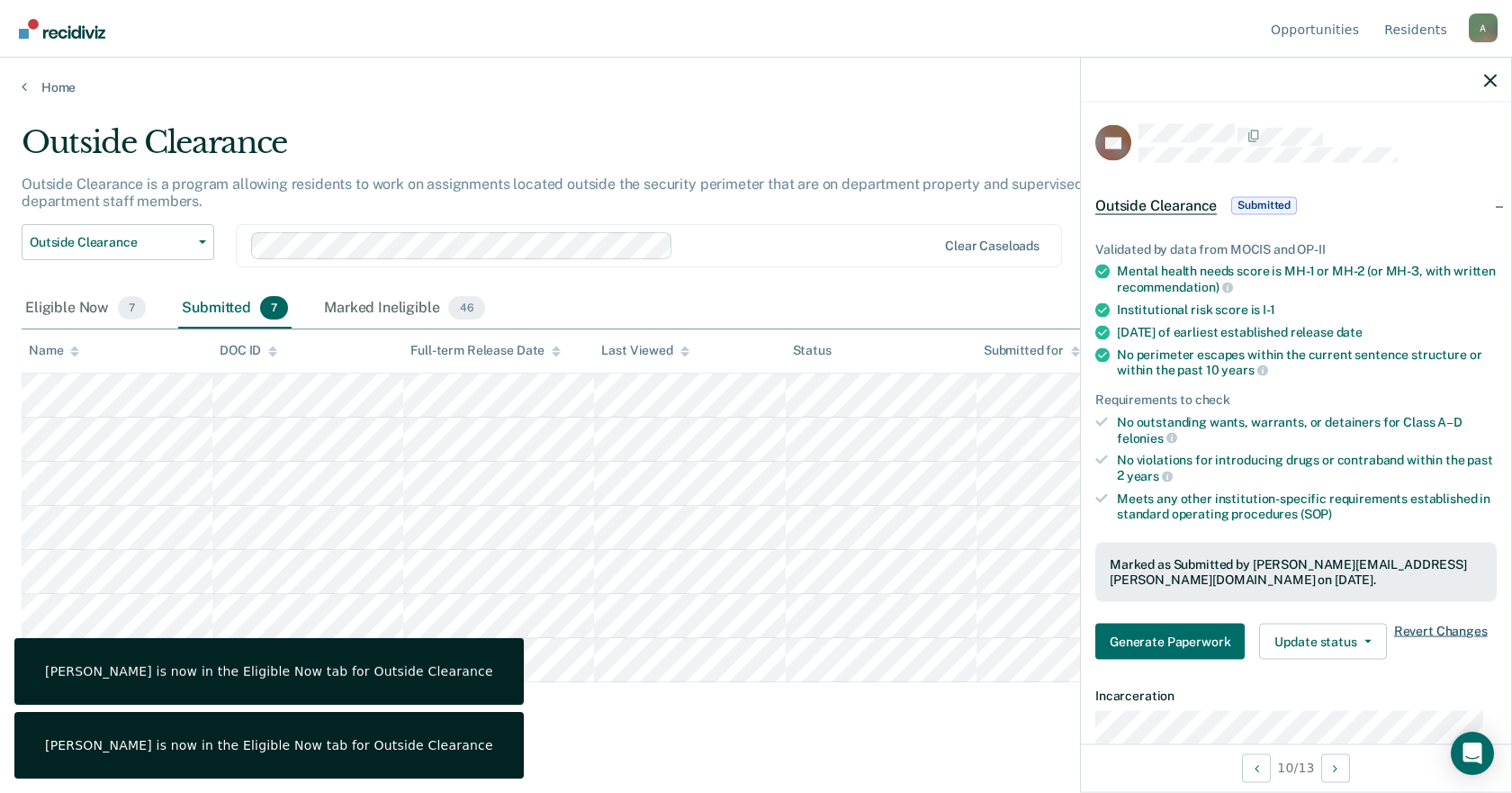
click at [1436, 632] on span "Revert Changes" at bounding box center [1440, 640] width 94 height 36
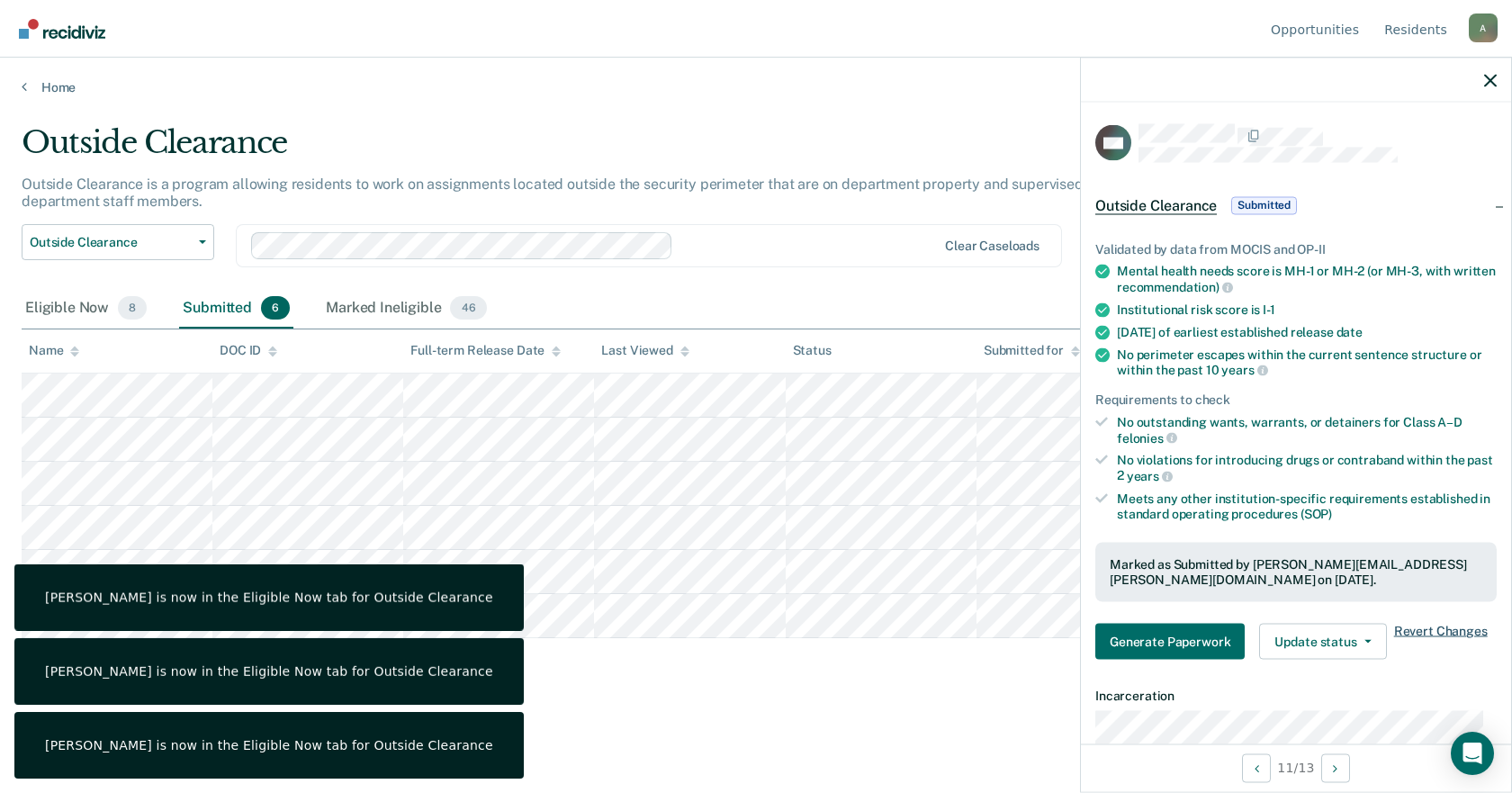
click at [1456, 626] on span "Revert Changes" at bounding box center [1440, 640] width 94 height 36
click at [1453, 632] on span "Revert Changes" at bounding box center [1440, 640] width 94 height 36
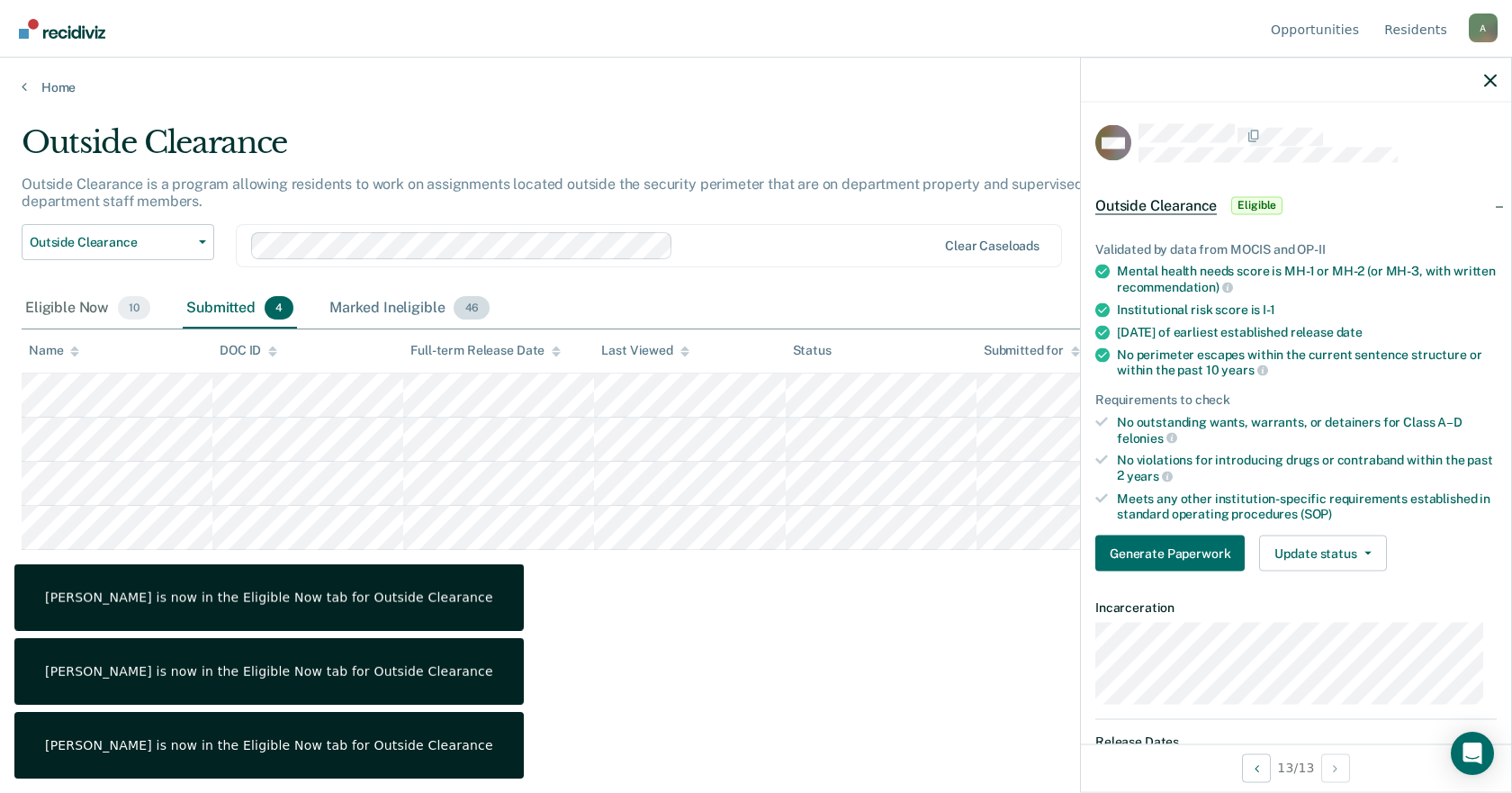
click at [382, 305] on div "Marked Ineligible 46" at bounding box center [409, 308] width 167 height 40
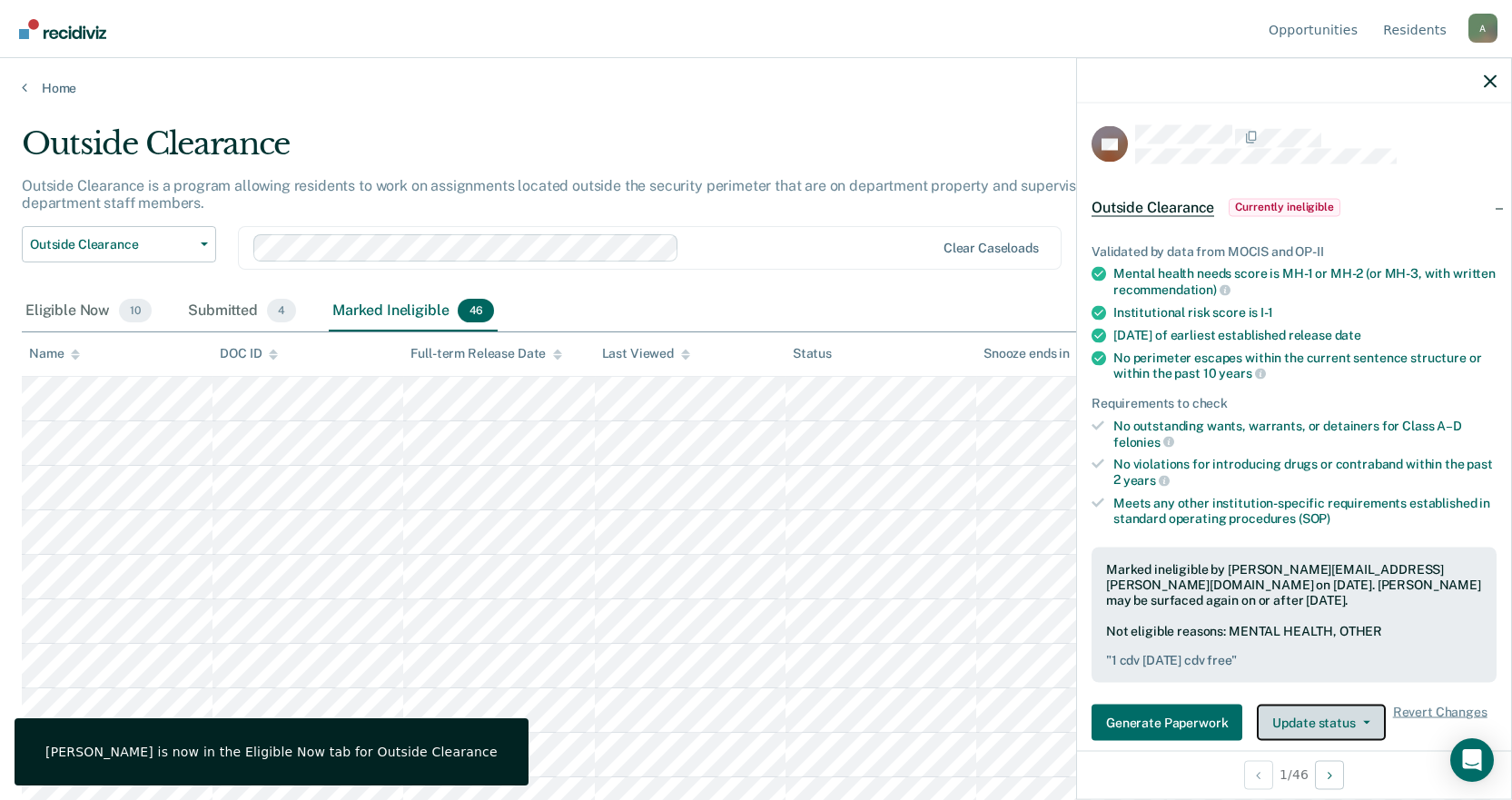
click at [1353, 729] on button "Update status" at bounding box center [1321, 723] width 128 height 36
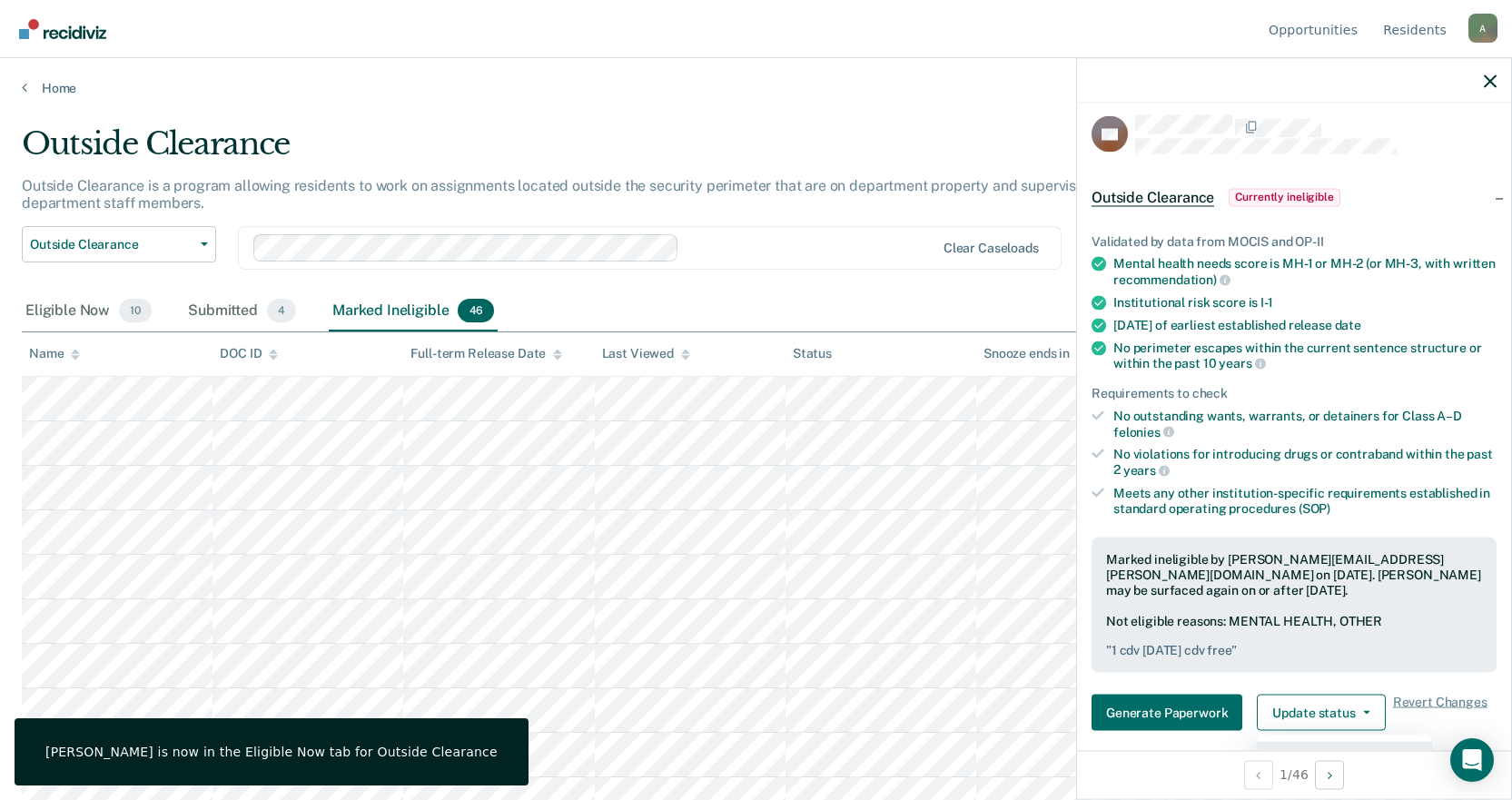
scroll to position [191, 0]
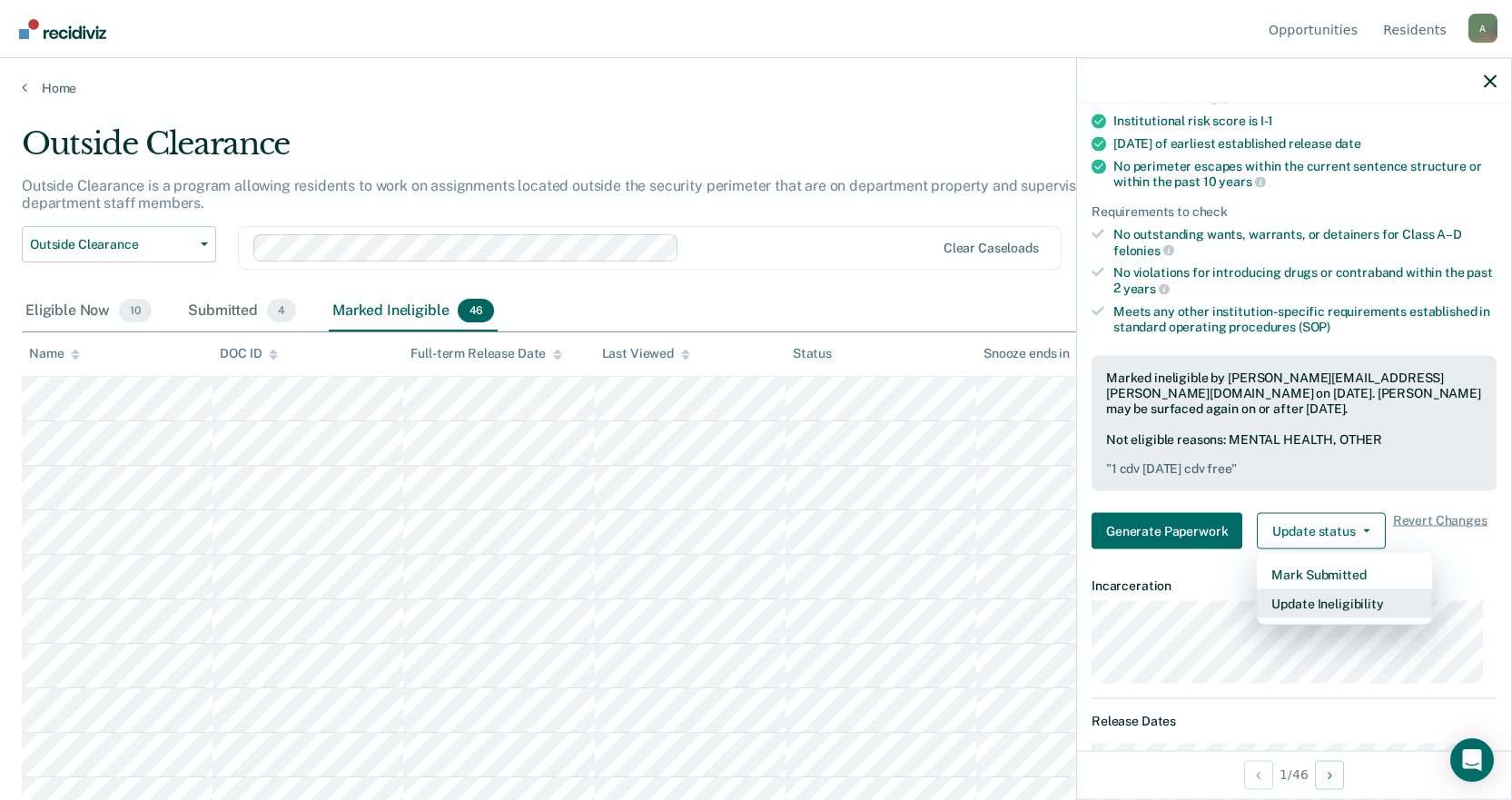
click at [1314, 608] on button "Update Ineligibility" at bounding box center [1344, 604] width 175 height 29
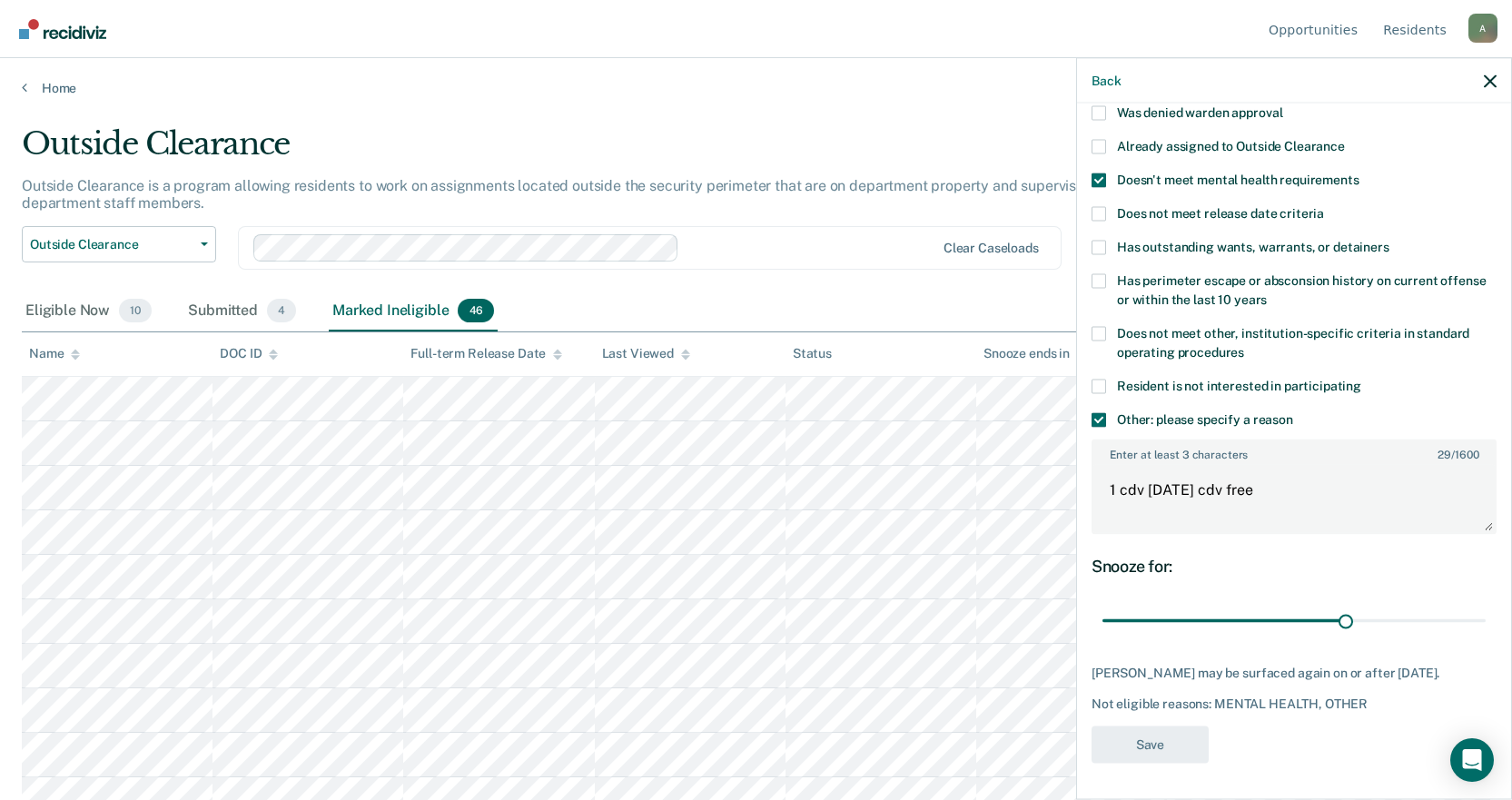
click at [1100, 173] on span at bounding box center [1099, 180] width 15 height 15
click at [1360, 173] on input "Doesn't meet mental health requirements" at bounding box center [1360, 173] width 0 height 0
click at [1190, 741] on button "Save" at bounding box center [1151, 744] width 117 height 37
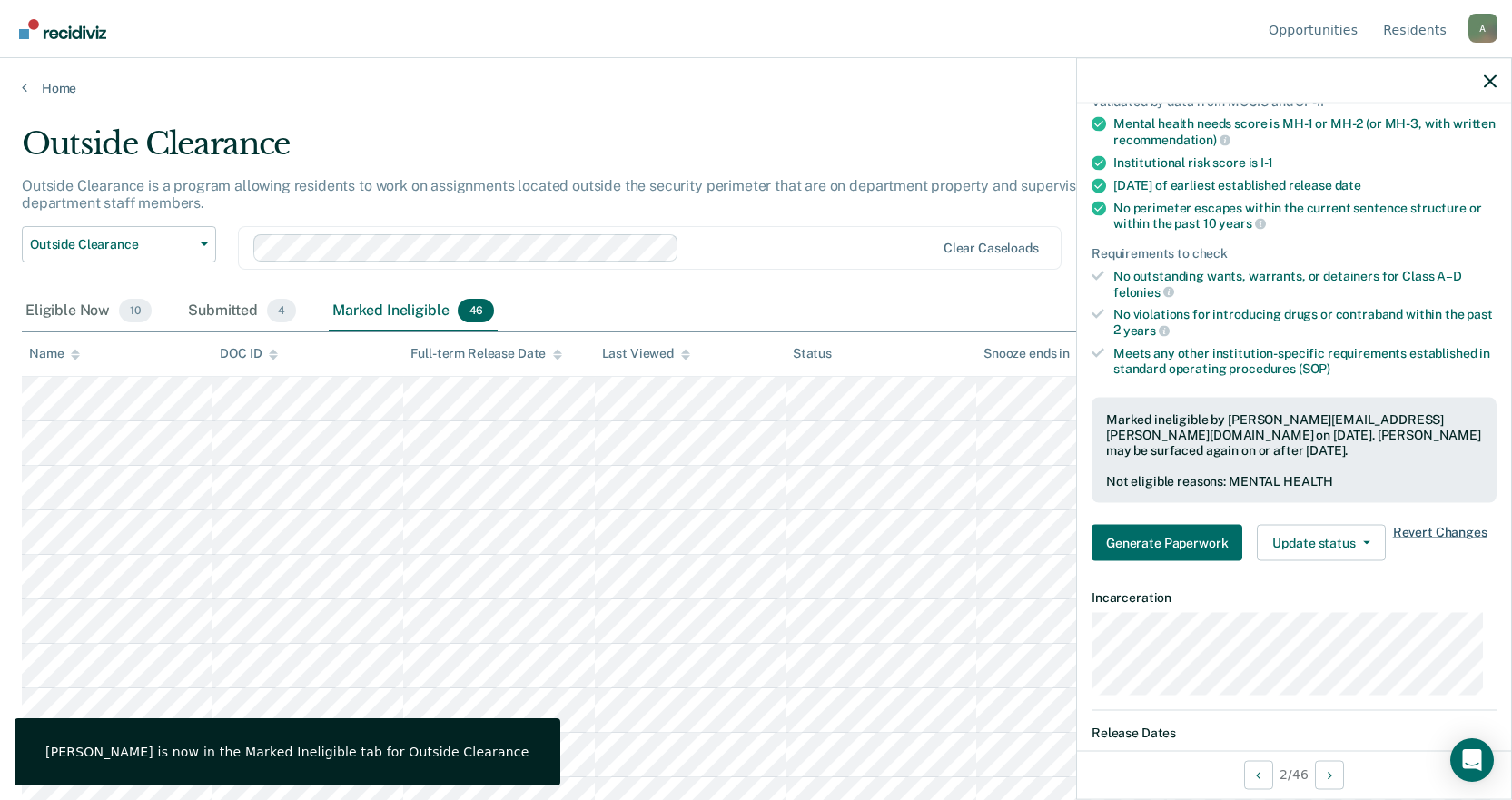
click at [1458, 526] on span "Revert Changes" at bounding box center [1440, 542] width 95 height 36
click at [1421, 530] on span "Revert Changes" at bounding box center [1440, 542] width 95 height 36
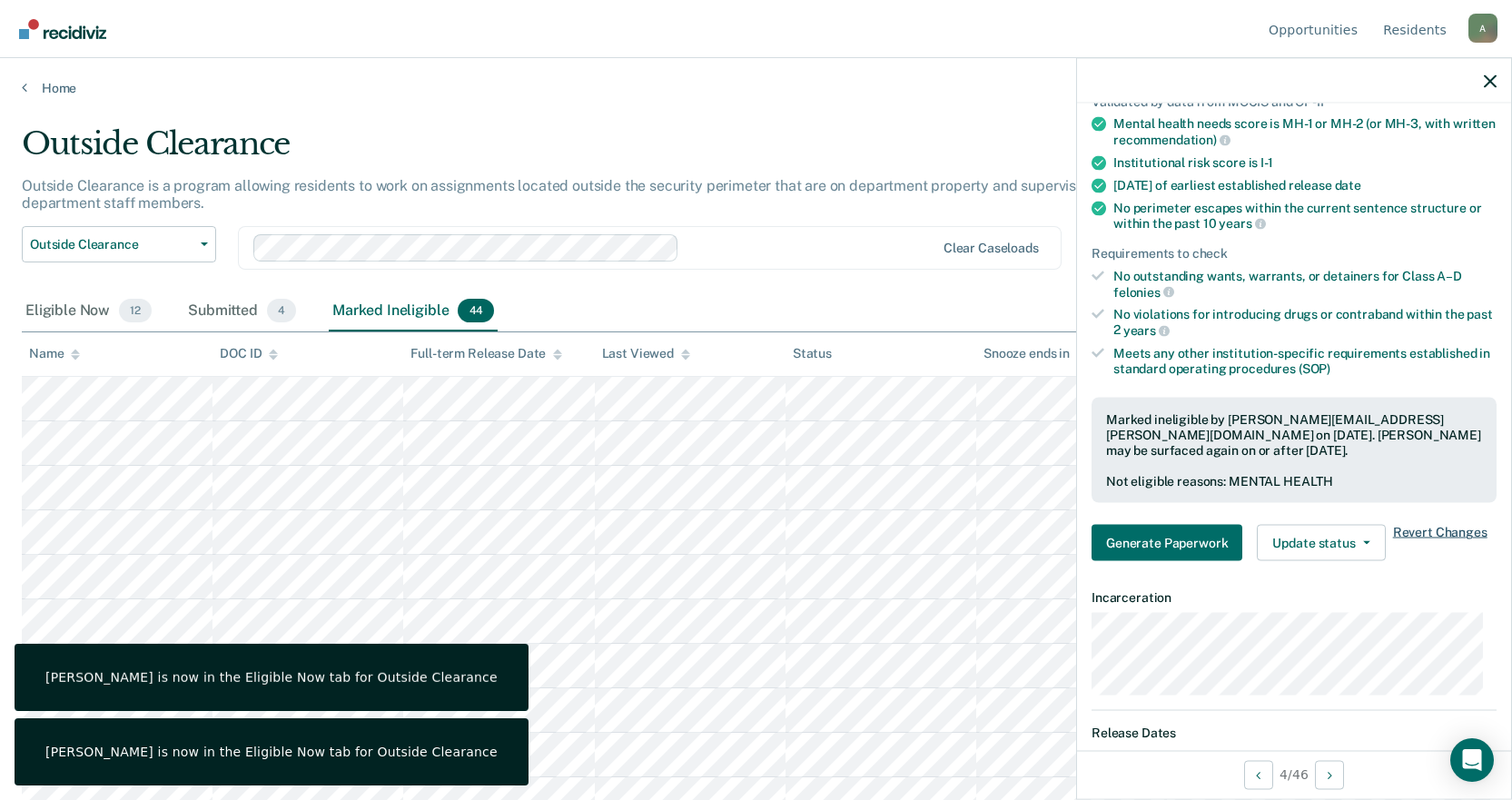
click at [1458, 536] on span "Revert Changes" at bounding box center [1440, 542] width 95 height 36
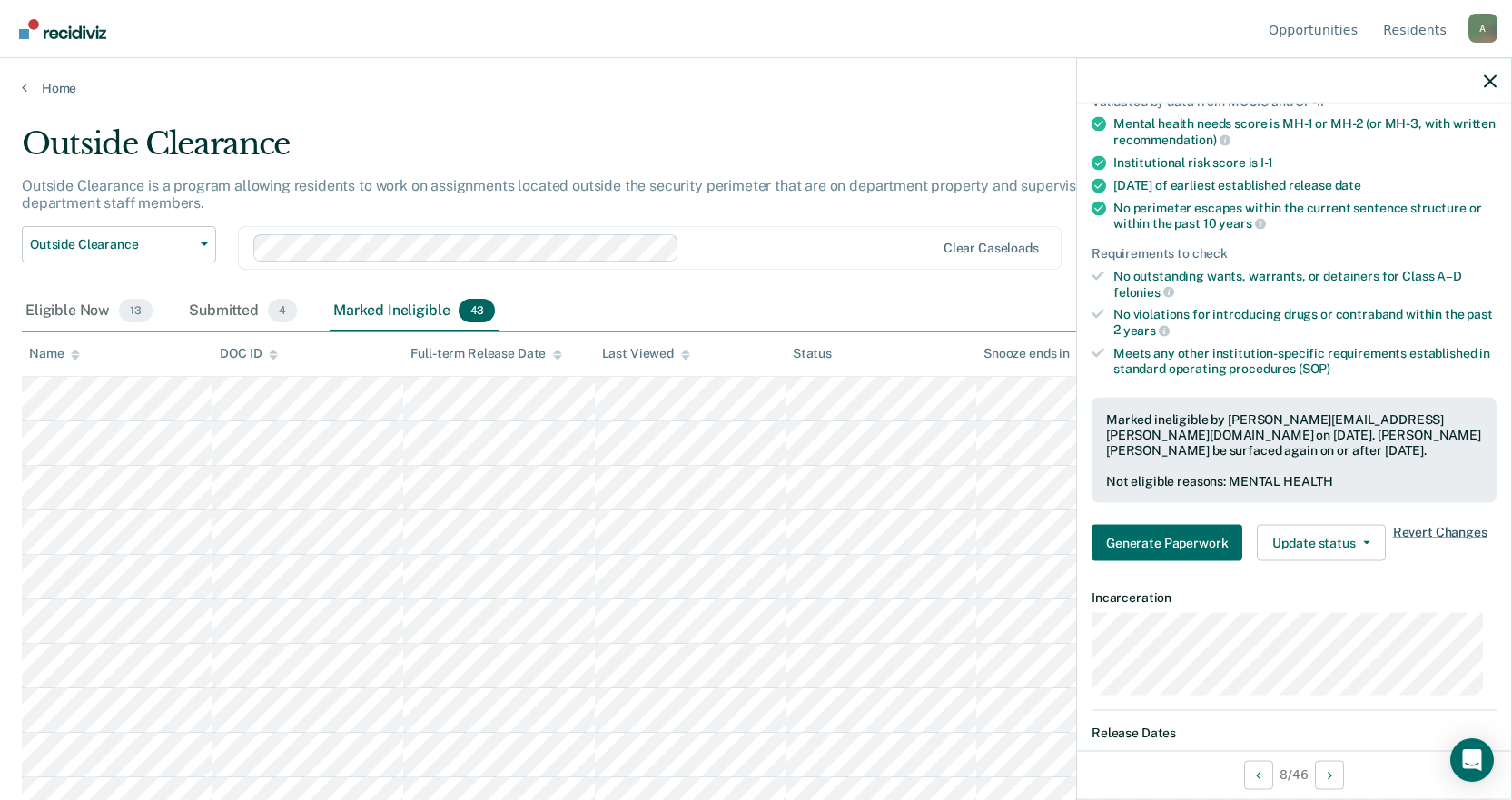
click at [1438, 529] on span "Revert Changes" at bounding box center [1440, 542] width 95 height 36
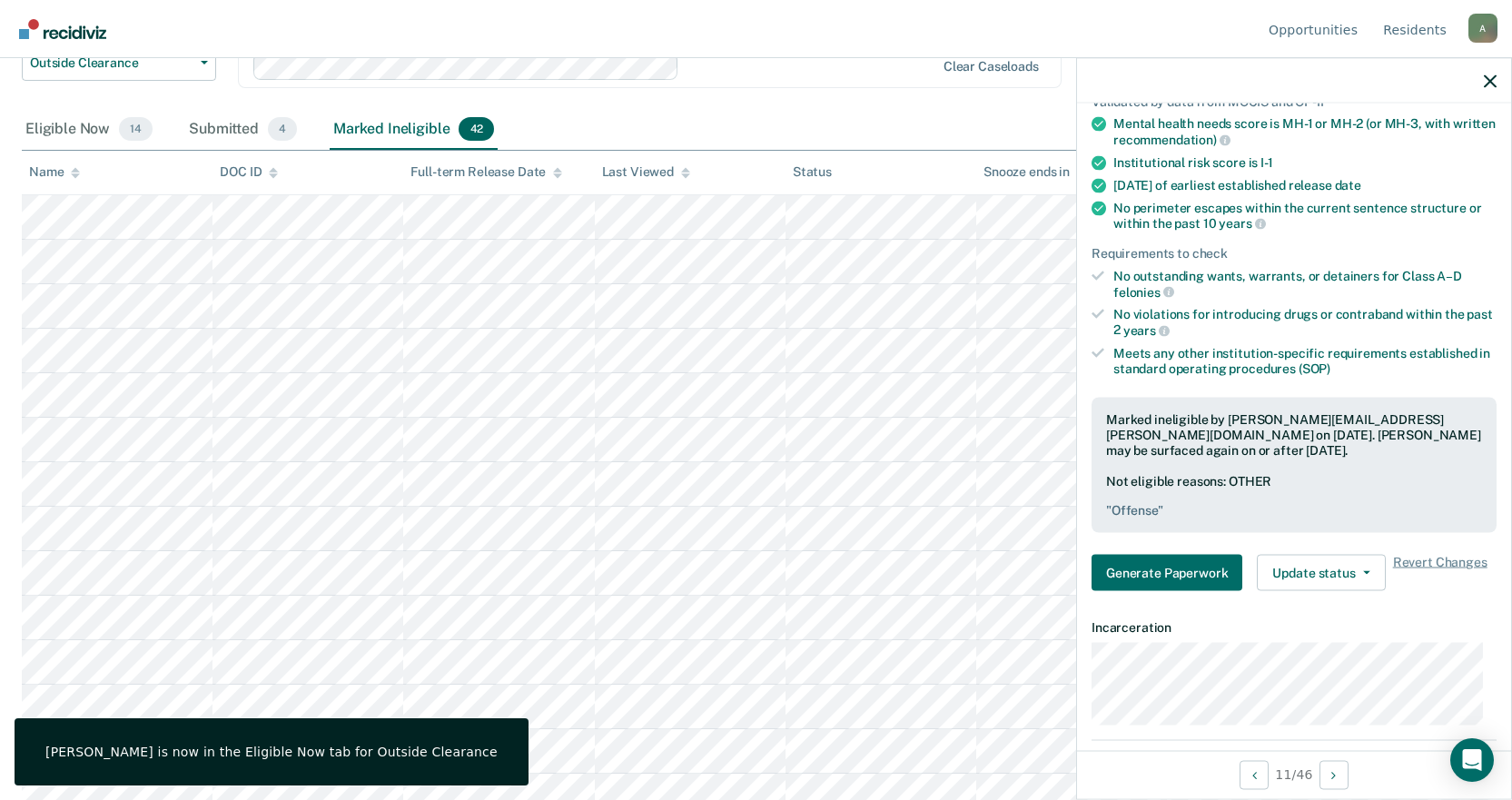
scroll to position [273, 0]
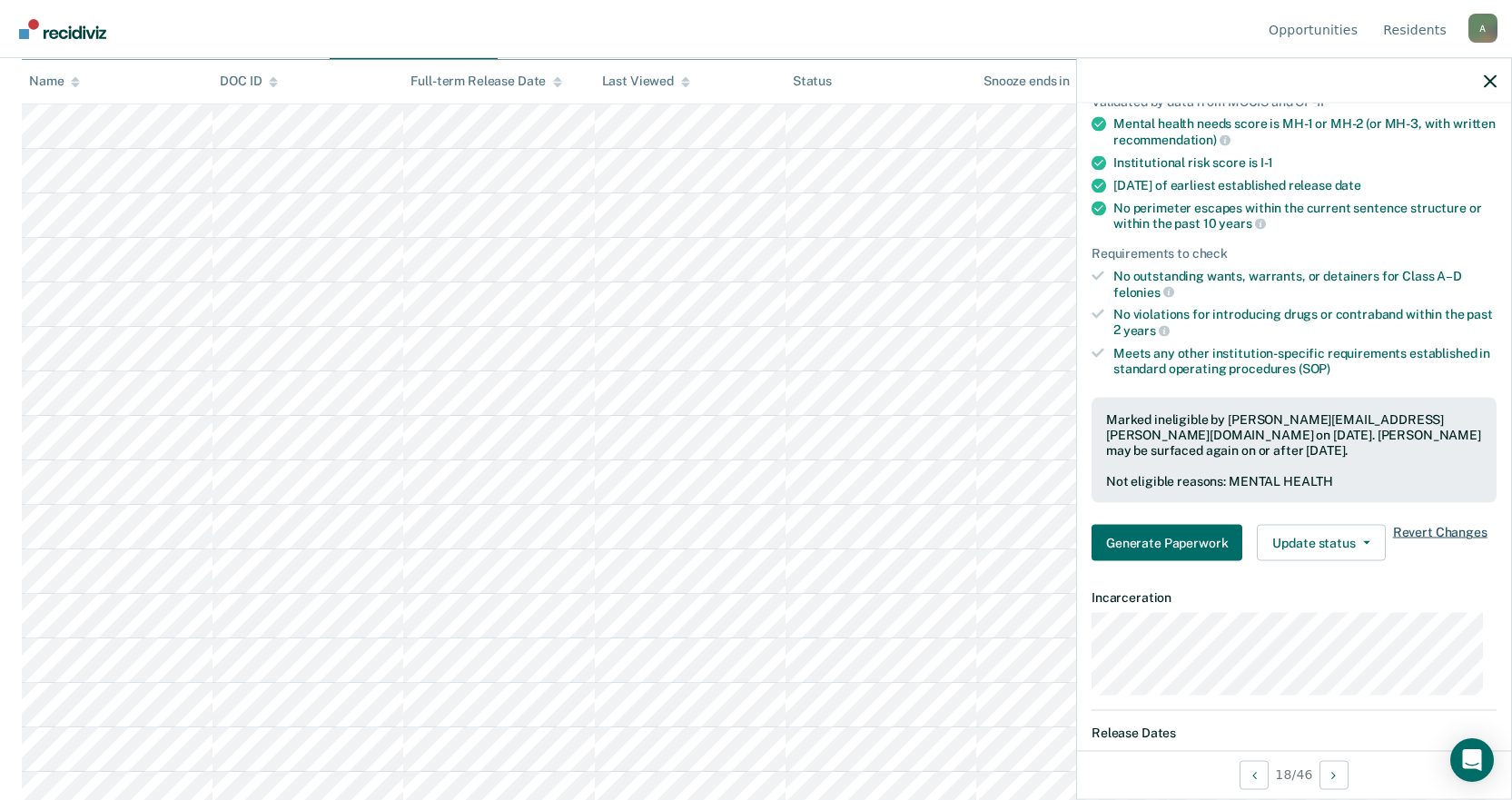
click at [1425, 526] on span "Revert Changes" at bounding box center [1440, 542] width 95 height 36
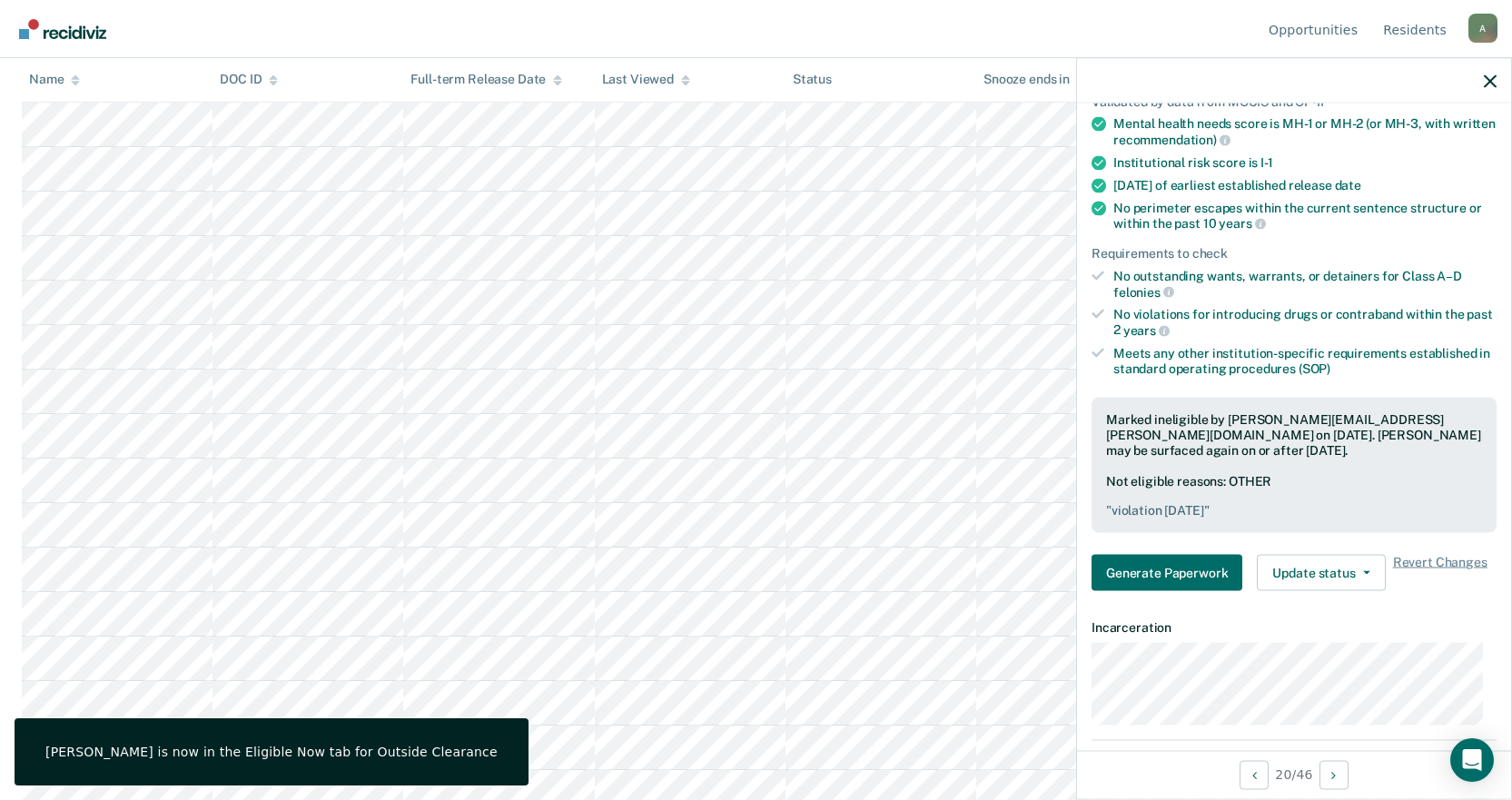
scroll to position [454, 0]
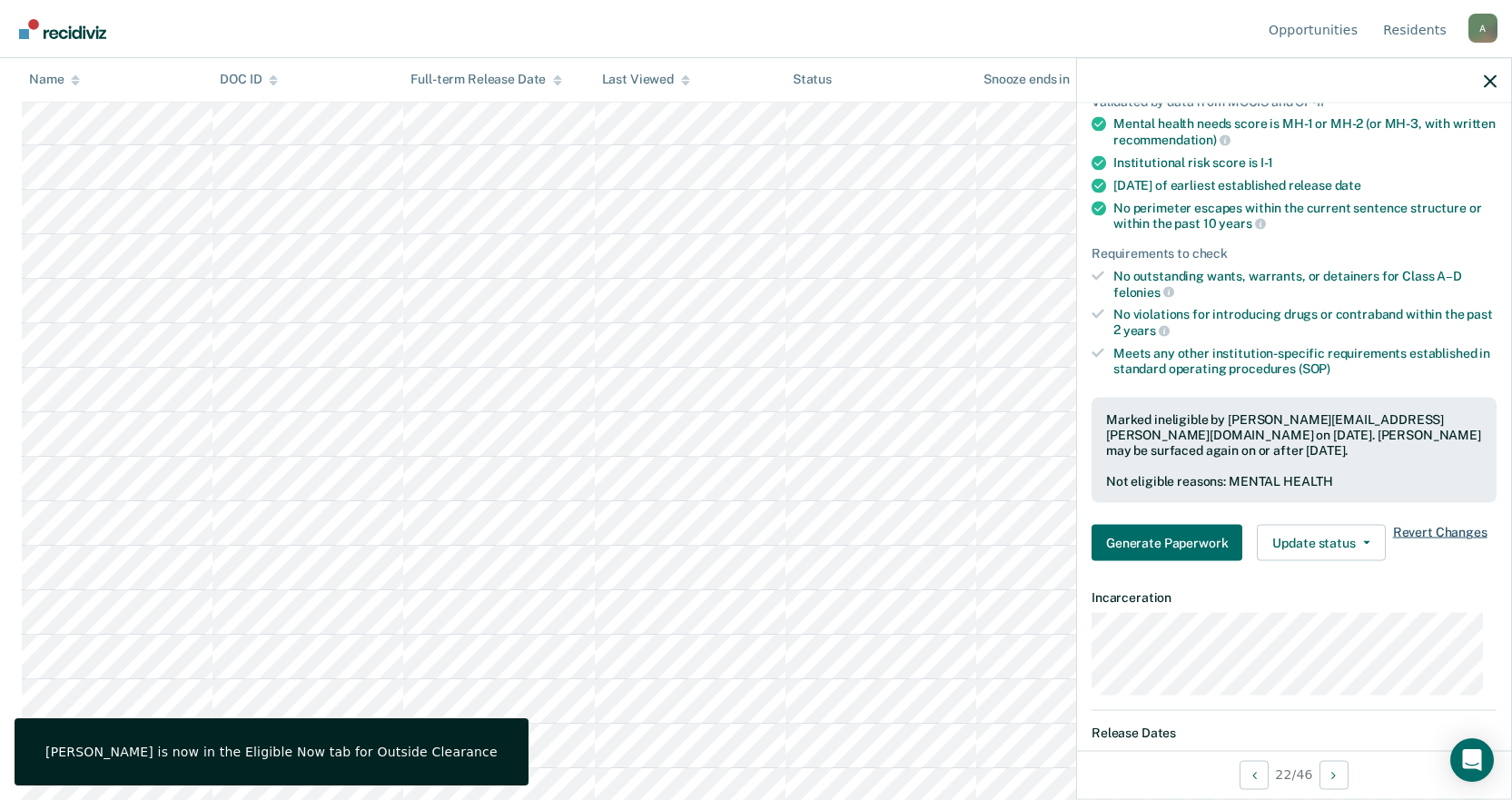
click at [1428, 529] on span "Revert Changes" at bounding box center [1440, 542] width 95 height 36
click at [1452, 526] on span "Revert Changes" at bounding box center [1440, 542] width 95 height 36
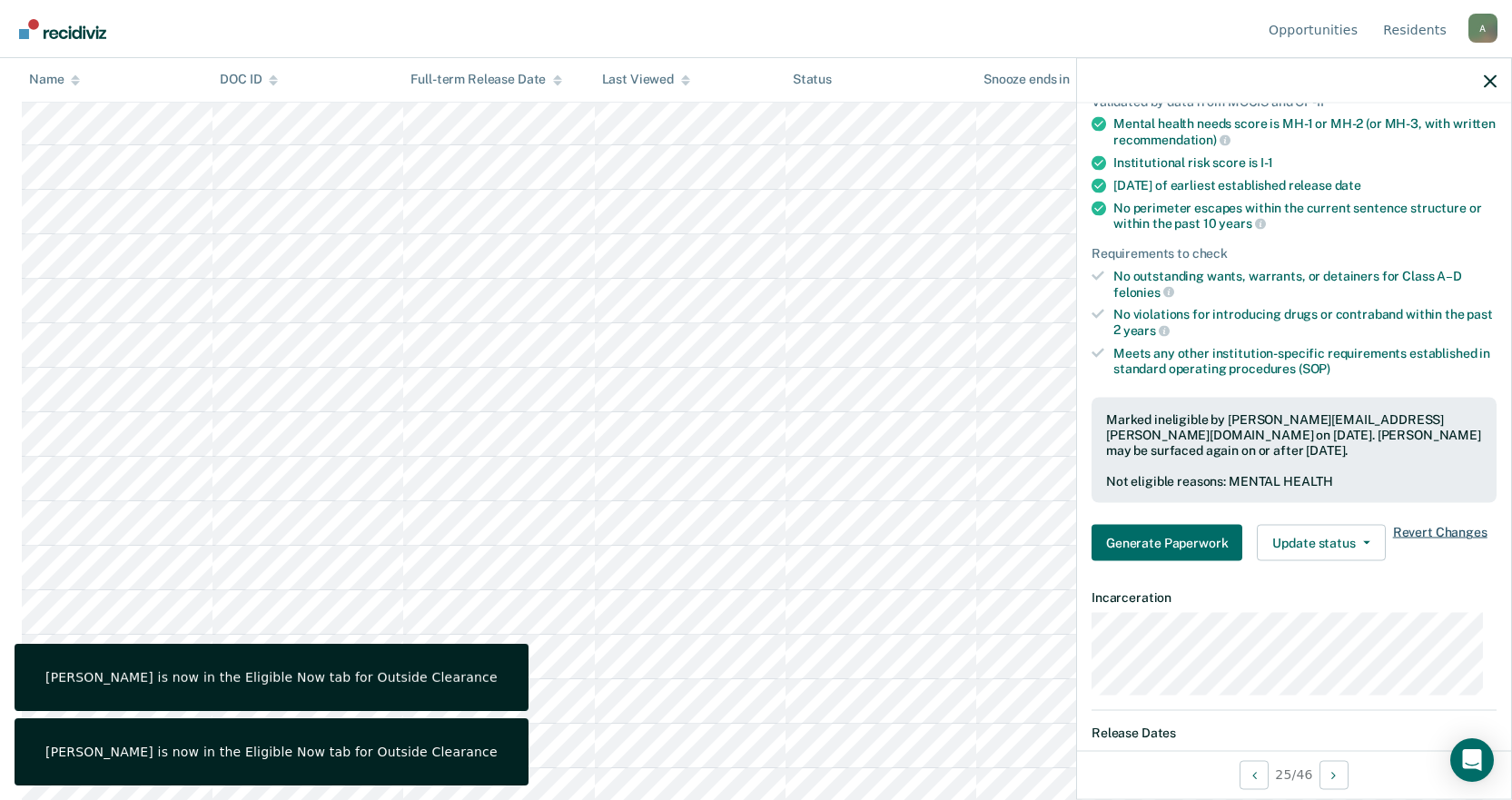
click at [1418, 537] on span "Revert Changes" at bounding box center [1440, 542] width 95 height 36
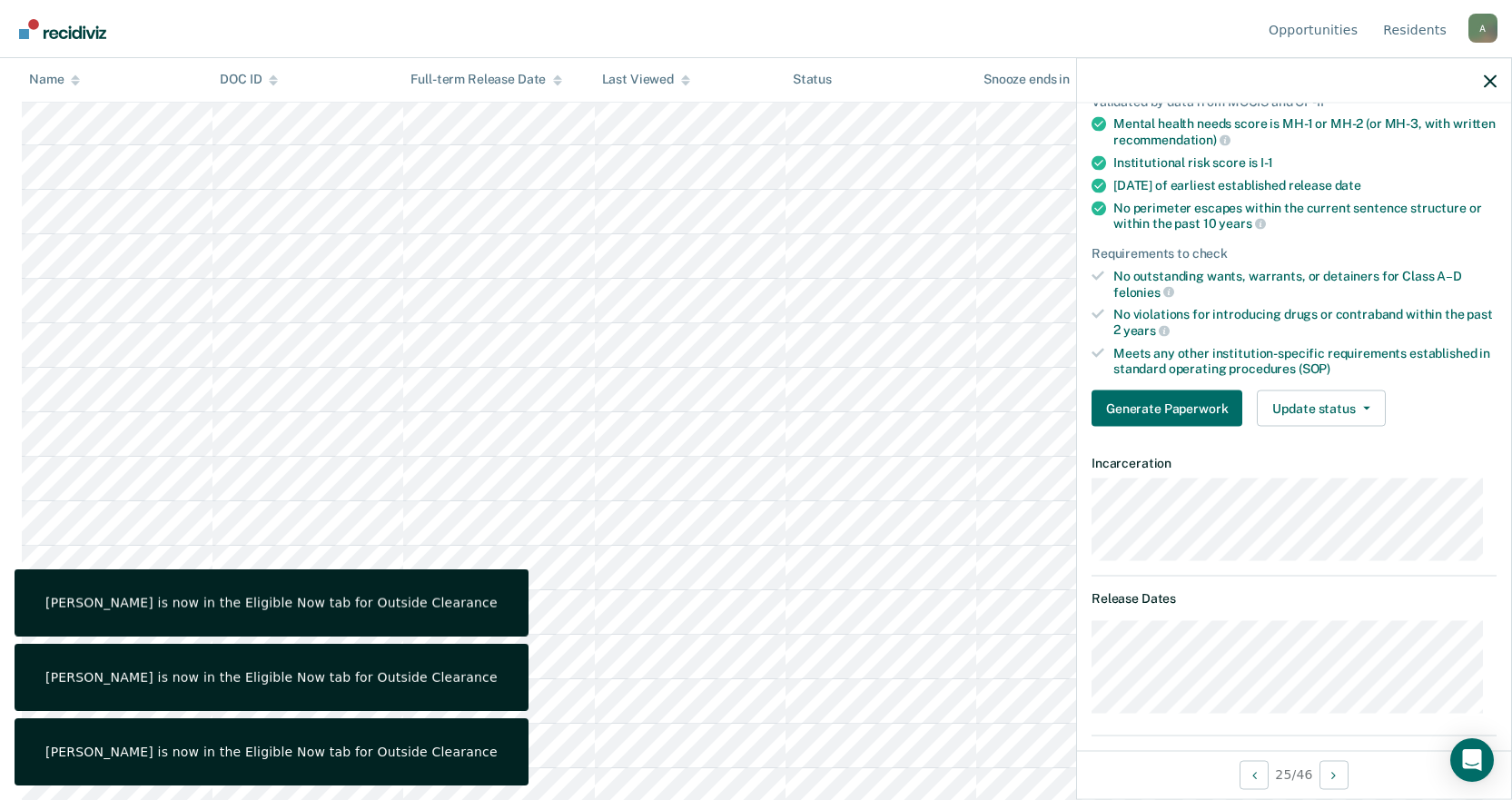
scroll to position [545, 0]
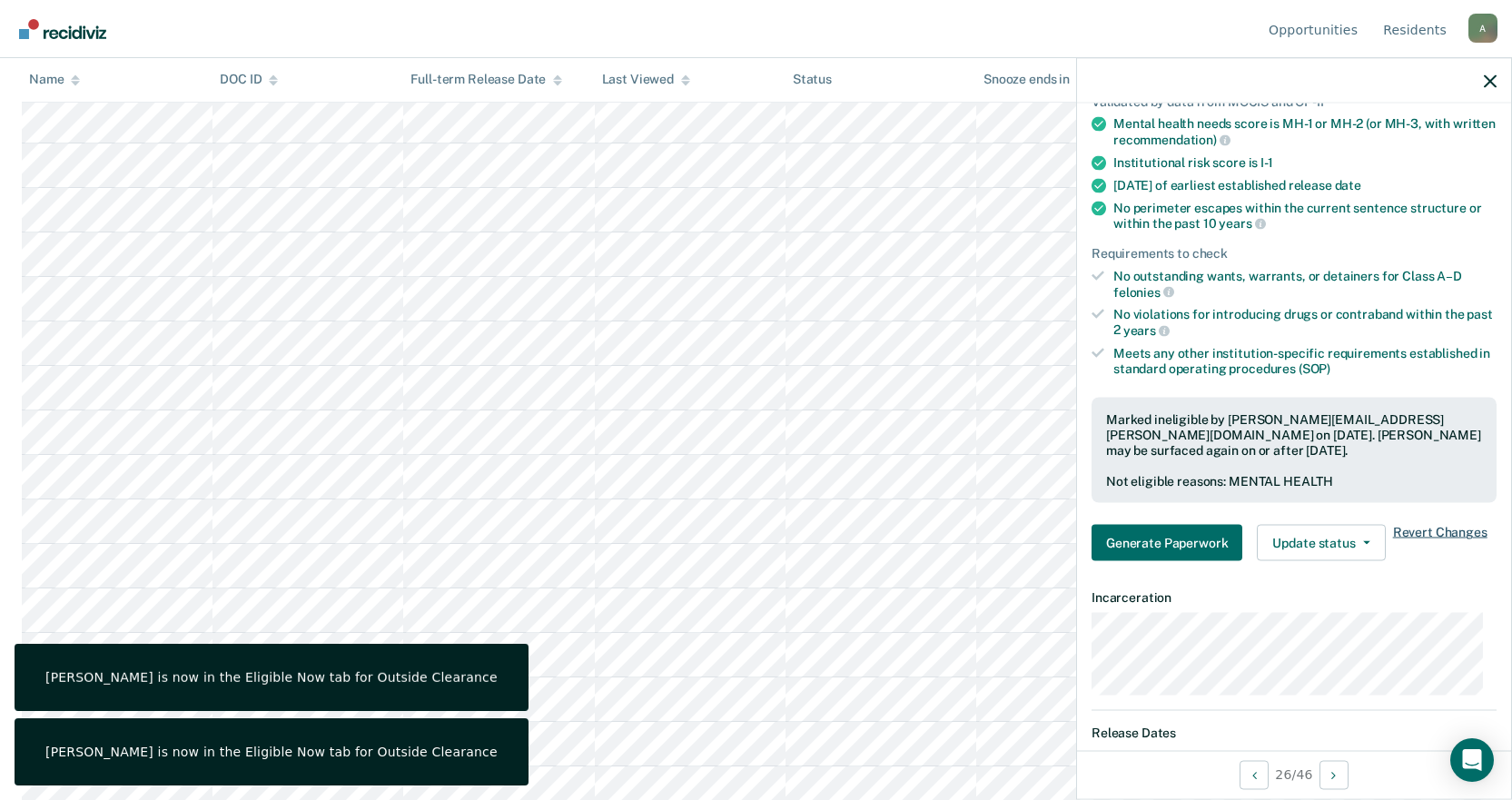
click at [1438, 538] on span "Revert Changes" at bounding box center [1440, 542] width 95 height 36
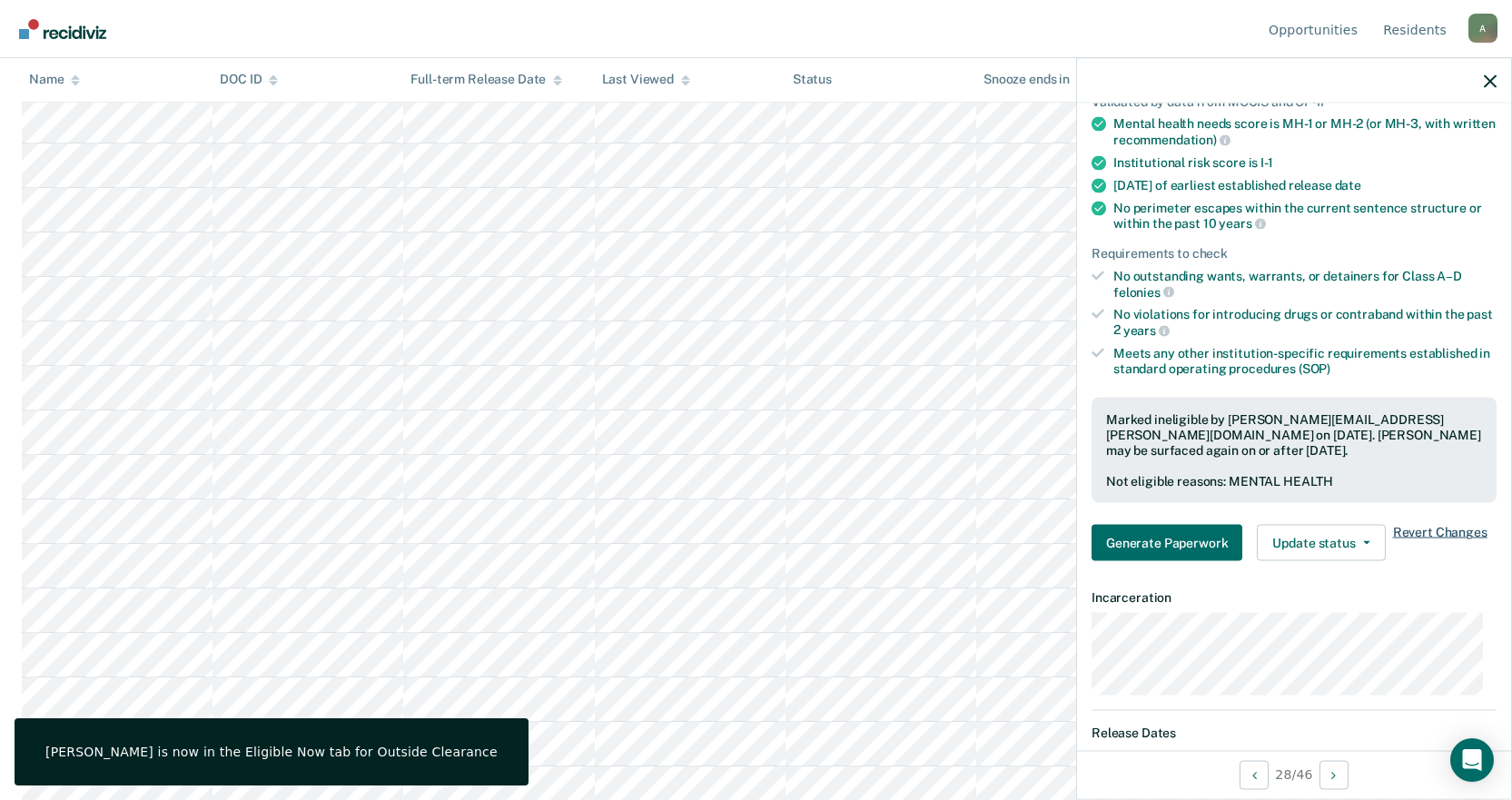
click at [1421, 531] on span "Revert Changes" at bounding box center [1440, 542] width 95 height 36
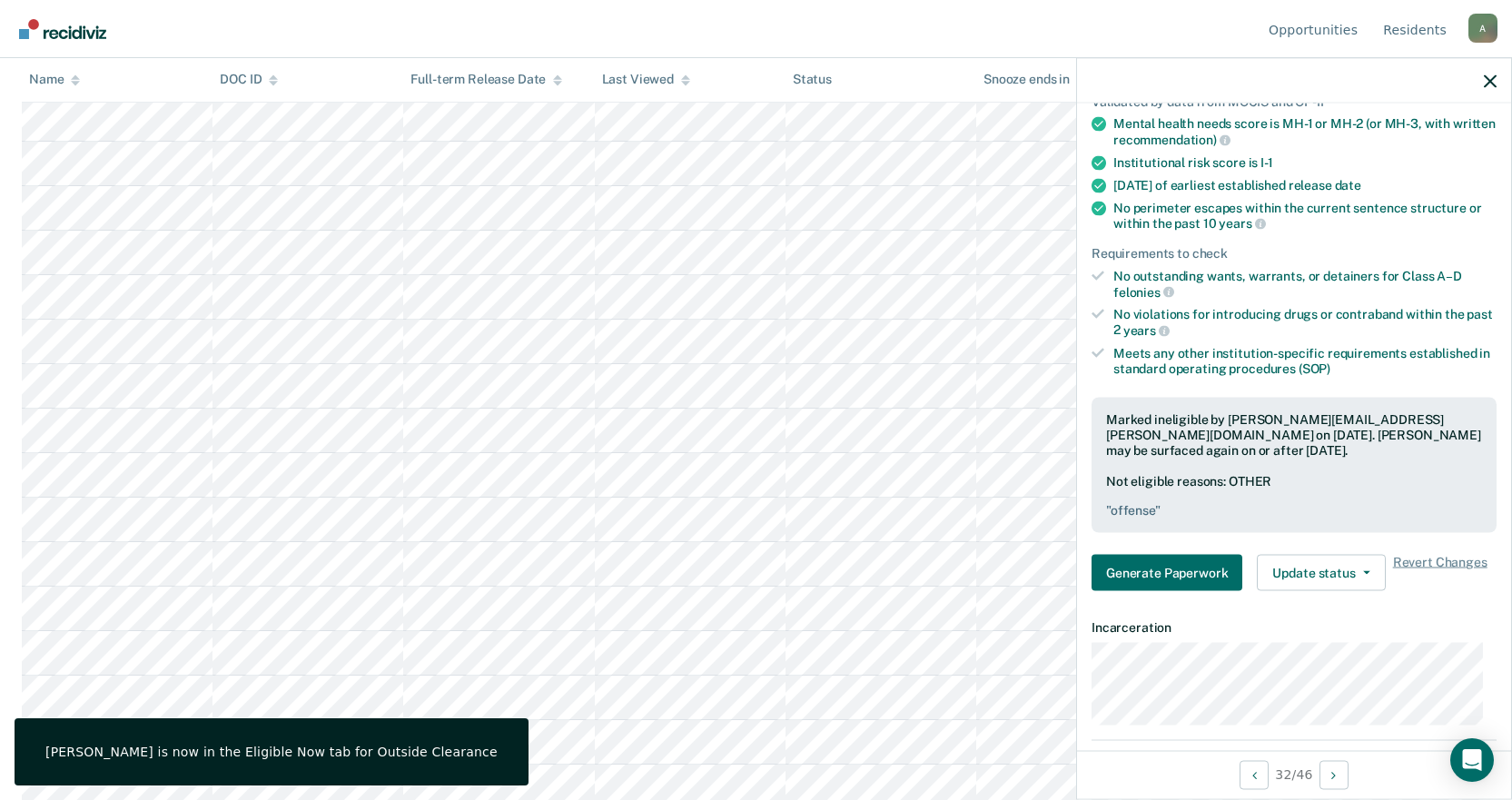
scroll to position [727, 0]
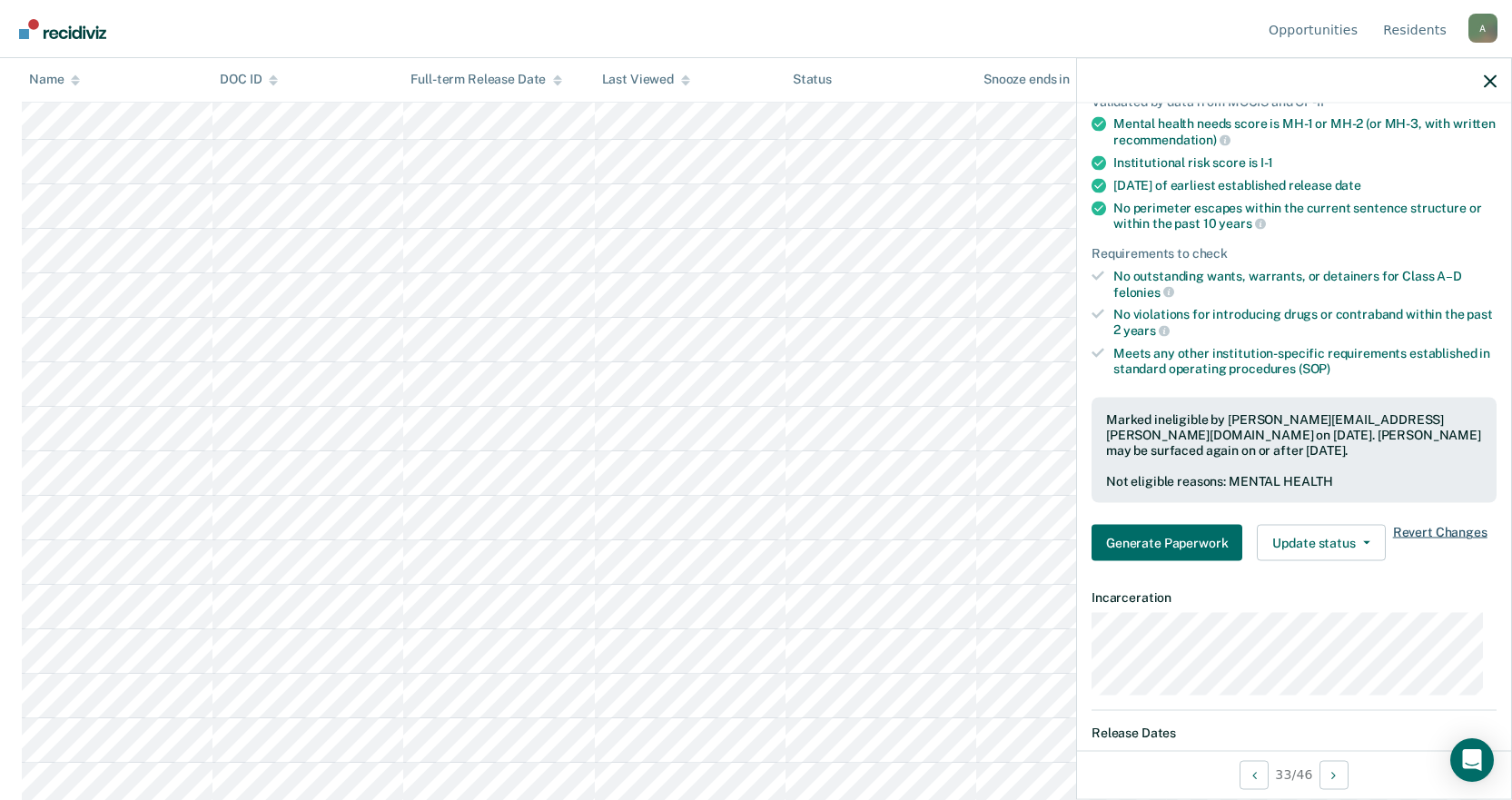
click at [1471, 526] on span "Revert Changes" at bounding box center [1440, 542] width 95 height 36
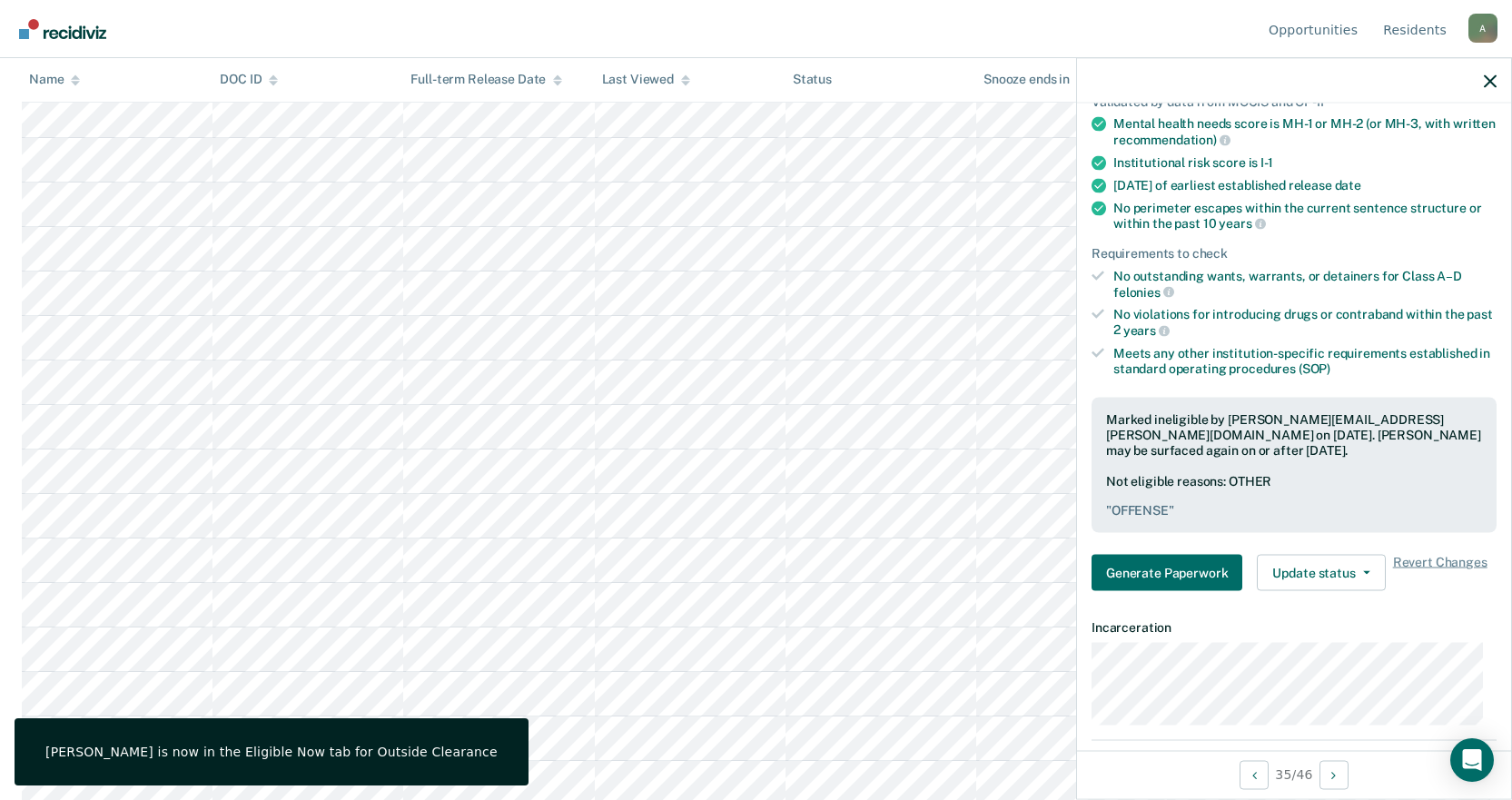
scroll to position [908, 0]
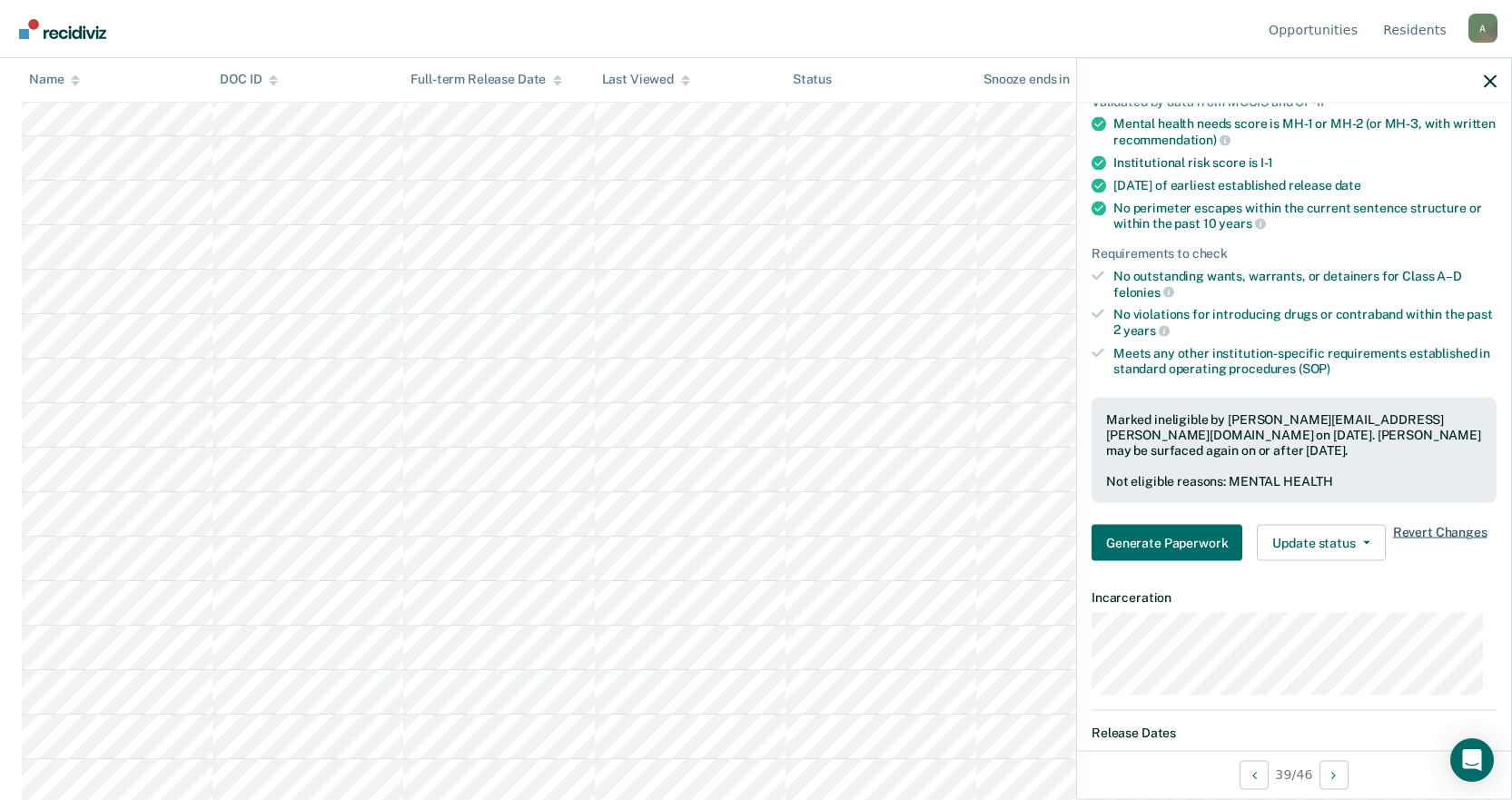
click at [1424, 525] on span "Revert Changes" at bounding box center [1440, 542] width 95 height 36
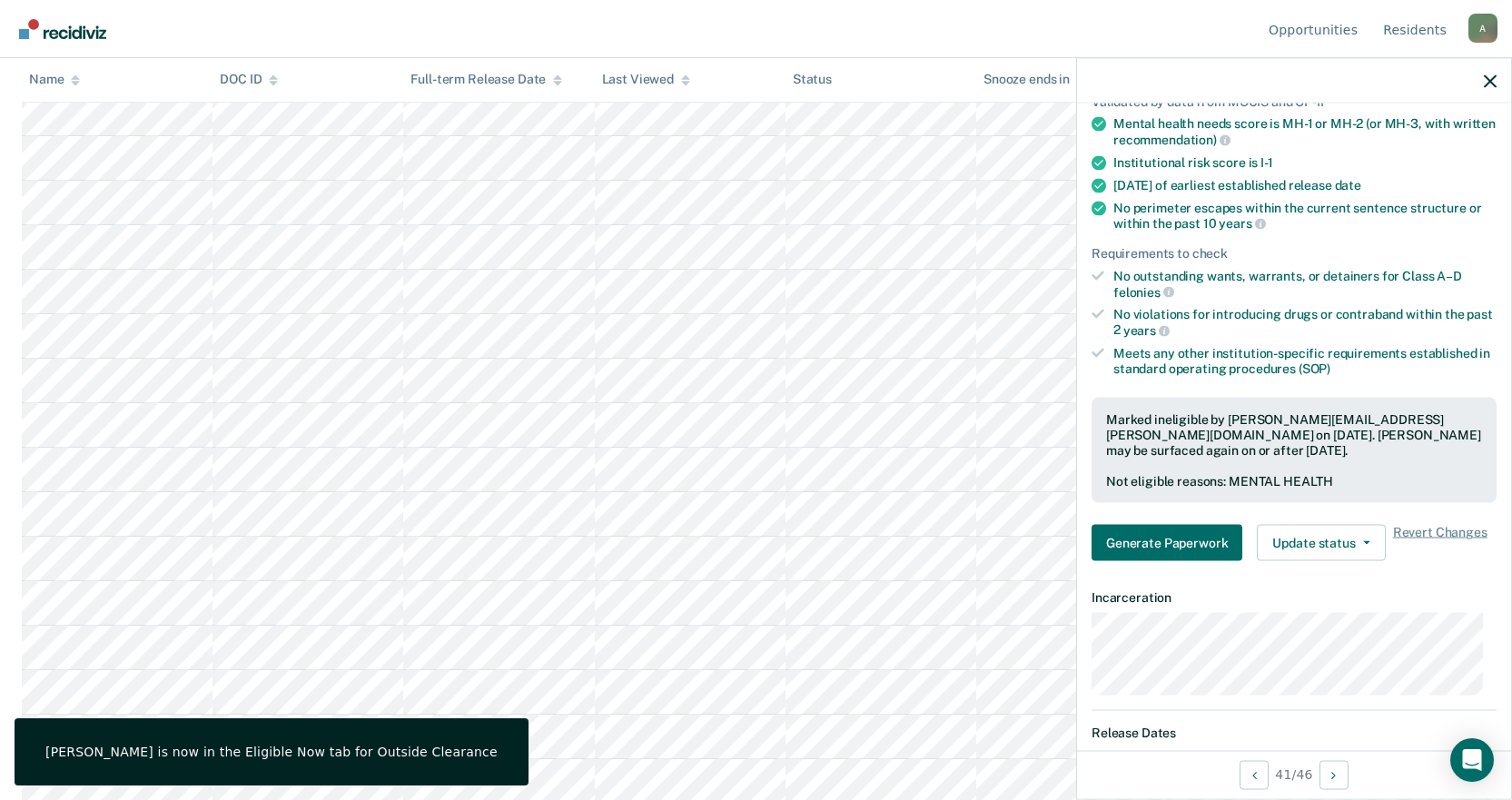
scroll to position [999, 0]
click at [1459, 530] on span "Revert Changes" at bounding box center [1440, 542] width 95 height 36
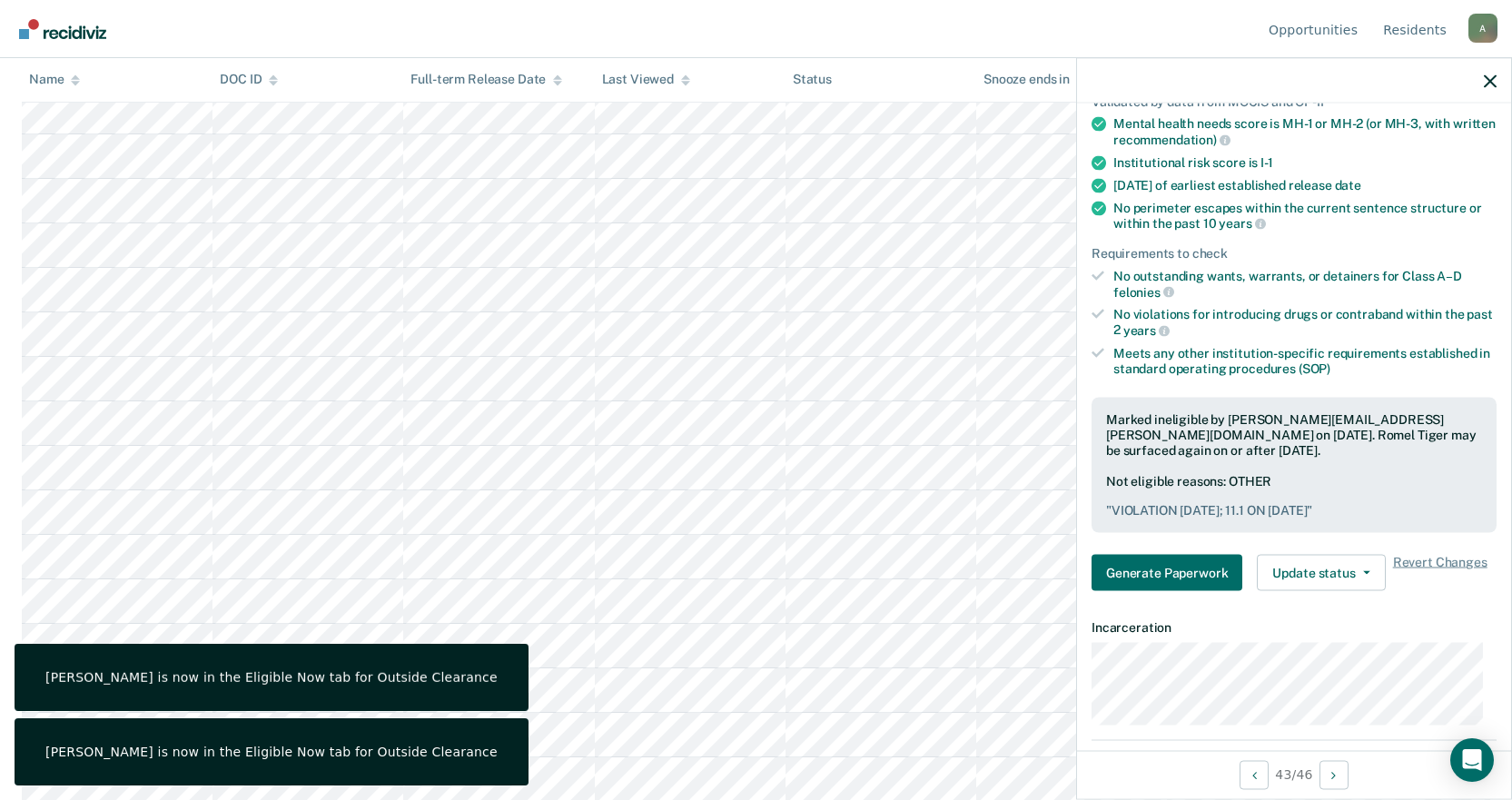
scroll to position [1045, 0]
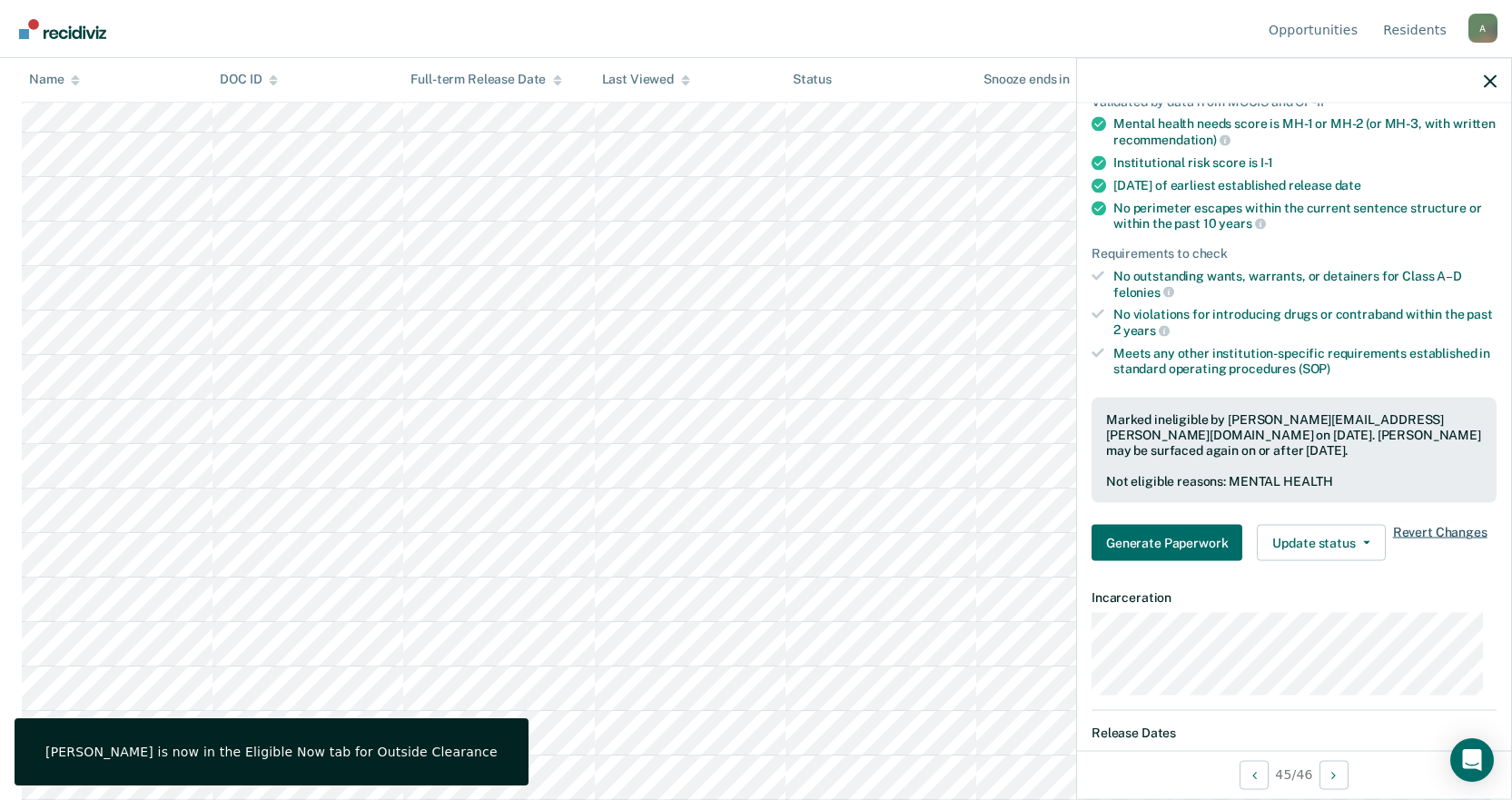
click at [1445, 534] on span "Revert Changes" at bounding box center [1440, 542] width 95 height 36
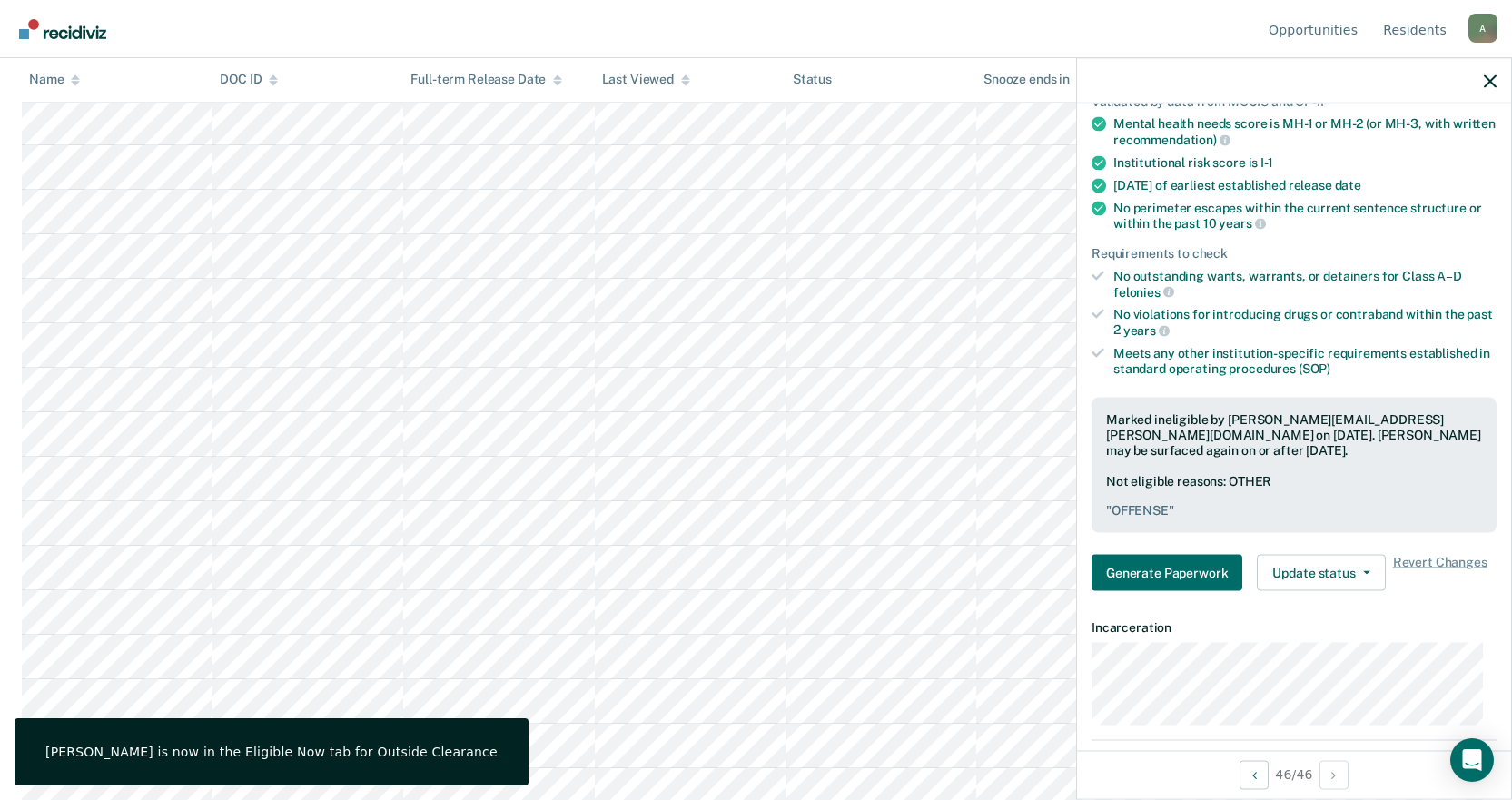
scroll to position [0, 0]
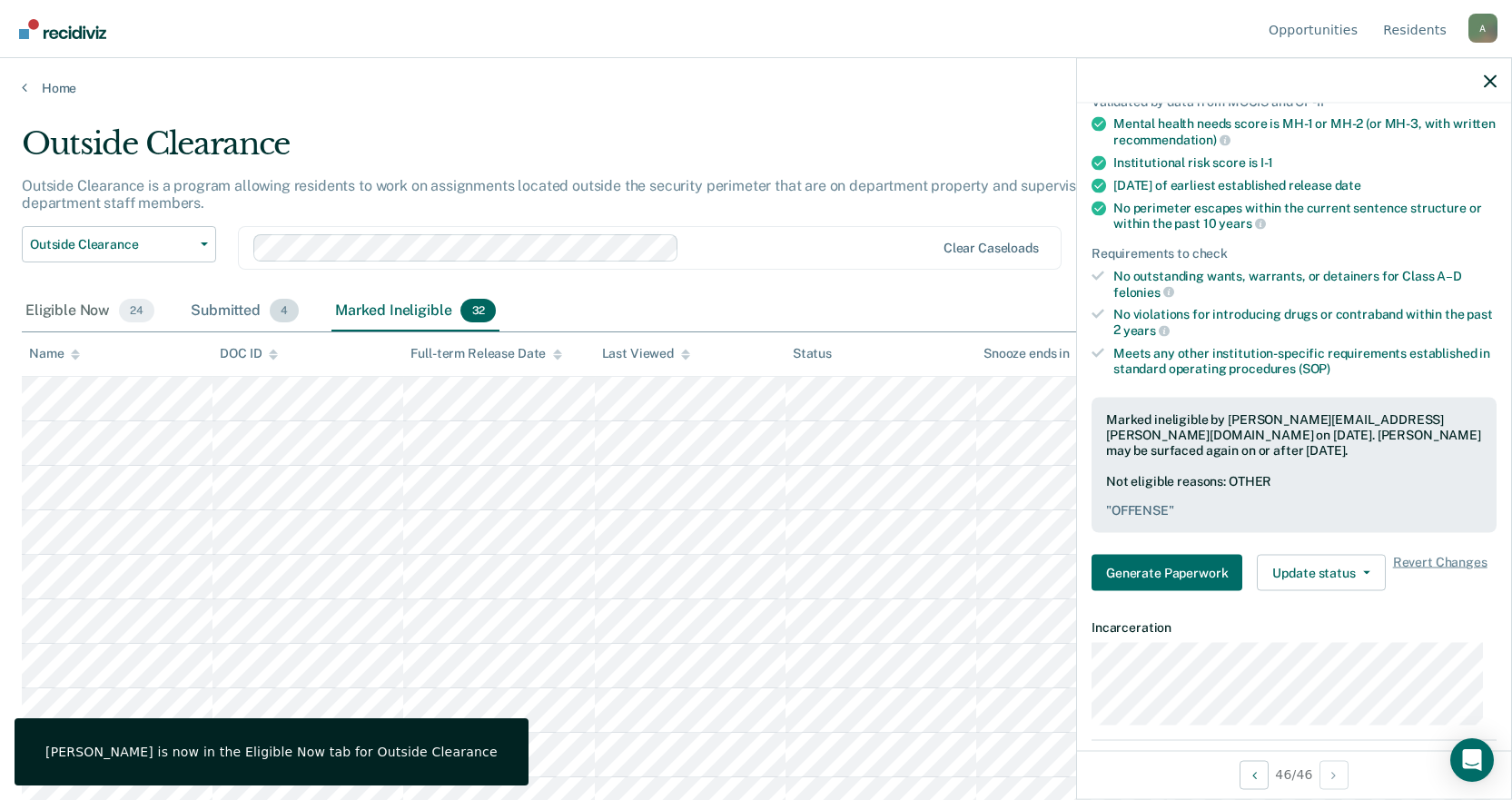
click at [205, 315] on div "Submitted 4" at bounding box center [245, 311] width 115 height 40
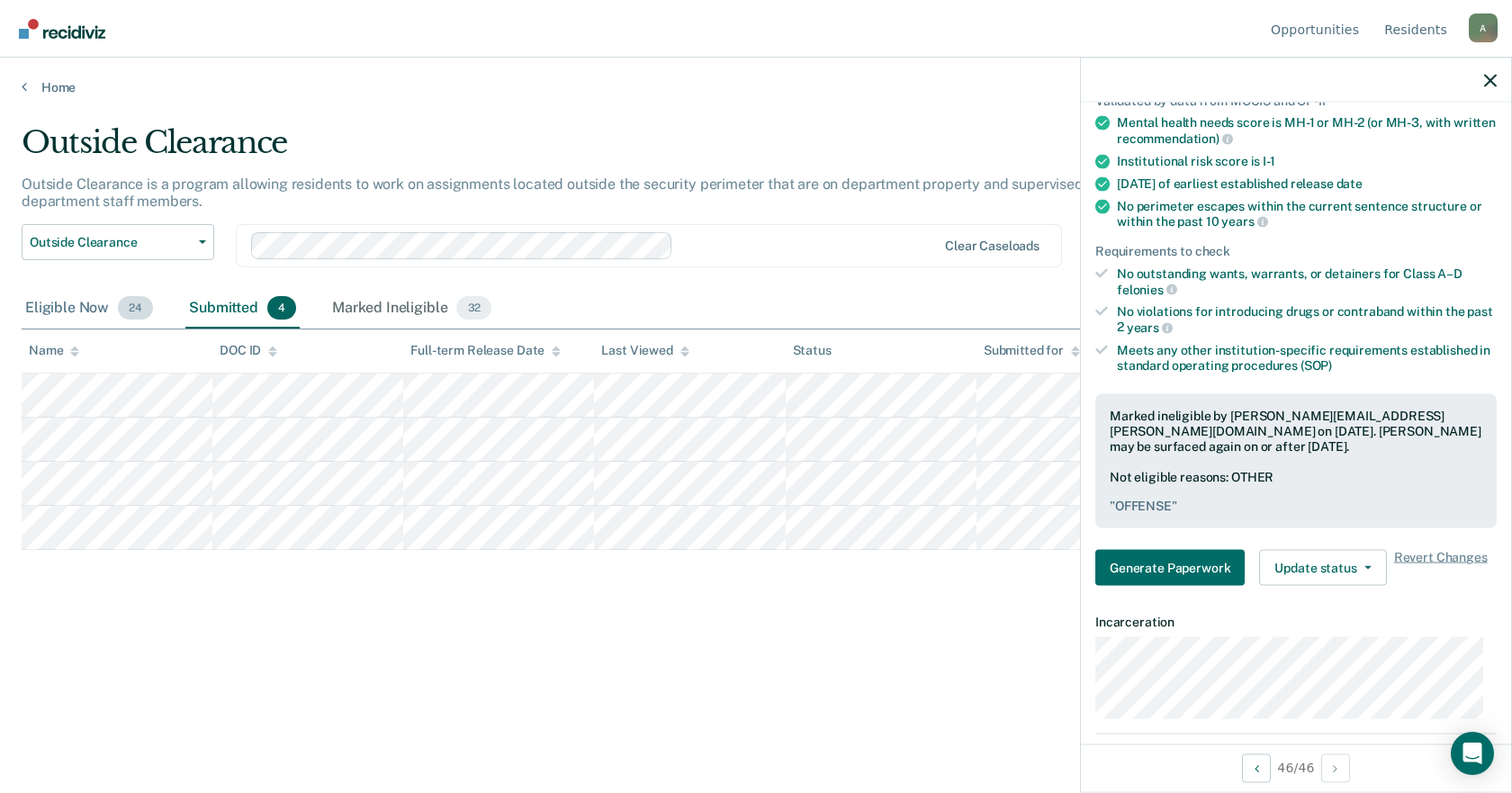
click at [46, 304] on div "Eligible Now 24" at bounding box center [88, 308] width 135 height 40
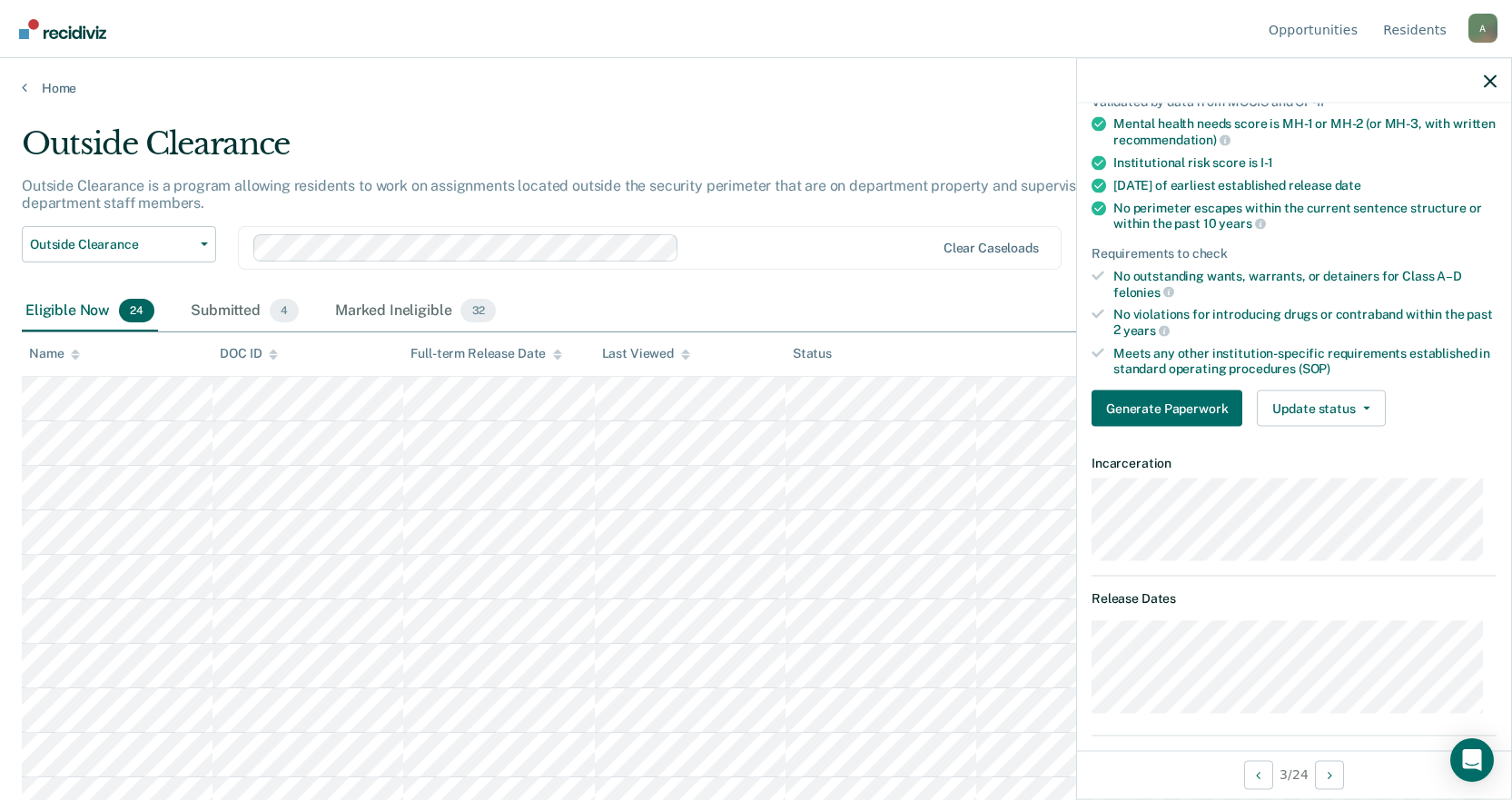
click at [650, 61] on div "Home" at bounding box center [756, 77] width 1512 height 38
click at [137, 244] on span "Outside Clearance" at bounding box center [111, 245] width 163 height 16
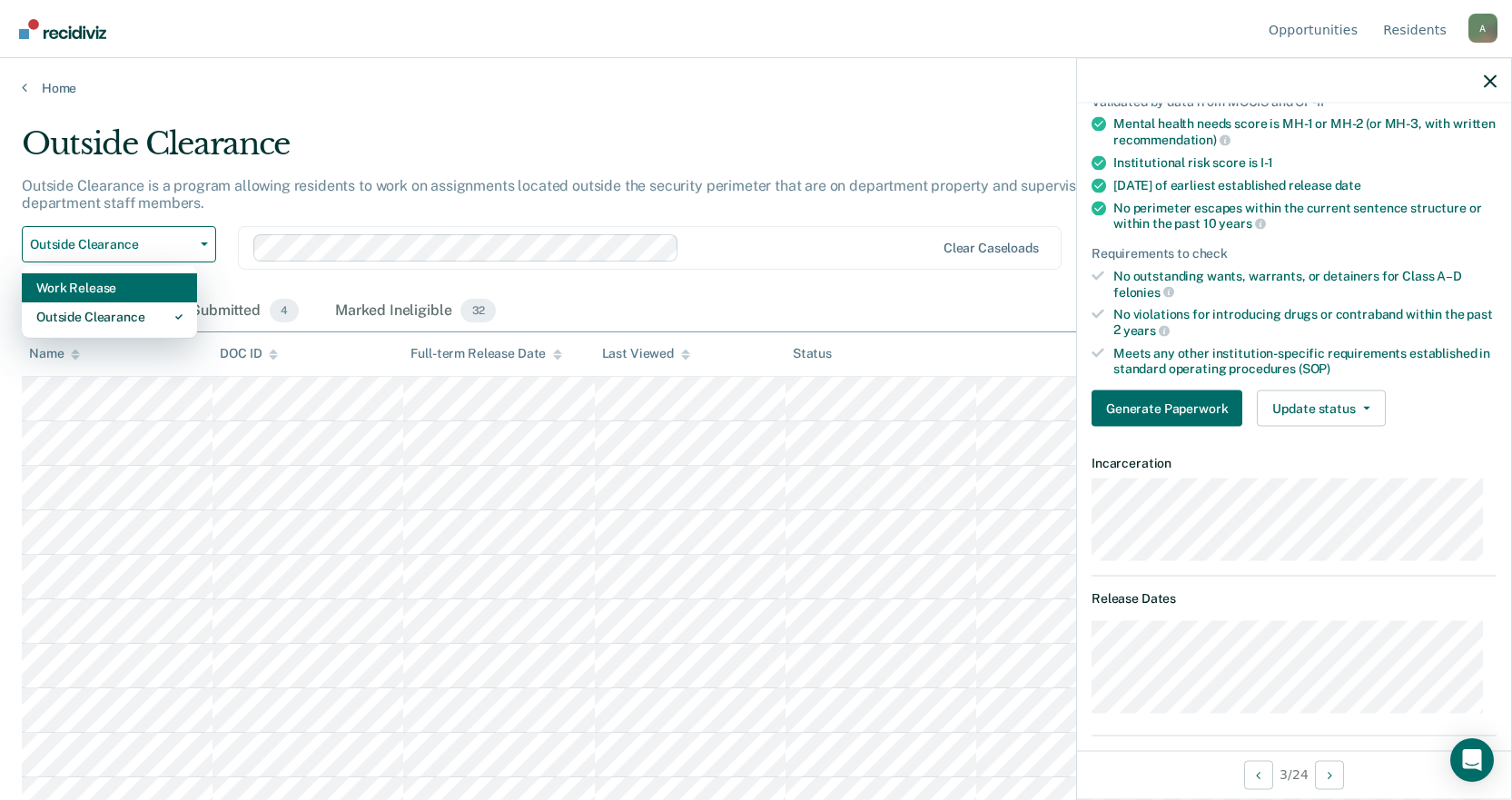
click at [113, 291] on div "Work Release" at bounding box center [109, 288] width 147 height 29
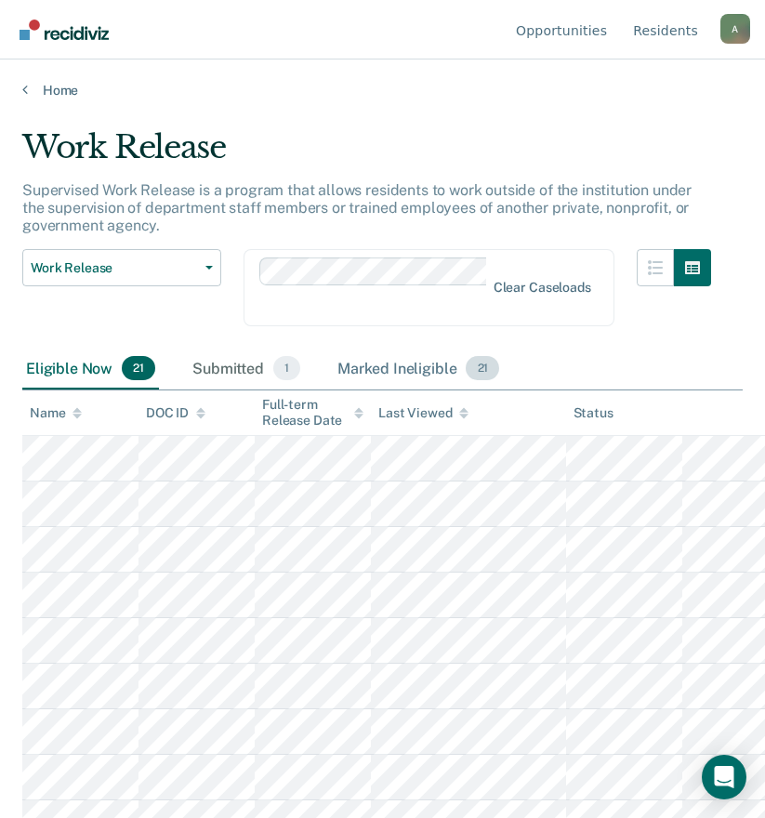
click at [361, 368] on div "Marked Ineligible 21" at bounding box center [418, 369] width 169 height 41
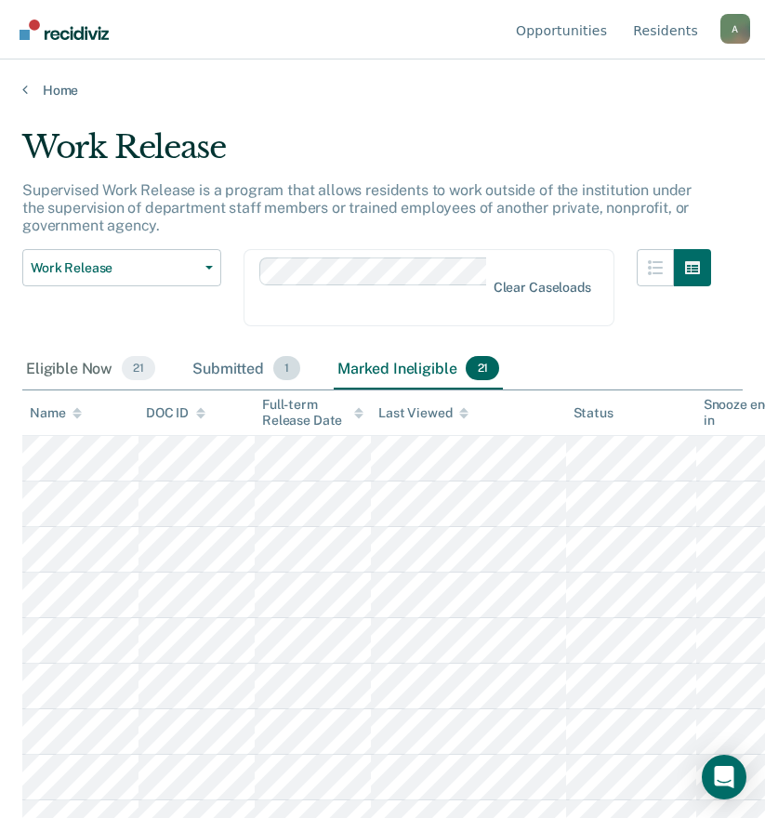
click at [215, 364] on div "Submitted 1" at bounding box center [246, 369] width 115 height 41
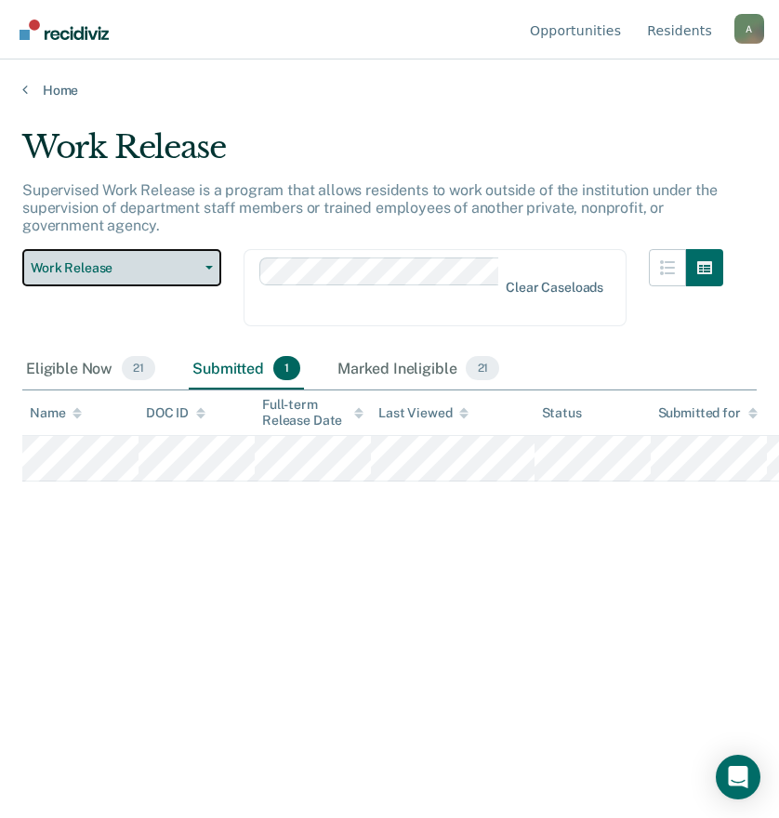
click at [126, 264] on span "Work Release" at bounding box center [114, 268] width 167 height 16
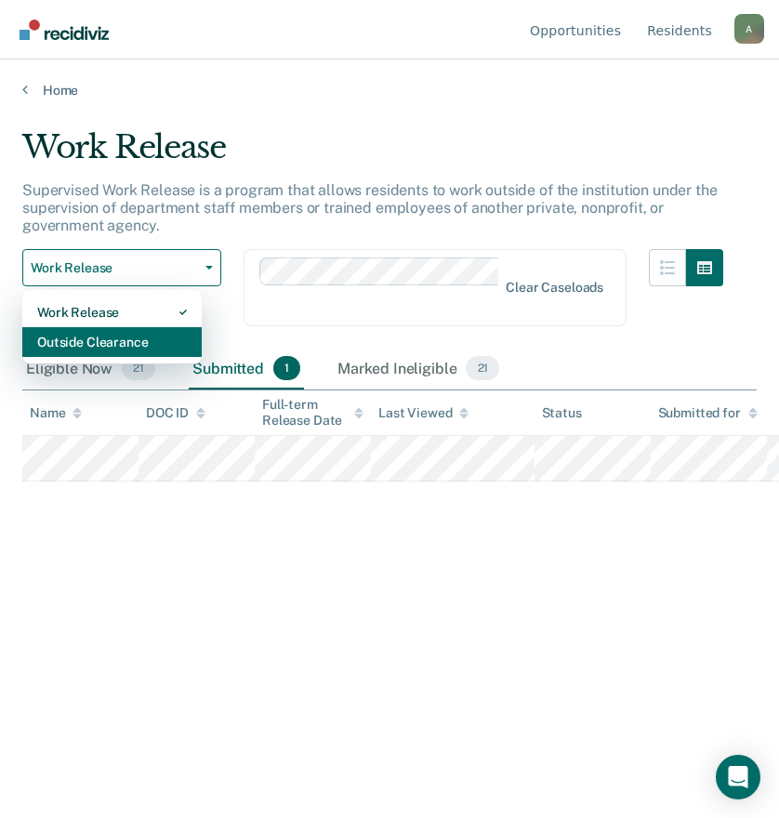
click at [117, 348] on div "Outside Clearance" at bounding box center [112, 342] width 150 height 30
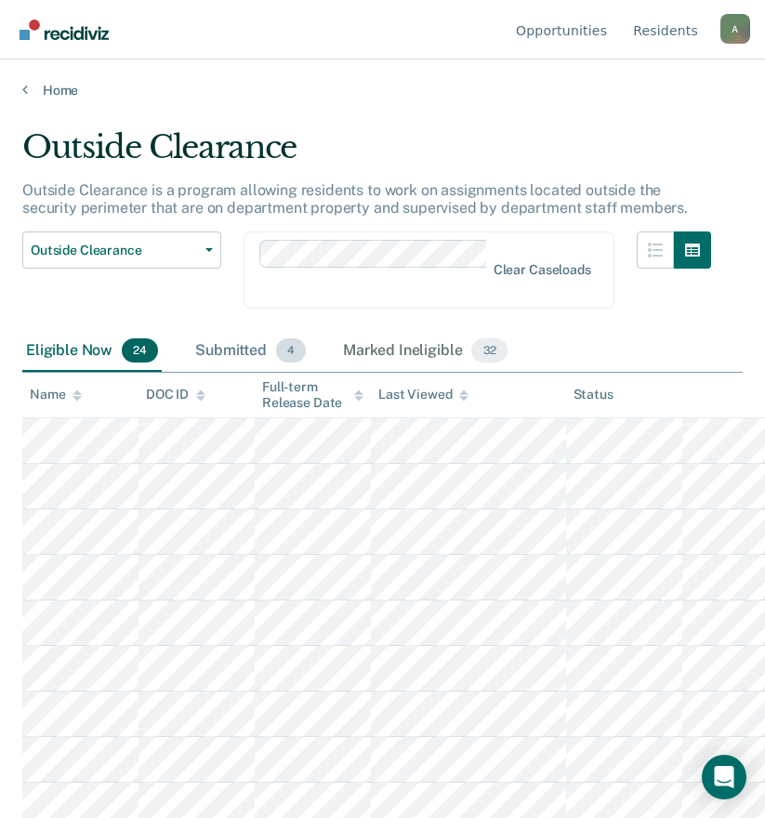
click at [239, 353] on div "Submitted 4" at bounding box center [251, 351] width 118 height 41
